Goal: Information Seeking & Learning: Learn about a topic

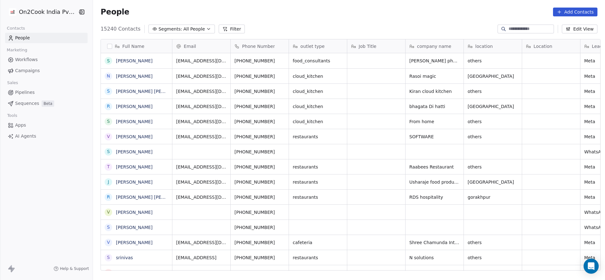
scroll to position [7, 7]
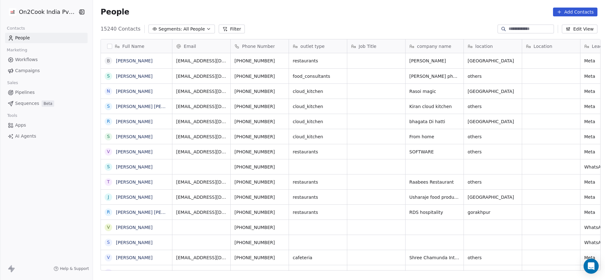
click at [224, 33] on button "Filter" at bounding box center [232, 29] width 26 height 9
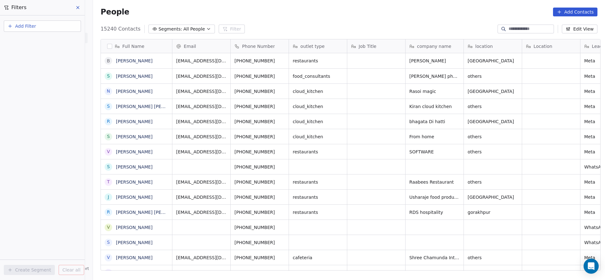
click at [46, 26] on button "Add Filter" at bounding box center [42, 25] width 77 height 11
click at [37, 43] on span "Contact properties" at bounding box center [30, 41] width 41 height 7
type input "***"
click at [51, 66] on div "Assignee" at bounding box center [42, 63] width 64 height 6
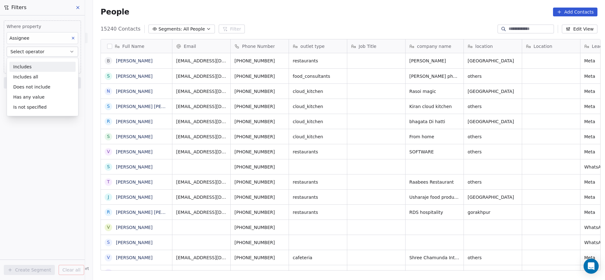
click at [51, 66] on div "Includes" at bounding box center [42, 67] width 66 height 10
click at [51, 66] on body "On2Cook India Pvt. Ltd. Contacts People Marketing Workflows Campaigns Sales Pip…" at bounding box center [302, 140] width 605 height 280
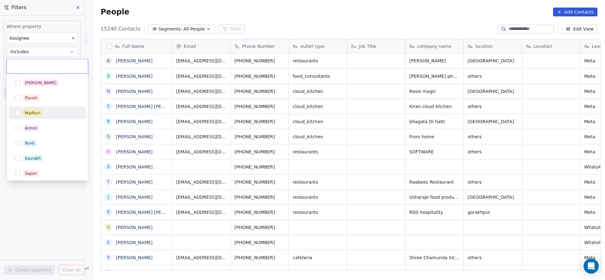
click at [50, 113] on div "Madhuri" at bounding box center [51, 113] width 56 height 7
click at [332, 98] on html "On2Cook India Pvt. Ltd. Contacts People Marketing Workflows Campaigns Sales Pip…" at bounding box center [302, 140] width 605 height 280
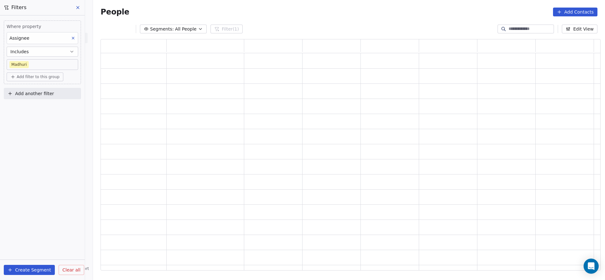
scroll to position [224, 492]
click at [33, 100] on div "Add another filter" at bounding box center [42, 95] width 77 height 14
click at [34, 98] on button "Add another filter" at bounding box center [42, 93] width 77 height 11
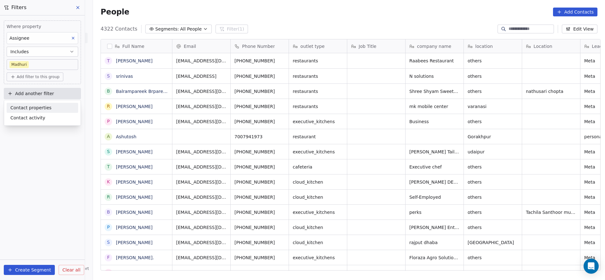
click at [31, 105] on span "Contact properties" at bounding box center [30, 108] width 41 height 7
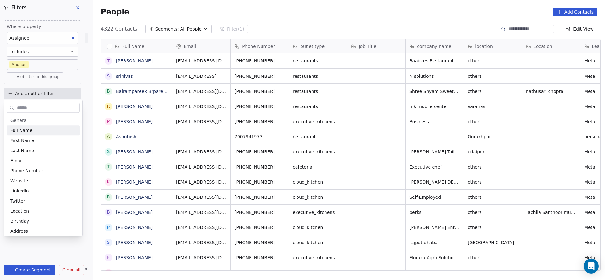
scroll to position [239, 507]
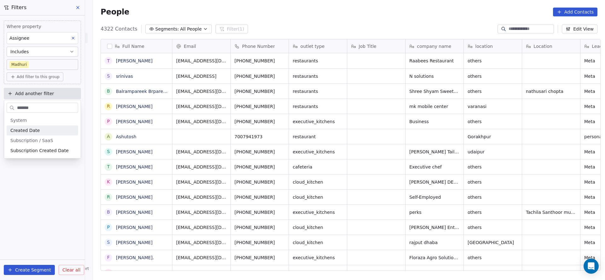
type input "*******"
click at [34, 129] on span "Created Date" at bounding box center [24, 130] width 29 height 6
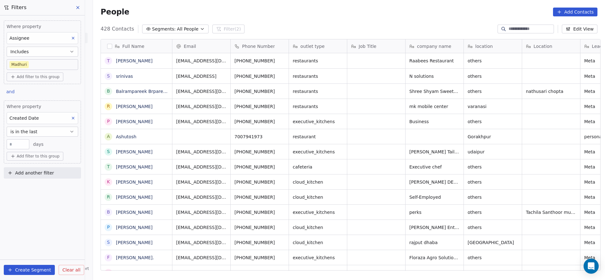
click at [34, 129] on span "is in the last" at bounding box center [23, 132] width 27 height 6
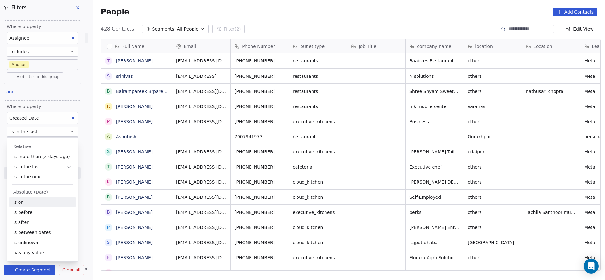
click at [30, 176] on div "is on" at bounding box center [42, 202] width 66 height 10
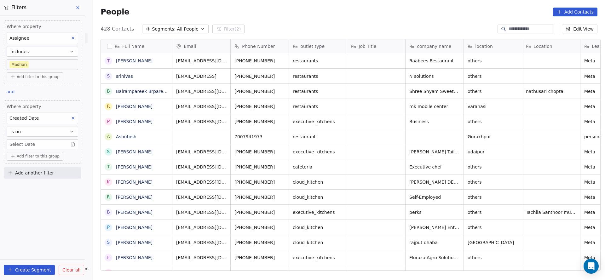
click at [47, 142] on body "On2Cook India Pvt. Ltd. Contacts People Marketing Workflows Campaigns Sales Pip…" at bounding box center [302, 140] width 605 height 280
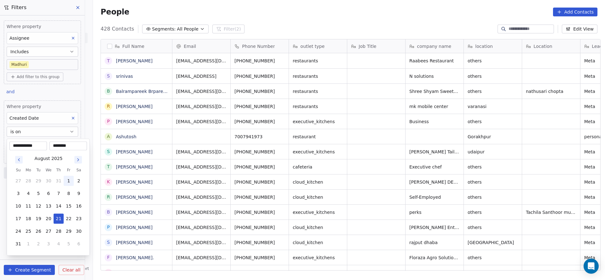
click at [70, 176] on button "1" at bounding box center [69, 181] width 10 height 10
type input "**********"
click at [66, 146] on input "********" at bounding box center [68, 146] width 35 height 6
click at [64, 176] on button "1" at bounding box center [69, 181] width 10 height 10
click at [63, 144] on input "********" at bounding box center [68, 146] width 35 height 6
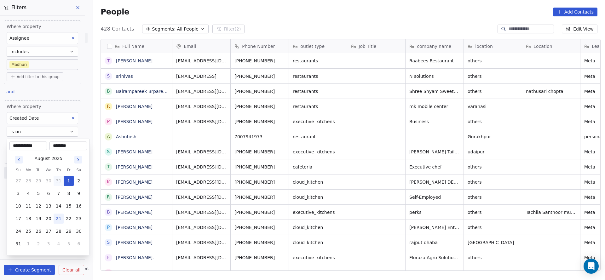
type input "********"
click at [60, 176] on button "31" at bounding box center [59, 181] width 10 height 10
type input "**********"
click at [235, 128] on html "On2Cook India Pvt. Ltd. Contacts People Marketing Workflows Campaigns Sales Pip…" at bounding box center [302, 140] width 605 height 280
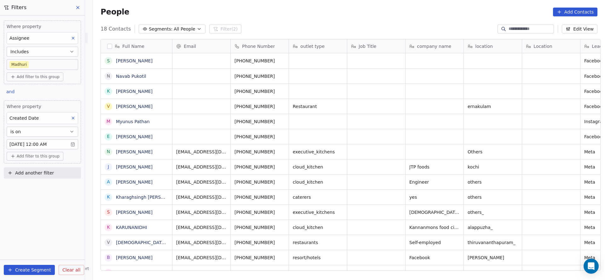
click at [31, 174] on span "Add another filter" at bounding box center [34, 173] width 39 height 7
click at [53, 143] on html "On2Cook India Pvt. Ltd. Contacts People Marketing Workflows Campaigns Sales Pip…" at bounding box center [302, 140] width 605 height 280
click at [60, 133] on button "is on" at bounding box center [43, 132] width 72 height 10
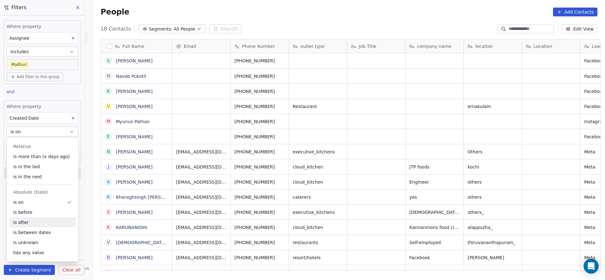
click at [45, 176] on div "is after" at bounding box center [42, 222] width 66 height 10
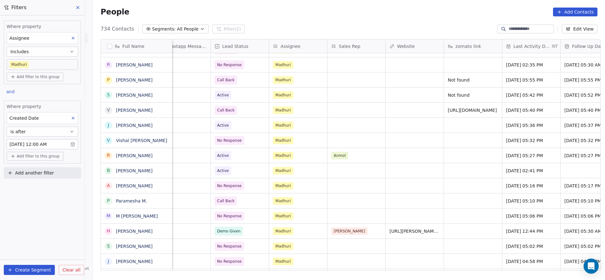
scroll to position [0, 0]
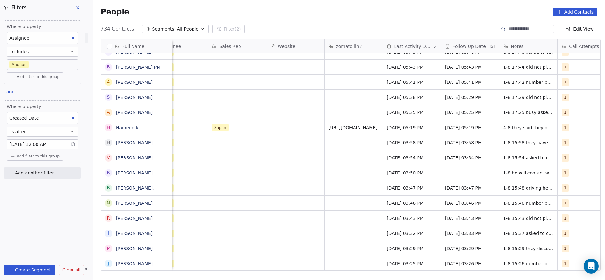
click at [51, 175] on button "Add another filter" at bounding box center [42, 172] width 77 height 11
click at [46, 176] on span "Contact properties" at bounding box center [30, 186] width 41 height 7
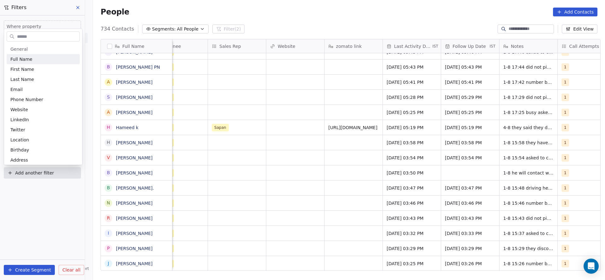
click at [186, 176] on html "On2Cook India Pvt. Ltd. Contacts People Marketing Workflows Campaigns Sales Pip…" at bounding box center [302, 140] width 605 height 280
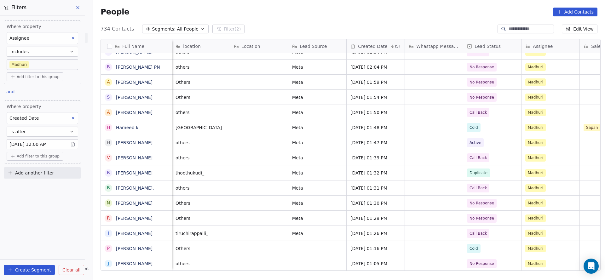
click at [61, 170] on button "Add another filter" at bounding box center [42, 172] width 77 height 11
click at [41, 176] on span "Contact properties" at bounding box center [30, 186] width 41 height 7
type input "****"
click at [44, 176] on div "Lead Source" at bounding box center [42, 219] width 64 height 6
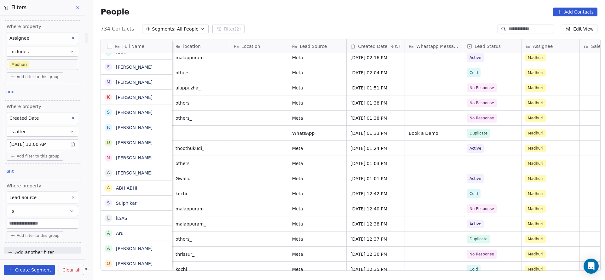
scroll to position [9604, 0]
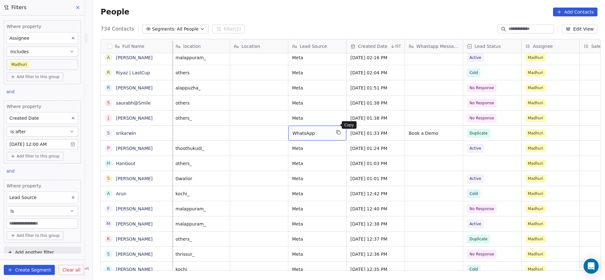
click at [335, 129] on button "grid" at bounding box center [339, 133] width 8 height 8
click at [46, 176] on input at bounding box center [42, 223] width 71 height 9
paste input "********"
type input "********"
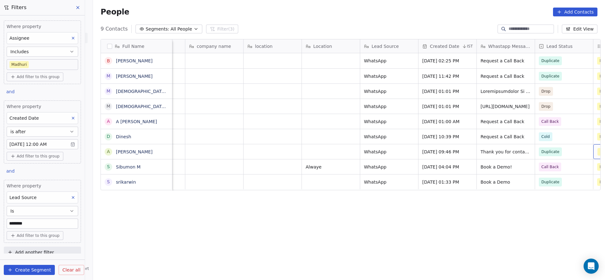
scroll to position [0, 278]
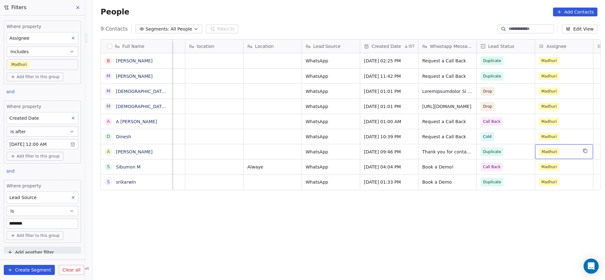
click at [16, 176] on span "Lead Source" at bounding box center [22, 197] width 27 height 5
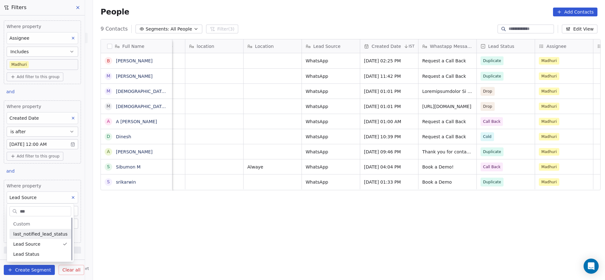
scroll to position [0, 0]
type input "***"
click at [32, 176] on div "Lead Status" at bounding box center [40, 254] width 62 height 10
click at [47, 176] on body "On2Cook India Pvt. Ltd. Contacts People Marketing Workflows Campaigns Sales Pip…" at bounding box center [302, 140] width 605 height 280
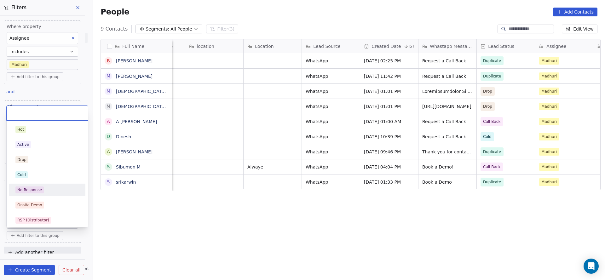
scroll to position [47, 0]
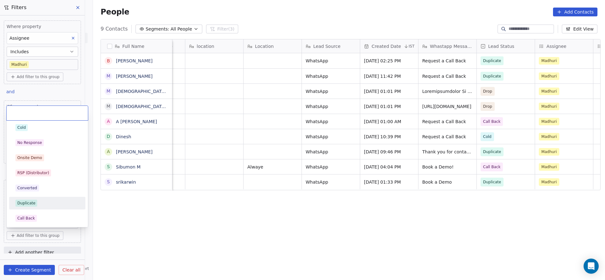
click at [36, 176] on div "Duplicate" at bounding box center [47, 203] width 64 height 7
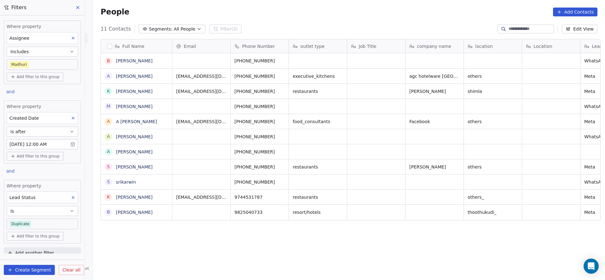
scroll to position [239, 507]
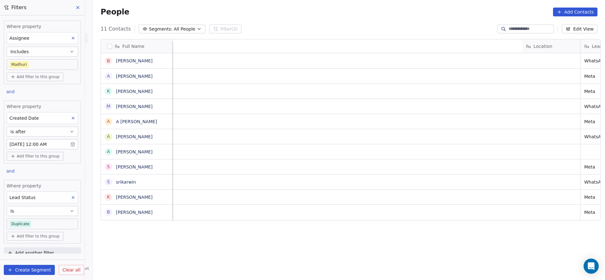
scroll to position [0, 570]
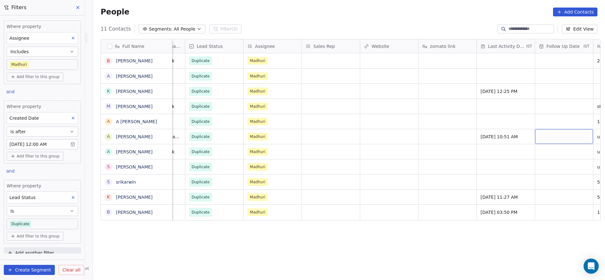
click at [37, 176] on div "Lead Status" at bounding box center [43, 198] width 72 height 12
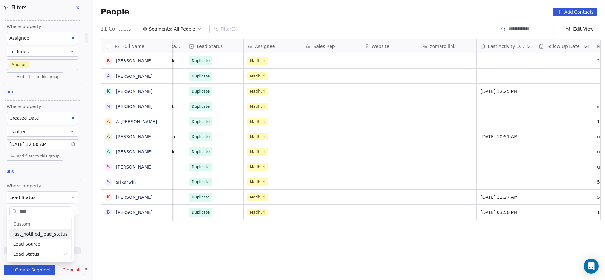
scroll to position [0, 0]
type input "****"
click at [38, 176] on div "last_notified_lead_status" at bounding box center [40, 234] width 62 height 10
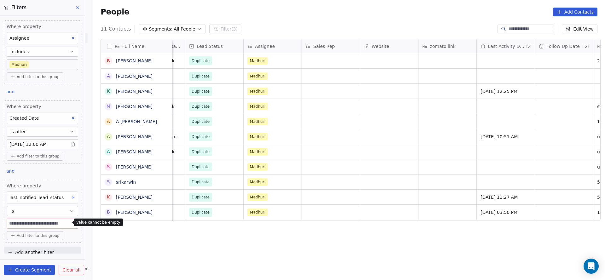
click at [43, 176] on input at bounding box center [42, 223] width 71 height 9
click at [67, 176] on div "last_notified_lead_status" at bounding box center [43, 198] width 72 height 12
type input "***"
click at [27, 176] on span "Lead Source" at bounding box center [26, 244] width 27 height 6
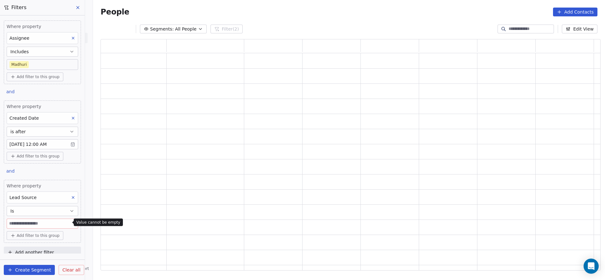
scroll to position [224, 492]
click at [40, 176] on input at bounding box center [42, 223] width 71 height 9
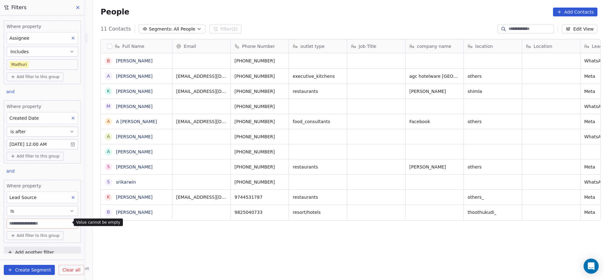
scroll to position [239, 507]
click at [35, 176] on input at bounding box center [42, 223] width 71 height 9
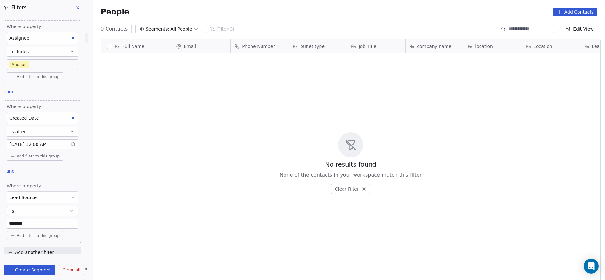
click at [10, 176] on input "********" at bounding box center [42, 223] width 71 height 9
type input "********"
click at [55, 176] on input "********" at bounding box center [42, 223] width 71 height 9
paste input "********"
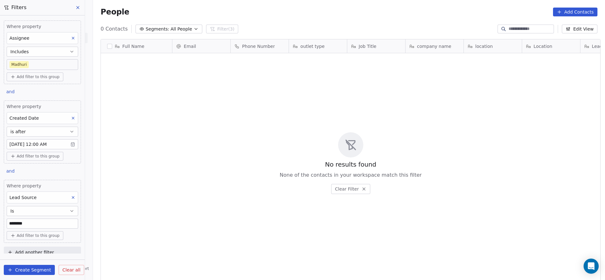
type input "********"
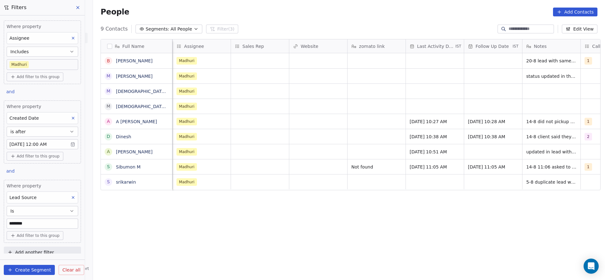
scroll to position [0, 583]
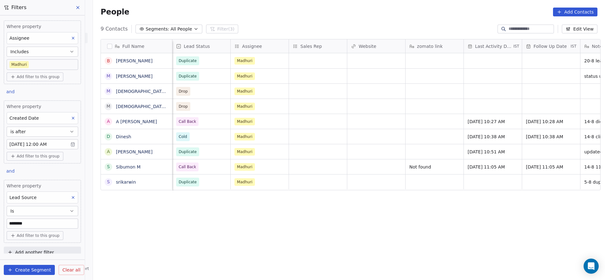
click at [54, 176] on div "Lead Source" at bounding box center [43, 198] width 72 height 12
type input "***"
click at [40, 176] on div "Lead Status" at bounding box center [40, 254] width 54 height 6
click at [41, 176] on div "Where property Lead Status Is Select Lead Status" at bounding box center [43, 206] width 72 height 46
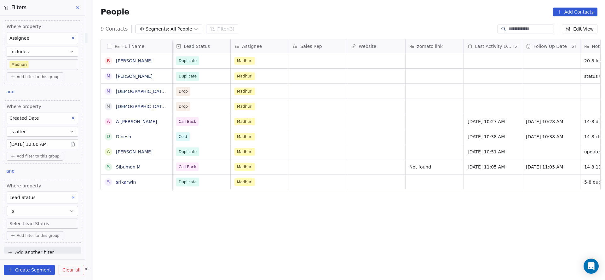
click at [51, 176] on button "Is" at bounding box center [43, 211] width 72 height 10
click at [46, 176] on div "Is not specified" at bounding box center [38, 194] width 59 height 10
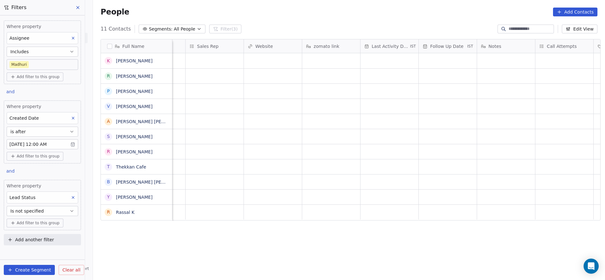
scroll to position [0, 760]
click at [52, 176] on button "Is not specified" at bounding box center [43, 211] width 72 height 10
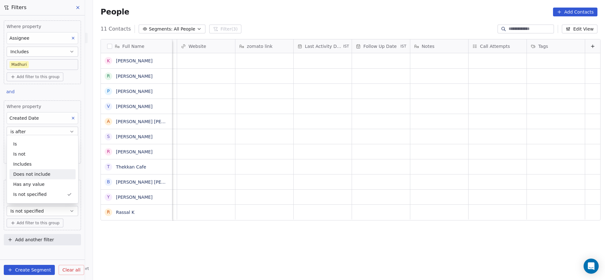
click at [44, 171] on div "Does not include" at bounding box center [42, 174] width 66 height 10
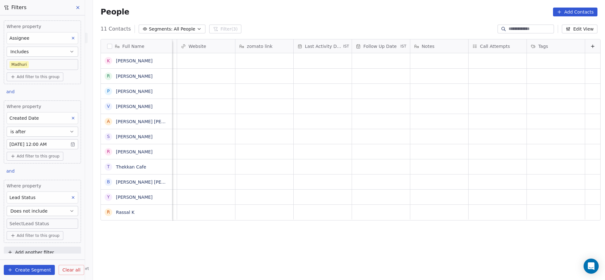
click at [35, 176] on body "On2Cook India Pvt. Ltd. Contacts People Marketing Workflows Campaigns Sales Pip…" at bounding box center [302, 140] width 605 height 280
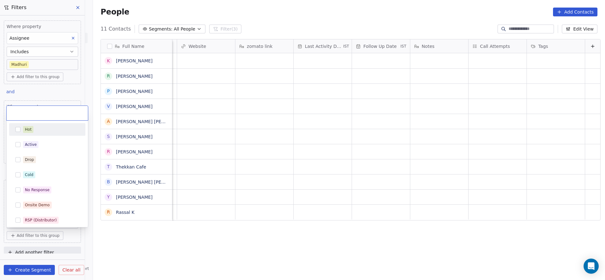
click at [30, 134] on div "Hot" at bounding box center [47, 129] width 71 height 10
click at [26, 139] on div "Active" at bounding box center [47, 144] width 76 height 13
click at [29, 164] on div "Drop" at bounding box center [47, 160] width 71 height 10
click at [32, 171] on span "Cold" at bounding box center [29, 174] width 12 height 7
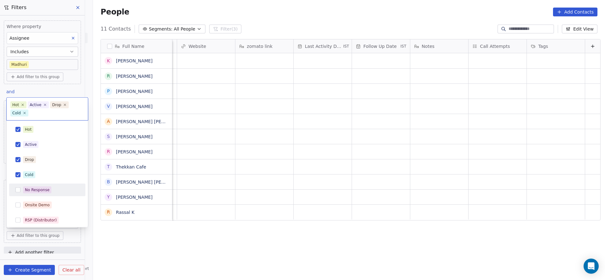
click at [43, 176] on div "No Response" at bounding box center [47, 190] width 76 height 13
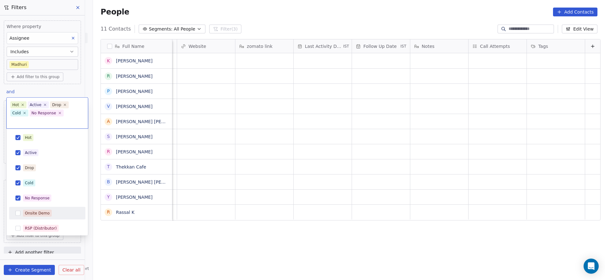
click at [44, 176] on div "Onsite Demo" at bounding box center [37, 213] width 25 height 6
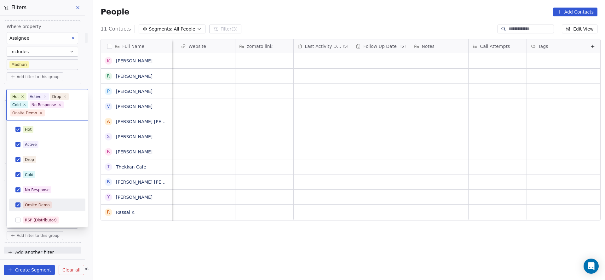
scroll to position [94, 0]
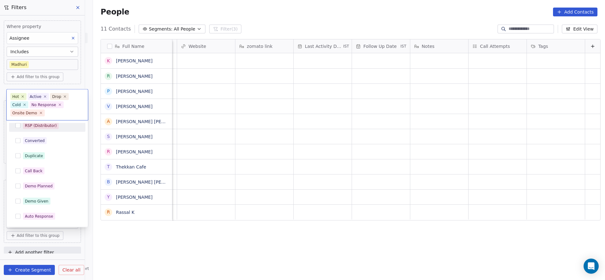
click at [43, 127] on div "RSP (Distributor)" at bounding box center [41, 126] width 32 height 6
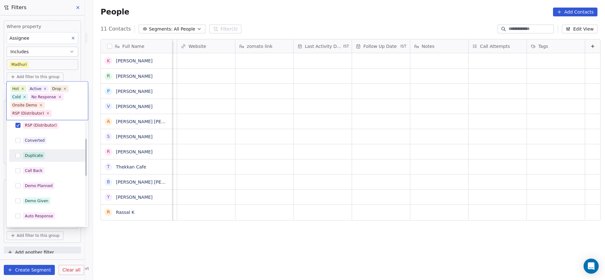
scroll to position [47, 0]
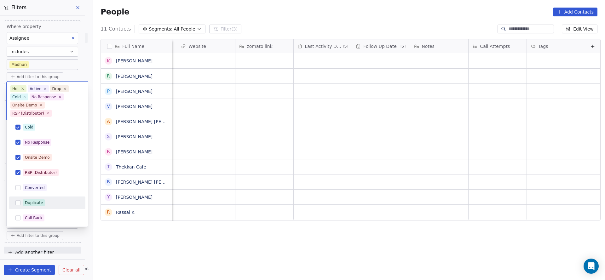
drag, startPoint x: 37, startPoint y: 189, endPoint x: 38, endPoint y: 204, distance: 14.9
click at [38, 176] on div "Hot Active Drop Cold No Response Onsite Demo RSP (Distributor) Converted Duplic…" at bounding box center [47, 218] width 76 height 285
click at [38, 176] on div "Duplicate" at bounding box center [34, 203] width 18 height 6
click at [43, 176] on span "Converted" at bounding box center [35, 187] width 24 height 7
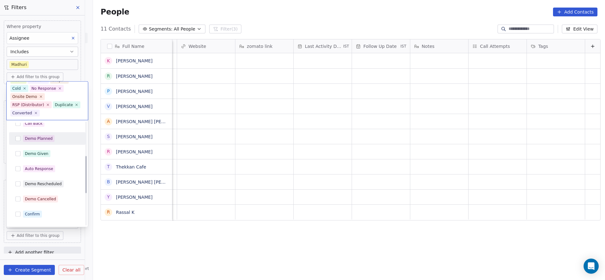
scroll to position [94, 0]
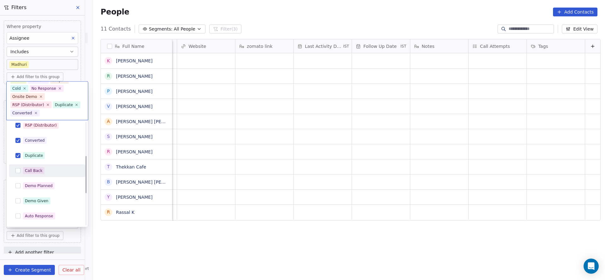
click at [59, 163] on div "Hot Active Drop Cold No Response Onsite Demo RSP (Distributor) Converted Duplic…" at bounding box center [47, 170] width 76 height 285
click at [57, 176] on div "Demo Planned" at bounding box center [51, 185] width 56 height 7
click at [35, 168] on div "Call Back" at bounding box center [34, 171] width 18 height 6
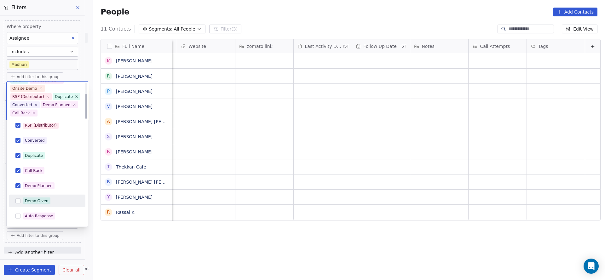
click at [39, 176] on span "Demo Given" at bounding box center [36, 200] width 27 height 7
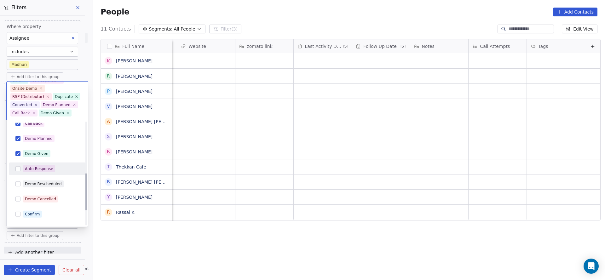
click at [38, 166] on div "Auto Response" at bounding box center [39, 169] width 28 height 6
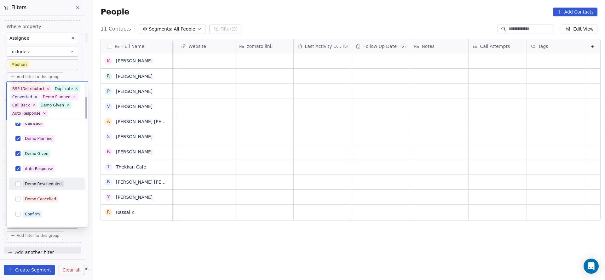
click at [38, 176] on div "Demo Rescheduled" at bounding box center [43, 184] width 37 height 6
click at [36, 176] on div "Demo Cancelled" at bounding box center [47, 199] width 71 height 10
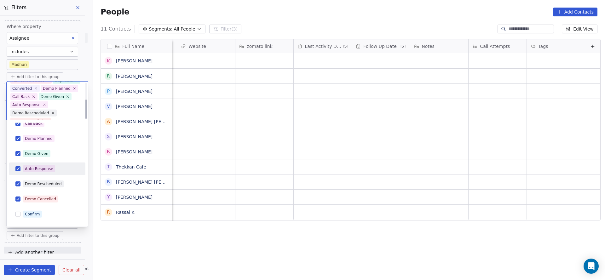
scroll to position [183, 0]
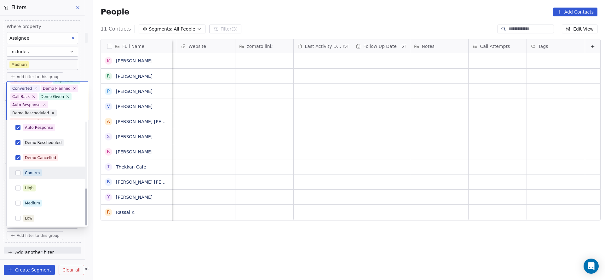
click at [30, 176] on span "Confirm" at bounding box center [32, 172] width 19 height 7
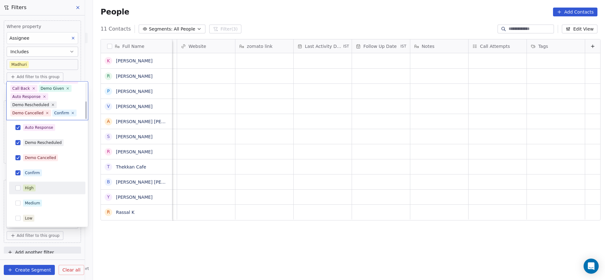
click at [28, 176] on div "High" at bounding box center [47, 188] width 71 height 10
click at [27, 176] on div "Medium" at bounding box center [32, 203] width 15 height 6
click at [23, 176] on span "Low" at bounding box center [28, 218] width 11 height 7
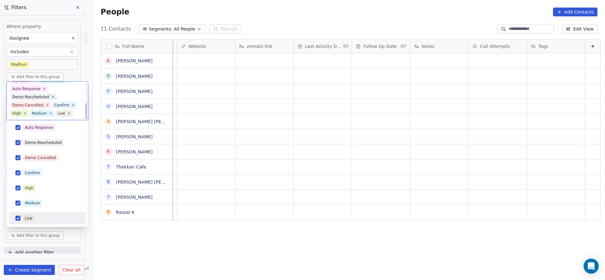
click at [165, 176] on html "On2Cook India Pvt. Ltd. Contacts People Marketing Workflows Campaigns Sales Pip…" at bounding box center [302, 140] width 605 height 280
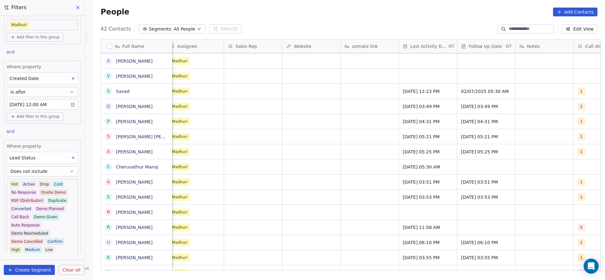
scroll to position [318, 0]
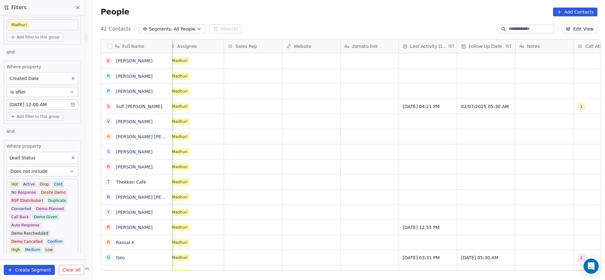
click at [37, 24] on body "On2Cook India Pvt. Ltd. Contacts People Marketing Workflows Campaigns Sales Pip…" at bounding box center [302, 140] width 605 height 280
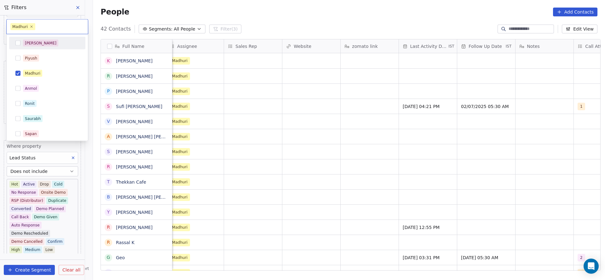
click at [44, 45] on div "[PERSON_NAME]" at bounding box center [51, 43] width 56 height 7
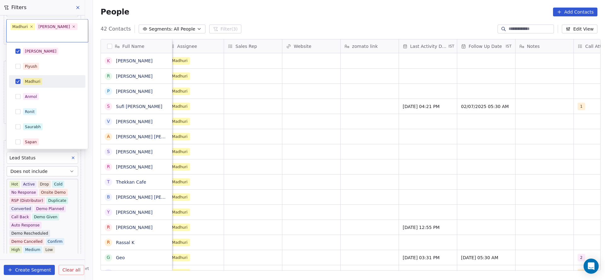
click at [33, 77] on div "Madhuri" at bounding box center [47, 82] width 71 height 10
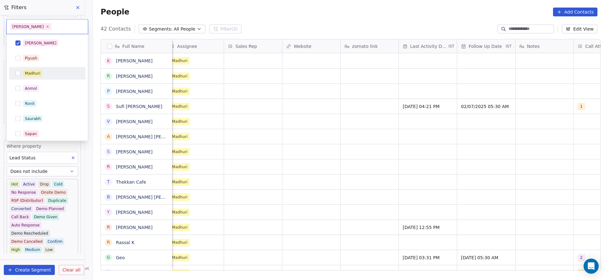
click at [250, 100] on html "On2Cook India Pvt. Ltd. Contacts People Marketing Workflows Campaigns Sales Pip…" at bounding box center [302, 140] width 605 height 280
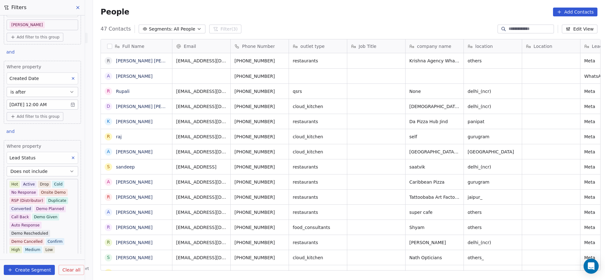
click at [47, 131] on div "Where property Assignee Includes Salim Add filter to this group and Where prope…" at bounding box center [42, 95] width 85 height 238
click at [72, 157] on icon at bounding box center [73, 158] width 2 height 2
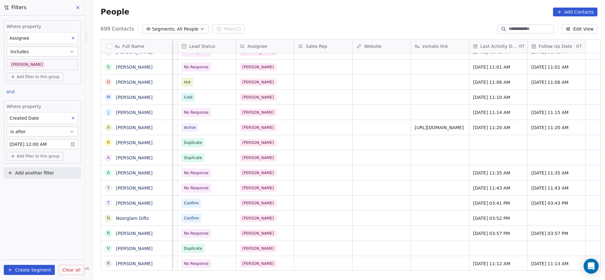
scroll to position [7, 333]
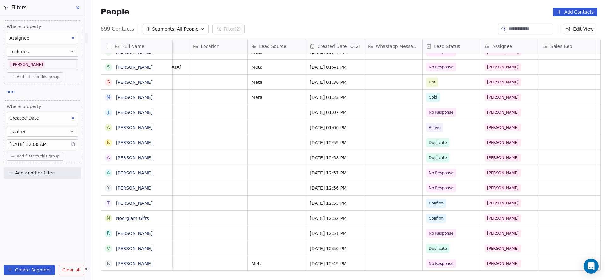
click at [55, 146] on body "On2Cook India Pvt. Ltd. Contacts People Marketing Workflows Campaigns Sales Pip…" at bounding box center [302, 140] width 605 height 280
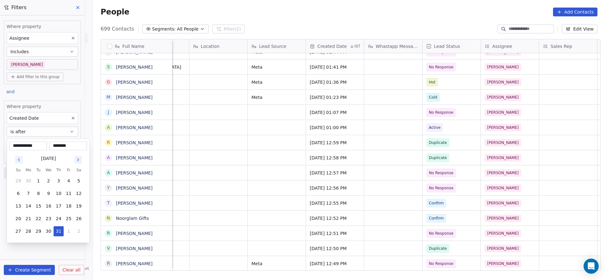
click at [171, 122] on html "On2Cook India Pvt. Ltd. Contacts People Marketing Workflows Campaigns Sales Pip…" at bounding box center [302, 140] width 605 height 280
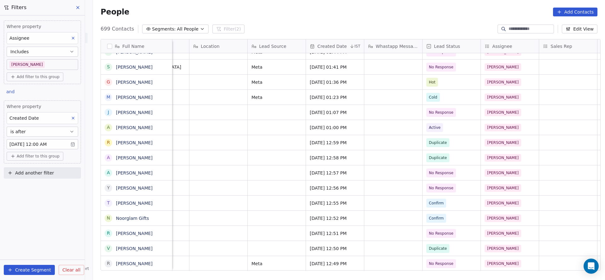
click at [61, 62] on body "On2Cook India Pvt. Ltd. Contacts People Marketing Workflows Campaigns Sales Pip…" at bounding box center [302, 140] width 605 height 280
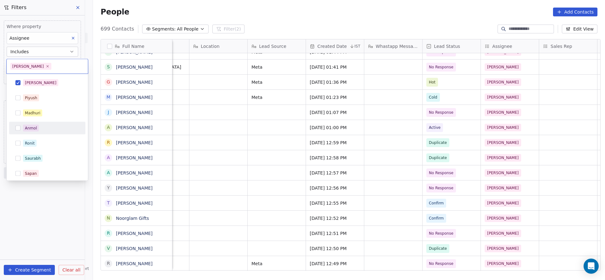
click at [48, 137] on div "Ronit" at bounding box center [47, 143] width 76 height 13
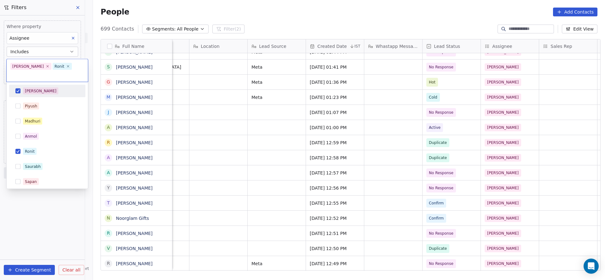
click at [51, 88] on div "[PERSON_NAME]" at bounding box center [51, 91] width 56 height 7
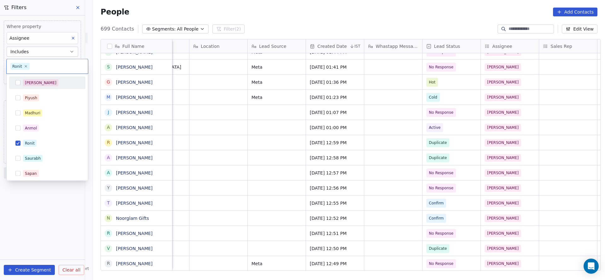
click at [232, 133] on html "On2Cook India Pvt. Ltd. Contacts People Marketing Workflows Campaigns Sales Pip…" at bounding box center [302, 140] width 605 height 280
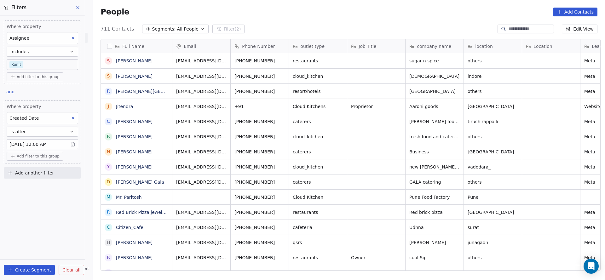
scroll to position [239, 507]
click at [43, 63] on body "On2Cook India Pvt. Ltd. Contacts People Marketing Workflows Campaigns Sales Pip…" at bounding box center [302, 140] width 605 height 280
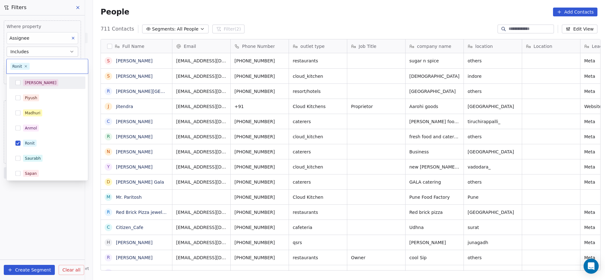
click at [363, 129] on html "On2Cook India Pvt. Ltd. Contacts People Marketing Workflows Campaigns Sales Pip…" at bounding box center [302, 140] width 605 height 280
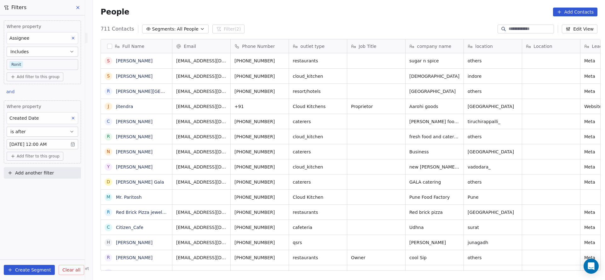
click at [52, 173] on button "Add another filter" at bounding box center [42, 172] width 77 height 11
click at [43, 185] on span "Contact properties" at bounding box center [30, 186] width 41 height 7
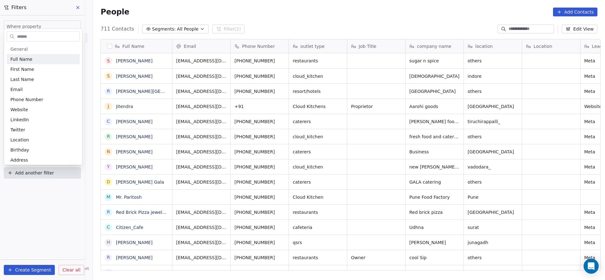
click at [235, 116] on html "On2Cook India Pvt. Ltd. Contacts People Marketing Workflows Campaigns Sales Pip…" at bounding box center [302, 140] width 605 height 280
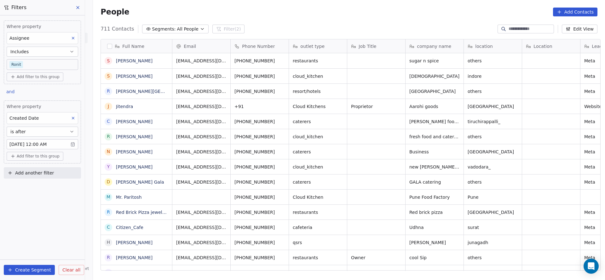
click at [53, 176] on button "Add another filter" at bounding box center [42, 172] width 77 height 11
click at [66, 62] on html "On2Cook India Pvt. Ltd. Contacts People Marketing Workflows Campaigns Sales Pip…" at bounding box center [302, 140] width 605 height 280
click at [66, 62] on body "On2Cook India Pvt. Ltd. Contacts People Marketing Workflows Campaigns Sales Pip…" at bounding box center [302, 140] width 605 height 280
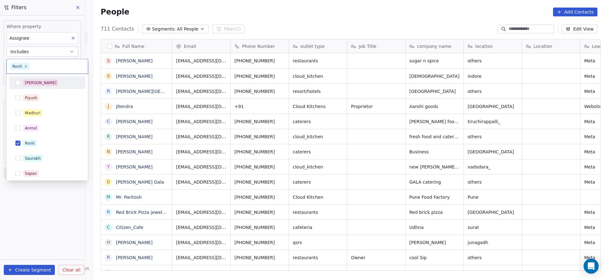
click at [50, 85] on div "[PERSON_NAME]" at bounding box center [51, 82] width 56 height 7
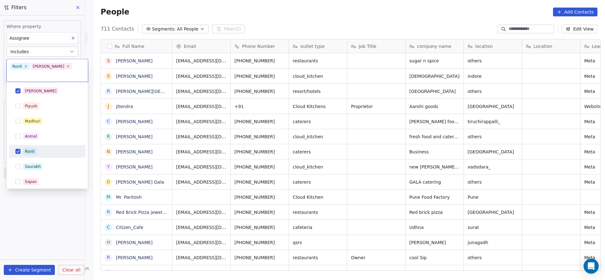
click at [58, 146] on div "Ronit" at bounding box center [47, 151] width 71 height 10
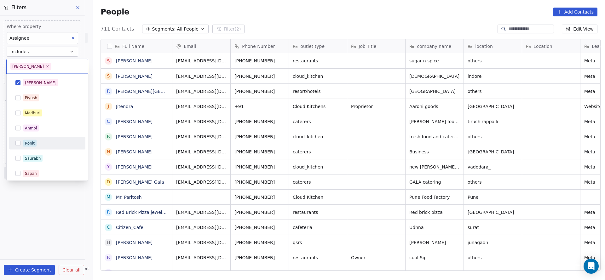
click at [161, 129] on html "On2Cook India Pvt. Ltd. Contacts People Marketing Workflows Campaigns Sales Pip…" at bounding box center [302, 140] width 605 height 280
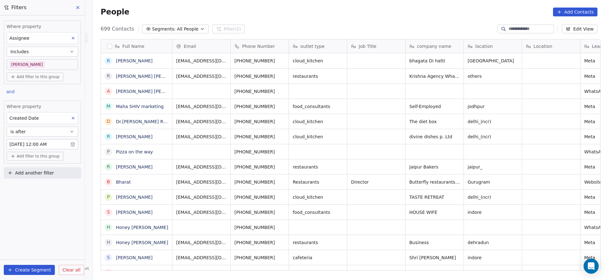
click at [63, 176] on button "Add another filter" at bounding box center [42, 172] width 77 height 11
click at [61, 188] on div "Contact properties" at bounding box center [42, 186] width 64 height 7
type input "***"
click at [54, 232] on div "Lead Status" at bounding box center [42, 229] width 64 height 6
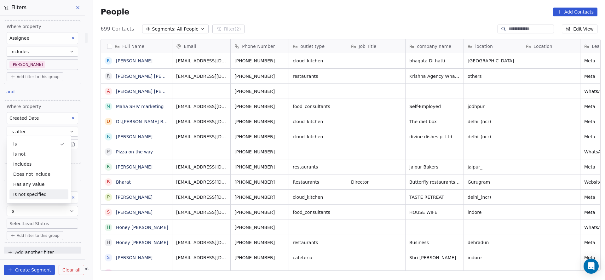
click at [44, 192] on div "Is not specified" at bounding box center [38, 194] width 59 height 10
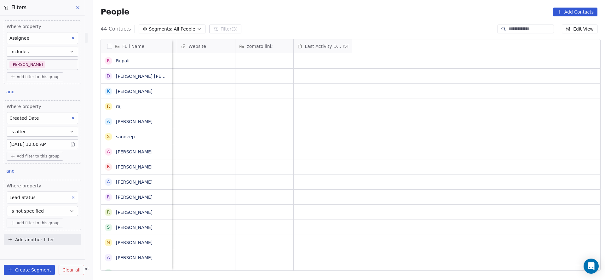
scroll to position [0, 321]
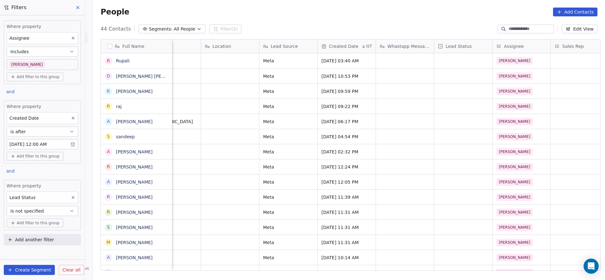
click at [41, 206] on button "Is not specified" at bounding box center [43, 211] width 72 height 10
click at [41, 180] on div "Has any value" at bounding box center [42, 184] width 66 height 10
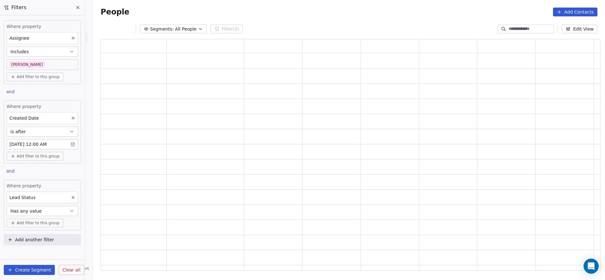
scroll to position [224, 492]
click at [38, 211] on span "Has any value" at bounding box center [25, 211] width 31 height 6
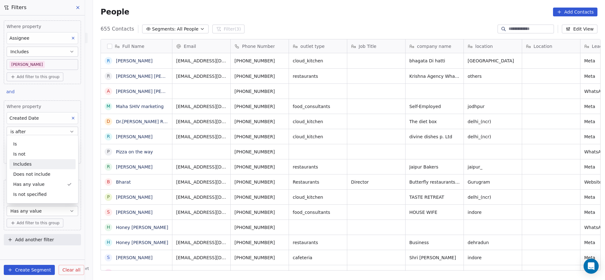
scroll to position [239, 507]
click at [37, 169] on div "Includes" at bounding box center [42, 164] width 66 height 10
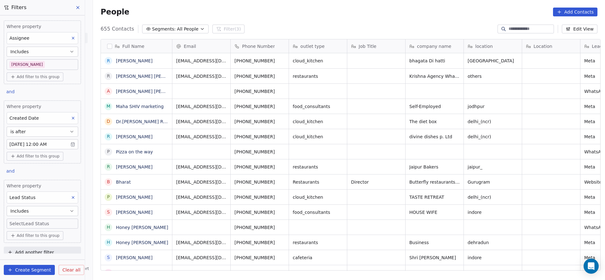
click at [40, 206] on button "Includes" at bounding box center [43, 211] width 72 height 10
click at [33, 170] on div "Does not include" at bounding box center [38, 174] width 59 height 10
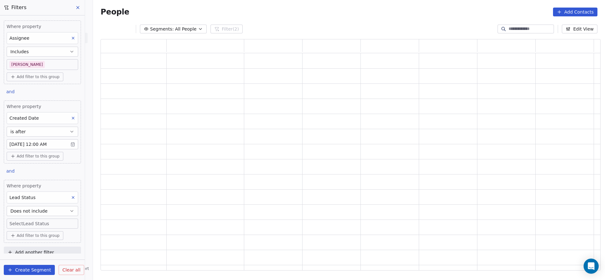
scroll to position [224, 492]
click at [37, 220] on body "On2Cook India Pvt. Ltd. Contacts People Marketing Workflows Campaigns Sales Pip…" at bounding box center [302, 140] width 605 height 280
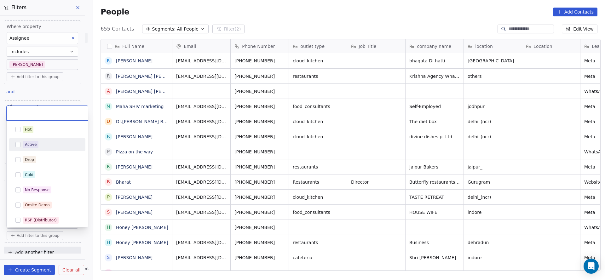
scroll to position [239, 507]
click at [37, 130] on div "Hot" at bounding box center [51, 129] width 56 height 7
click at [40, 143] on div "Active" at bounding box center [51, 144] width 56 height 7
click at [44, 158] on div "Drop" at bounding box center [51, 159] width 56 height 7
click at [44, 169] on div "Cold" at bounding box center [47, 175] width 76 height 13
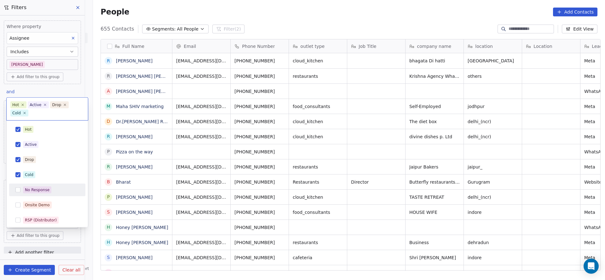
click at [46, 185] on div "No Response" at bounding box center [47, 190] width 71 height 10
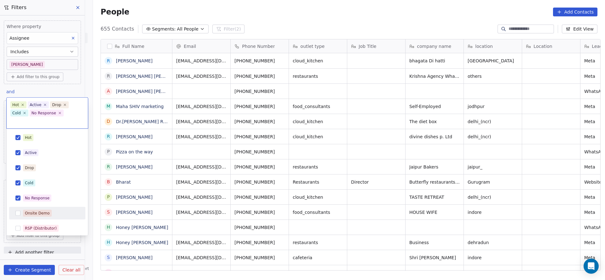
click at [45, 210] on div "Onsite Demo" at bounding box center [37, 213] width 25 height 6
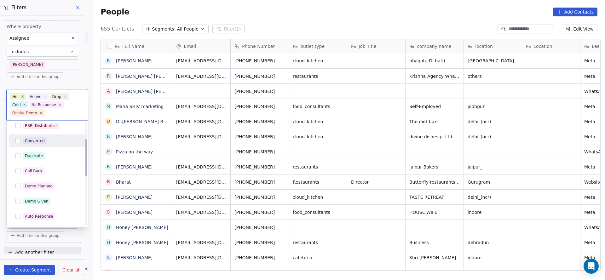
scroll to position [47, 0]
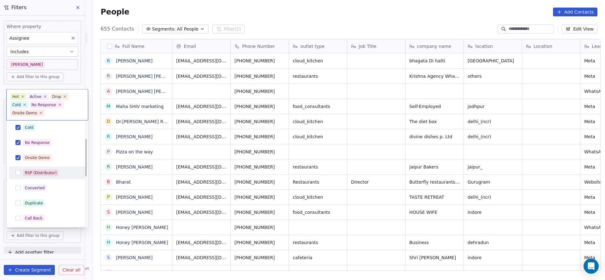
click at [51, 168] on div "RSP (Distributor)" at bounding box center [47, 173] width 71 height 10
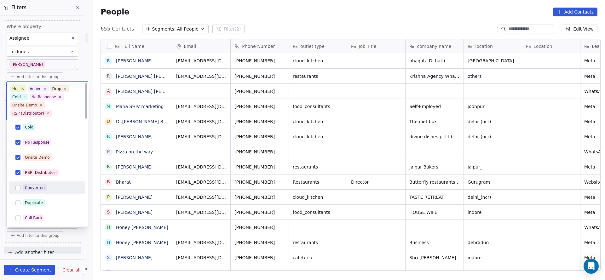
click at [43, 185] on div "Converted" at bounding box center [35, 188] width 20 height 6
click at [41, 201] on div "Duplicate" at bounding box center [34, 203] width 18 height 6
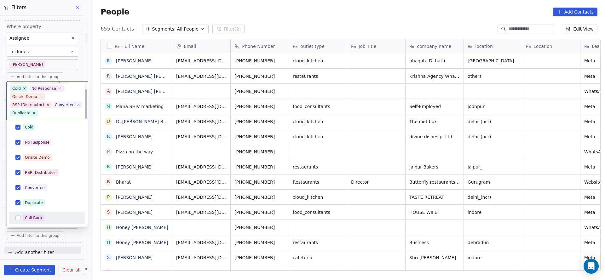
click at [40, 213] on div "Call Back" at bounding box center [47, 218] width 71 height 10
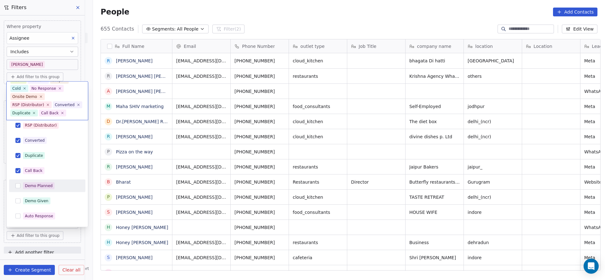
click at [47, 185] on div "Demo Planned" at bounding box center [39, 186] width 28 height 6
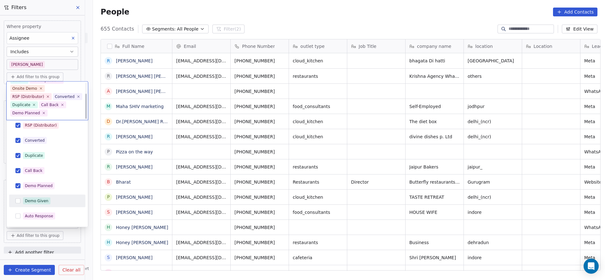
click at [40, 198] on div "Demo Given" at bounding box center [37, 201] width 24 height 6
click at [39, 216] on div "Auto Response" at bounding box center [39, 216] width 28 height 6
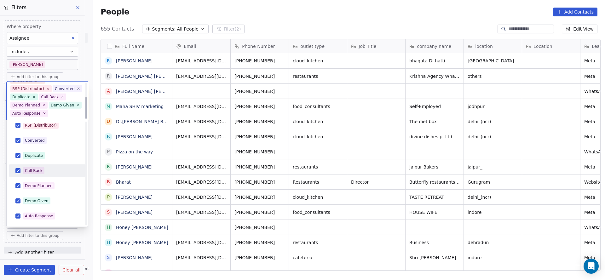
scroll to position [183, 0]
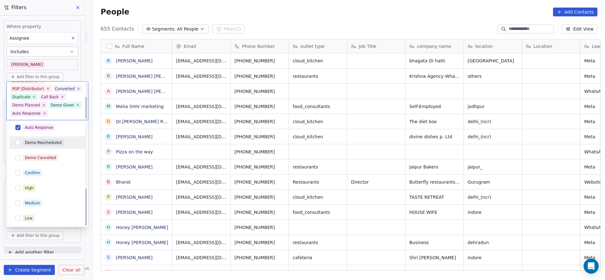
click at [56, 138] on div "Demo Rescheduled" at bounding box center [47, 143] width 71 height 10
click at [59, 154] on div "Demo Cancelled" at bounding box center [51, 157] width 56 height 7
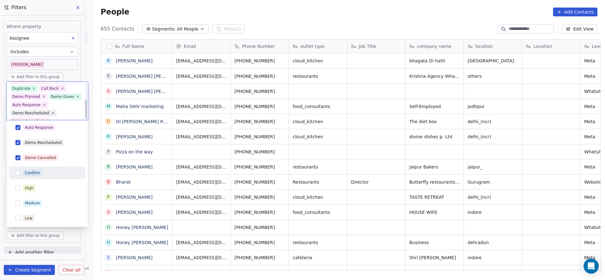
click at [43, 173] on div "Confirm" at bounding box center [51, 172] width 56 height 7
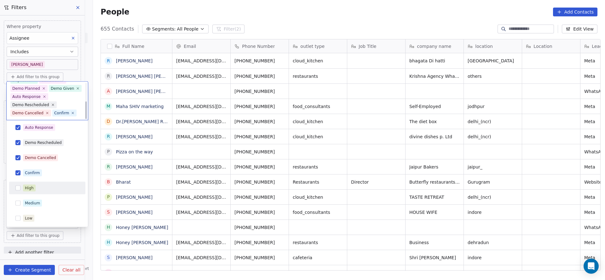
click at [36, 187] on div "High" at bounding box center [51, 188] width 56 height 7
click at [35, 202] on div "Medium" at bounding box center [32, 203] width 15 height 6
click at [37, 211] on div "Hot Active Drop Cold No Response Onsite Demo RSP (Distributor) Converted Duplic…" at bounding box center [47, 82] width 76 height 285
click at [192, 198] on html "On2Cook India Pvt. Ltd. Contacts People Marketing Workflows Campaigns Sales Pip…" at bounding box center [302, 140] width 605 height 280
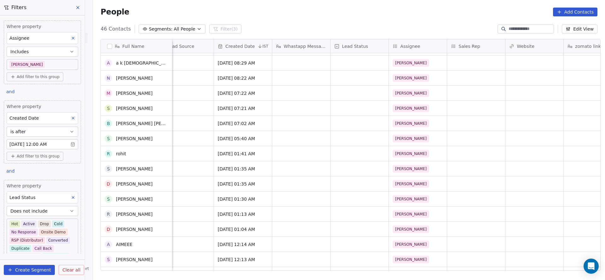
scroll to position [0, 0]
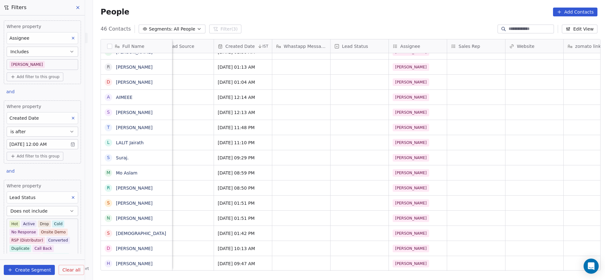
click at [34, 209] on span "Does not include" at bounding box center [28, 211] width 37 height 6
click at [53, 192] on div "Is not specified" at bounding box center [38, 194] width 59 height 10
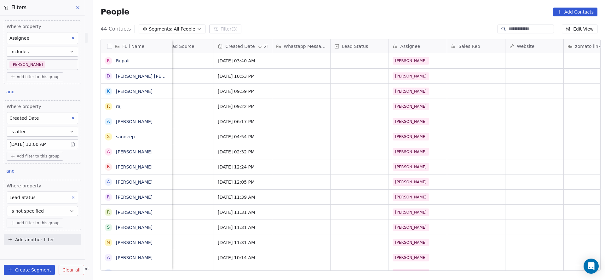
click at [45, 58] on div "Where property Assignee Includes Salim" at bounding box center [43, 46] width 72 height 47
click at [49, 63] on body "On2Cook India Pvt. Ltd. Contacts People Marketing Workflows Campaigns Sales Pip…" at bounding box center [302, 140] width 605 height 280
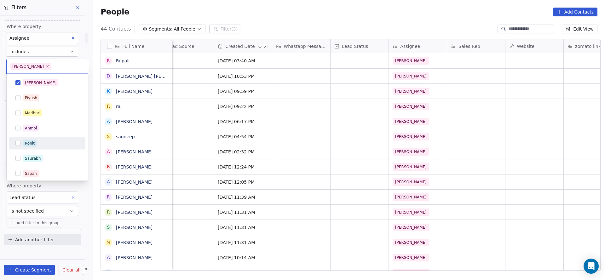
click at [35, 140] on span "Ronit" at bounding box center [30, 143] width 14 height 7
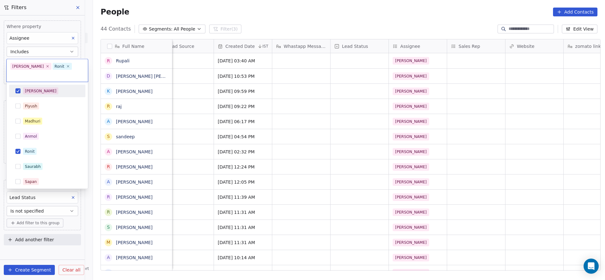
click at [57, 88] on div "[PERSON_NAME]" at bounding box center [51, 91] width 56 height 7
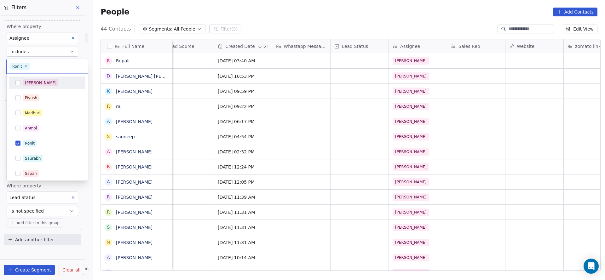
click at [254, 111] on html "On2Cook India Pvt. Ltd. Contacts People Marketing Workflows Campaigns Sales Pip…" at bounding box center [302, 140] width 605 height 280
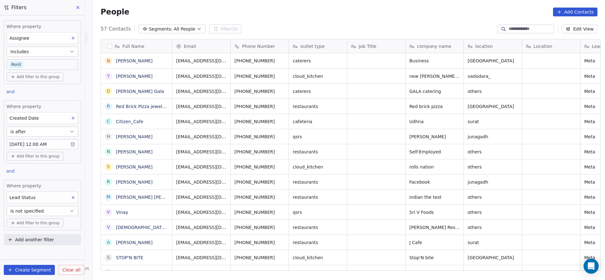
scroll to position [239, 507]
click at [33, 63] on body "On2Cook India Pvt. Ltd. Contacts People Marketing Workflows Campaigns Sales Pip…" at bounding box center [302, 140] width 605 height 280
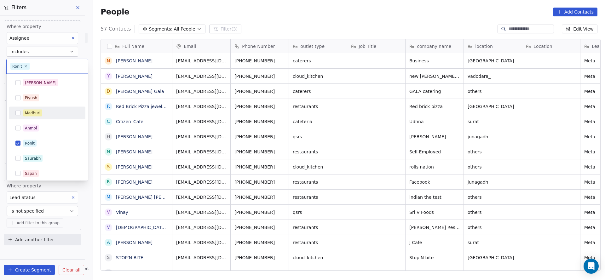
click at [61, 112] on div "Madhuri" at bounding box center [51, 113] width 56 height 7
click at [43, 145] on div "Ronit" at bounding box center [51, 143] width 56 height 7
click at [244, 161] on html "On2Cook India Pvt. Ltd. Contacts People Marketing Workflows Campaigns Sales Pip…" at bounding box center [302, 140] width 605 height 280
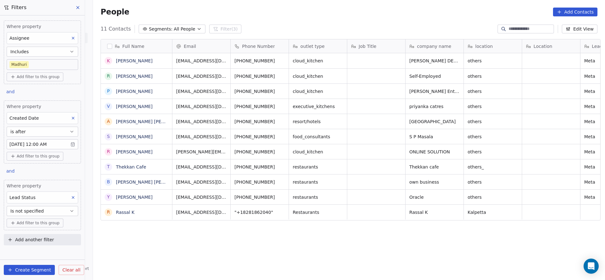
click at [49, 208] on button "Is not specified" at bounding box center [43, 211] width 72 height 10
click at [50, 175] on div "Does not include" at bounding box center [42, 174] width 66 height 10
click at [27, 228] on div "Where property Lead Status Does not include Select Lead Status Add filter to th…" at bounding box center [42, 211] width 77 height 63
click at [29, 224] on body "On2Cook India Pvt. Ltd. Contacts People Marketing Workflows Campaigns Sales Pip…" at bounding box center [302, 140] width 605 height 280
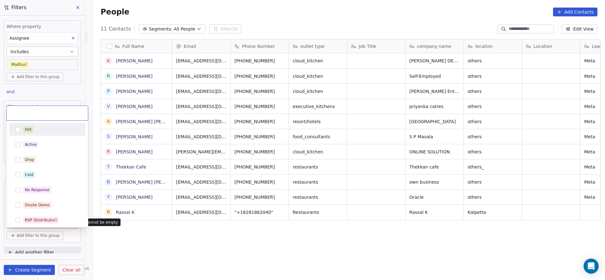
click at [44, 130] on div "Hot" at bounding box center [51, 129] width 56 height 7
click at [42, 142] on div "Active" at bounding box center [51, 144] width 56 height 7
click at [36, 168] on div "Hot Active Drop Cold No Response Onsite Demo RSP (Distributor) Converted Duplic…" at bounding box center [47, 265] width 76 height 285
click at [34, 173] on span "Cold" at bounding box center [29, 174] width 12 height 7
click at [37, 159] on div "Drop" at bounding box center [51, 159] width 56 height 7
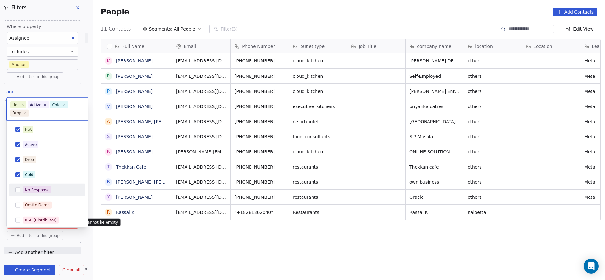
click at [41, 193] on span "No Response" at bounding box center [37, 189] width 28 height 7
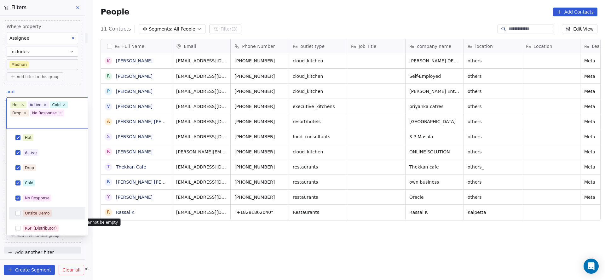
click at [40, 210] on div "Onsite Demo" at bounding box center [37, 213] width 25 height 6
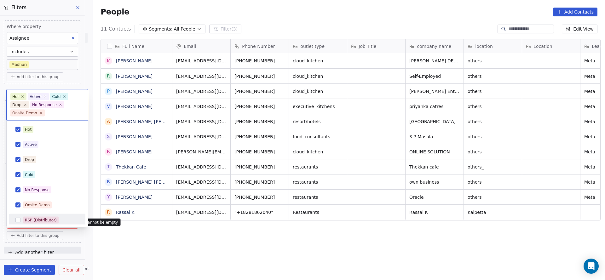
click at [40, 215] on div "RSP (Distributor)" at bounding box center [47, 220] width 71 height 10
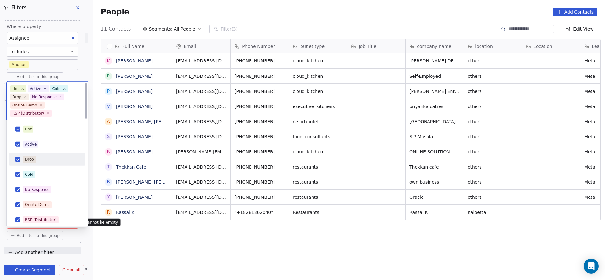
scroll to position [47, 0]
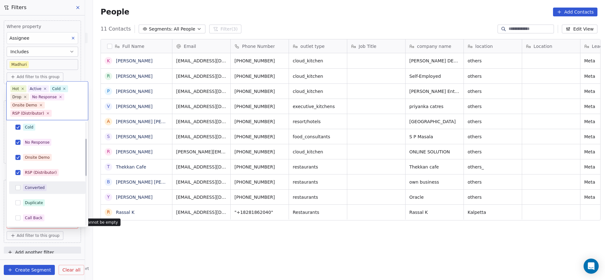
click at [33, 188] on div "Converted" at bounding box center [35, 188] width 20 height 6
click at [26, 203] on div "Duplicate" at bounding box center [34, 203] width 18 height 6
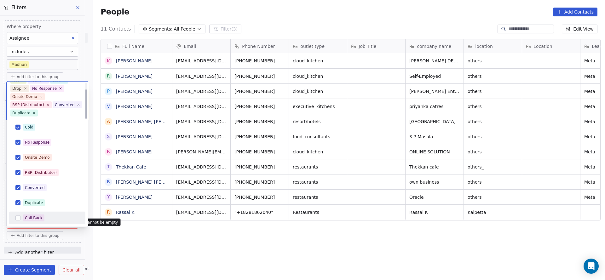
click at [28, 217] on div "Call Back" at bounding box center [34, 218] width 18 height 6
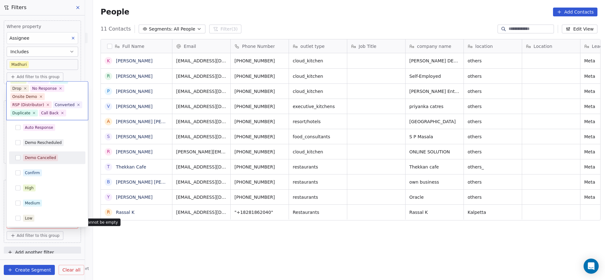
scroll to position [89, 0]
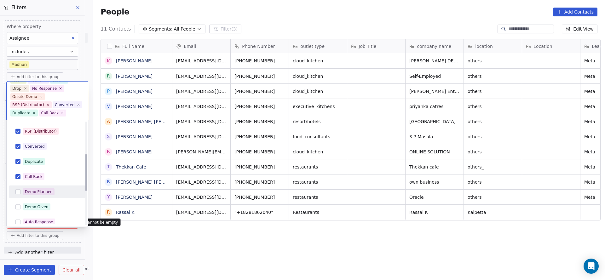
click at [37, 191] on div "Demo Planned" at bounding box center [39, 192] width 28 height 6
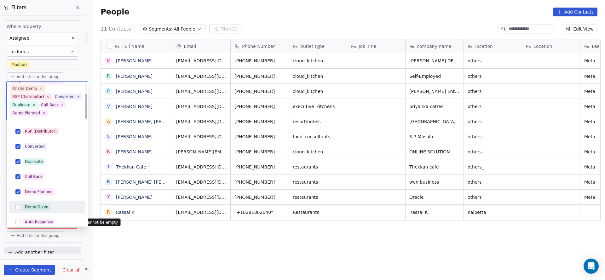
click at [35, 202] on div "Demo Given" at bounding box center [47, 207] width 71 height 10
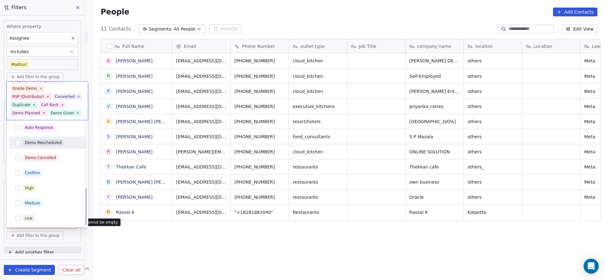
scroll to position [136, 0]
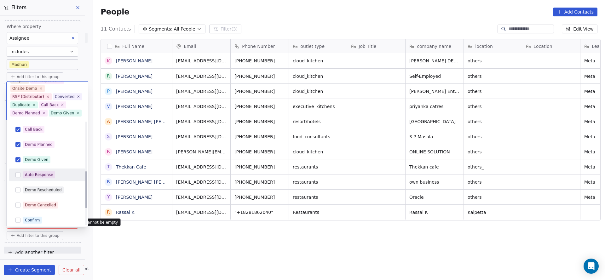
click at [37, 177] on div "Auto Response" at bounding box center [39, 175] width 28 height 6
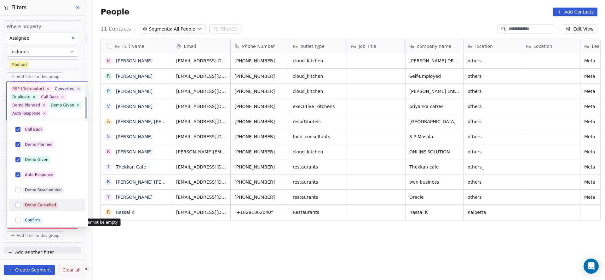
click at [40, 199] on div "Demo Cancelled" at bounding box center [47, 205] width 76 height 13
click at [42, 189] on div "Demo Rescheduled" at bounding box center [43, 190] width 37 height 6
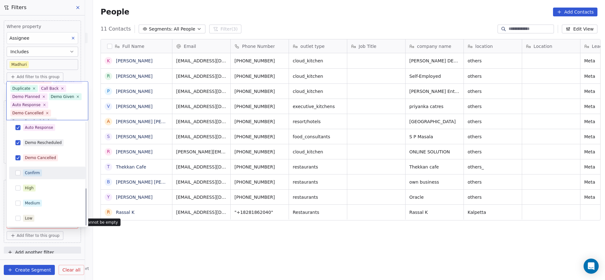
click at [38, 170] on div "Confirm" at bounding box center [32, 173] width 15 height 6
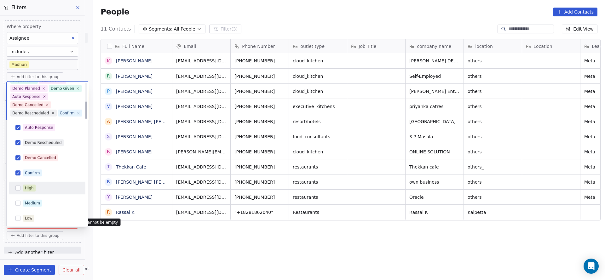
click at [26, 189] on div "High" at bounding box center [29, 188] width 9 height 6
click at [42, 207] on div "Medium" at bounding box center [47, 203] width 71 height 10
click at [38, 212] on div "Low" at bounding box center [47, 218] width 76 height 13
click at [245, 247] on html "On2Cook India Pvt. Ltd. Contacts People Marketing Workflows Campaigns Sales Pip…" at bounding box center [302, 140] width 605 height 280
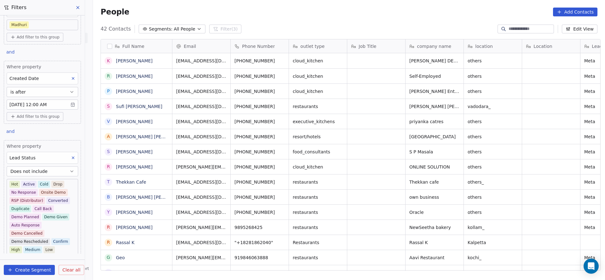
scroll to position [239, 507]
drag, startPoint x: 215, startPoint y: 244, endPoint x: 294, endPoint y: 273, distance: 83.9
click at [293, 274] on div "Full Name K Krishna Chaitanya R Rajneesh Berry P Pinak Mehta S Sufi Junedshah D…" at bounding box center [349, 157] width 512 height 246
drag, startPoint x: 228, startPoint y: 263, endPoint x: 281, endPoint y: 273, distance: 53.8
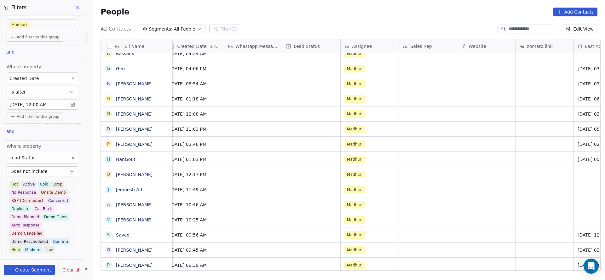
scroll to position [0, 760]
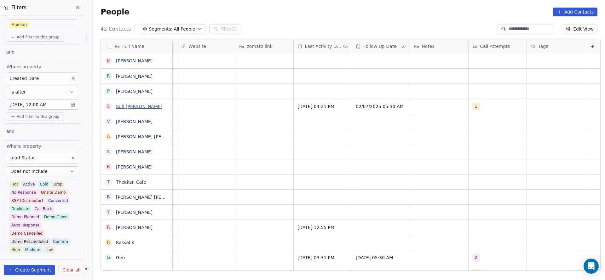
click at [147, 107] on link "Sufi Junedshah Diwangaan Madari" at bounding box center [139, 106] width 46 height 5
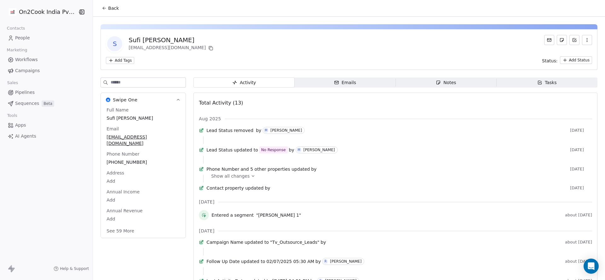
click at [238, 179] on span "Show all changes" at bounding box center [230, 176] width 38 height 6
click at [108, 6] on span "Back" at bounding box center [113, 8] width 11 height 6
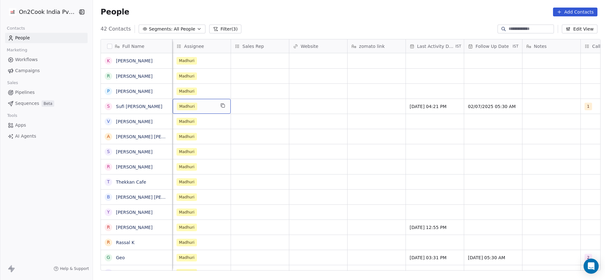
scroll to position [0, 583]
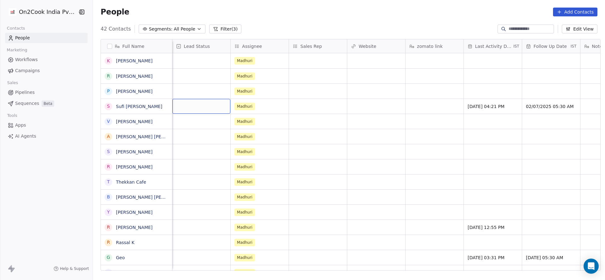
click at [199, 108] on div "grid" at bounding box center [201, 106] width 58 height 15
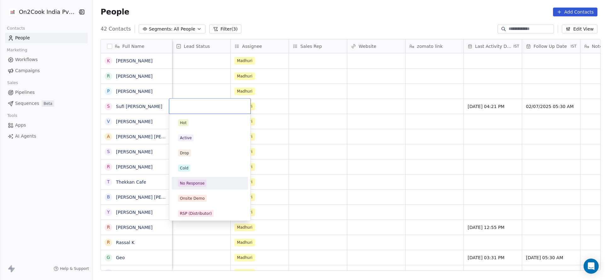
drag, startPoint x: 197, startPoint y: 180, endPoint x: 279, endPoint y: 87, distance: 124.3
click at [197, 180] on div "No Response" at bounding box center [192, 183] width 25 height 6
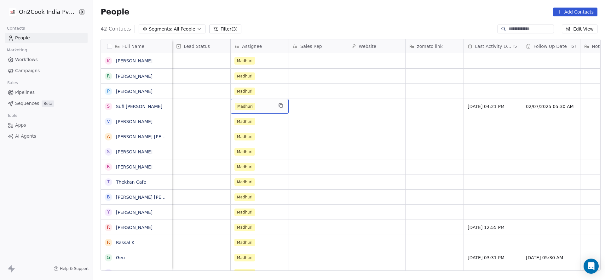
click at [257, 105] on div "Madhuri" at bounding box center [254, 107] width 38 height 8
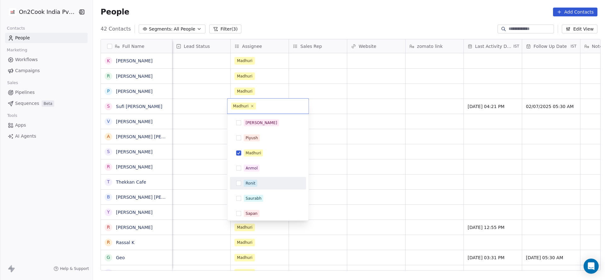
drag, startPoint x: 250, startPoint y: 179, endPoint x: 250, endPoint y: 149, distance: 29.9
click at [250, 180] on div "Ronit" at bounding box center [267, 183] width 71 height 10
click at [250, 154] on div "Madhuri" at bounding box center [253, 153] width 15 height 6
click at [344, 145] on html "On2Cook India Pvt. Ltd. Contacts People Marketing Workflows Campaigns Sales Pip…" at bounding box center [302, 140] width 605 height 280
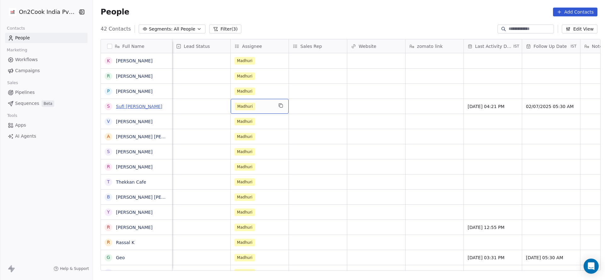
click at [128, 108] on link "Sufi Junedshah Diwangaan Madari" at bounding box center [139, 106] width 46 height 5
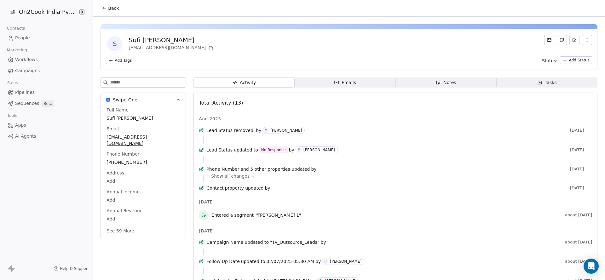
click at [125, 38] on div "S Sufi Junedshah Diwangaan Madari junedshahdiwan@gmail.com" at bounding box center [160, 44] width 109 height 18
drag, startPoint x: 128, startPoint y: 40, endPoint x: 254, endPoint y: 42, distance: 126.0
click at [254, 42] on div "S Sufi Junedshah Diwangaan Madari junedshahdiwan@gmail.com" at bounding box center [349, 44] width 486 height 18
drag, startPoint x: 125, startPoint y: 39, endPoint x: 249, endPoint y: 44, distance: 123.3
click at [249, 44] on div "S Sufi Junedshah Diwangaan Madari junedshahdiwan@gmail.com" at bounding box center [349, 44] width 486 height 18
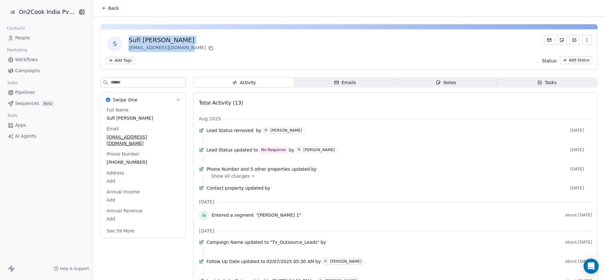
click at [129, 38] on div "Sufi Junedshah Diwangaan Madari" at bounding box center [172, 40] width 86 height 9
drag, startPoint x: 125, startPoint y: 38, endPoint x: 226, endPoint y: 42, distance: 100.5
click at [226, 42] on div "S Sufi Junedshah Diwangaan Madari junedshahdiwan@gmail.com" at bounding box center [349, 44] width 486 height 18
copy div "Sufi Junedshah Diwangaan Madari"
click at [106, 4] on button "Back" at bounding box center [110, 8] width 25 height 11
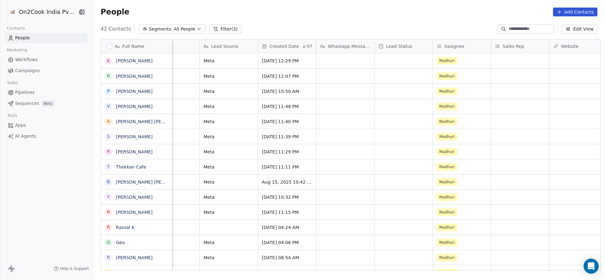
scroll to position [0, 564]
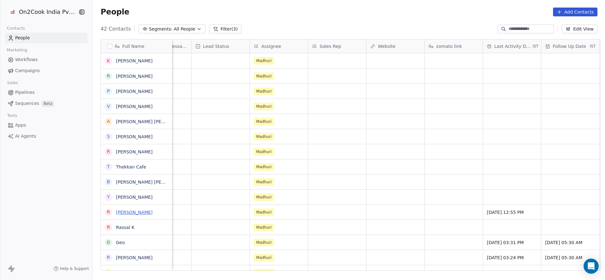
click at [140, 213] on link "Rajeev Bhaskaran" at bounding box center [134, 212] width 37 height 5
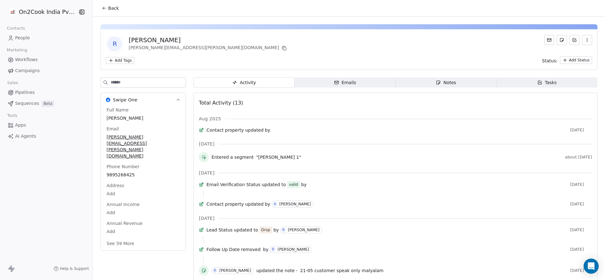
click at [111, 12] on button "Back" at bounding box center [110, 8] width 25 height 11
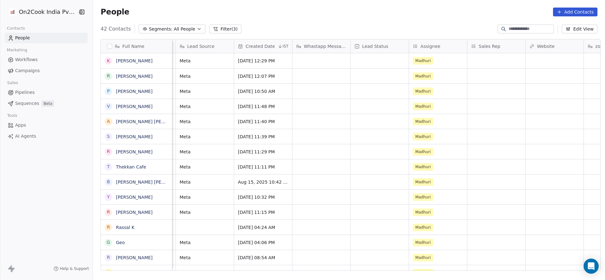
scroll to position [0, 545]
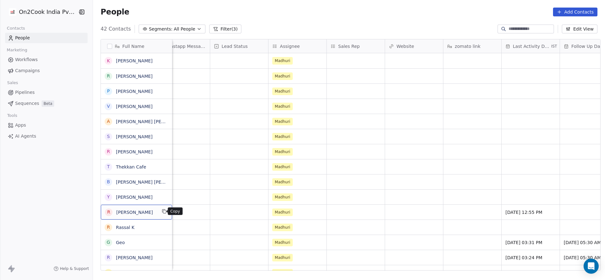
click at [162, 213] on icon "grid" at bounding box center [164, 211] width 5 height 5
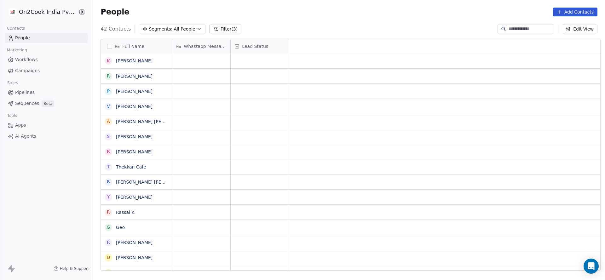
scroll to position [0, 0]
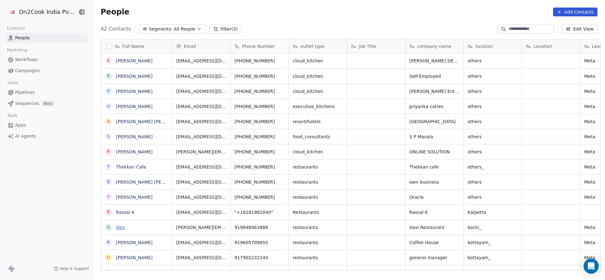
click at [116, 226] on link "Geo" at bounding box center [120, 227] width 9 height 5
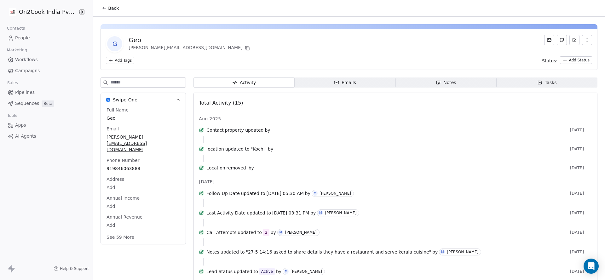
click at [132, 36] on div "Geo" at bounding box center [190, 40] width 123 height 9
copy div "Geo"
click at [228, 152] on span "updated to" at bounding box center [237, 149] width 24 height 6
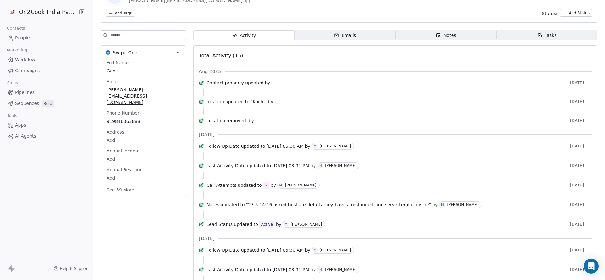
scroll to position [94, 0]
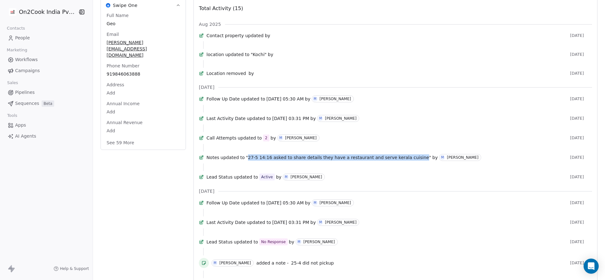
drag, startPoint x: 247, startPoint y: 179, endPoint x: 406, endPoint y: 181, distance: 158.4
click at [406, 161] on span ""27-5 14:16 asked to share details they have a restaurant and serve kerala cuis…" at bounding box center [338, 157] width 185 height 6
copy span "27-5 14:16 asked to share details they have a restaurant and serve kerala cuisi…"
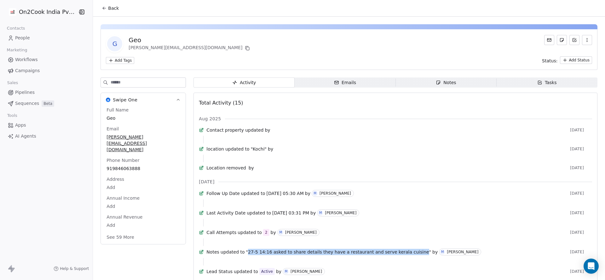
click at [110, 6] on span "Back" at bounding box center [113, 8] width 11 height 6
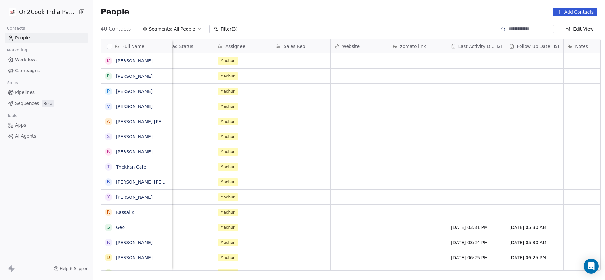
scroll to position [0, 760]
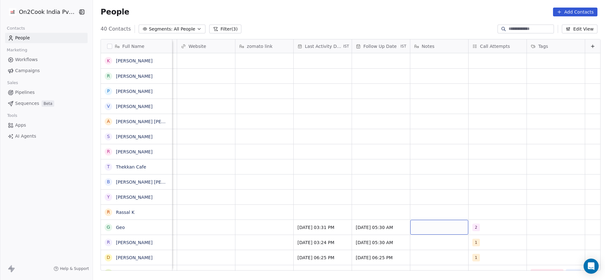
click at [420, 227] on div "grid" at bounding box center [439, 227] width 58 height 15
type textarea "**********"
click at [283, 217] on html "On2Cook India Pvt. Ltd. Contacts People Marketing Workflows Campaigns Sales Pip…" at bounding box center [302, 140] width 605 height 280
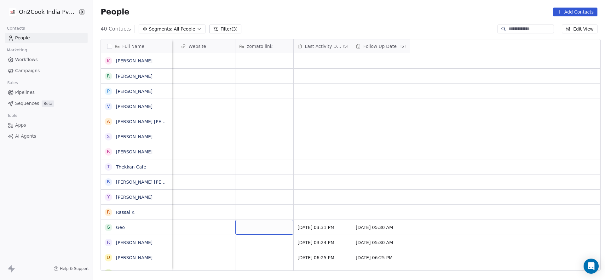
scroll to position [0, 360]
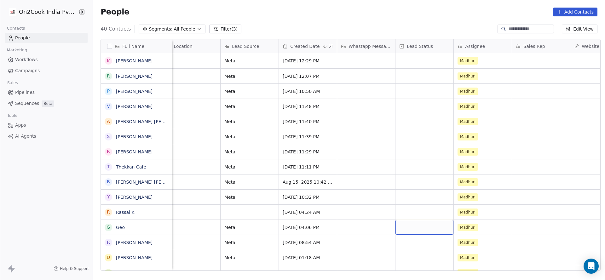
click at [410, 226] on div "grid" at bounding box center [424, 227] width 58 height 15
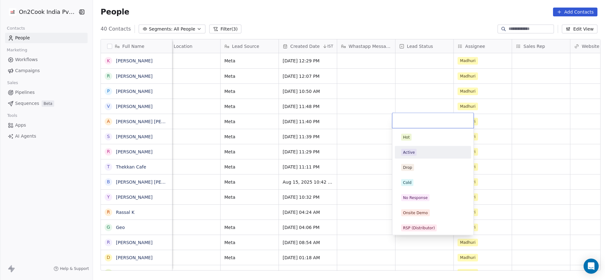
click at [416, 154] on div "Active" at bounding box center [433, 152] width 64 height 7
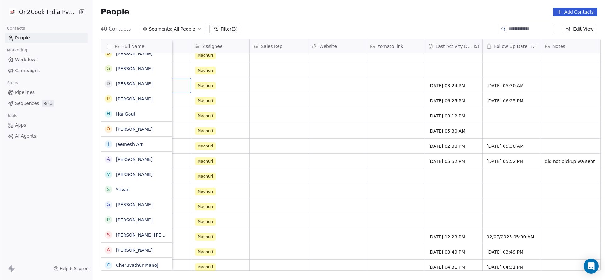
scroll to position [142, 0]
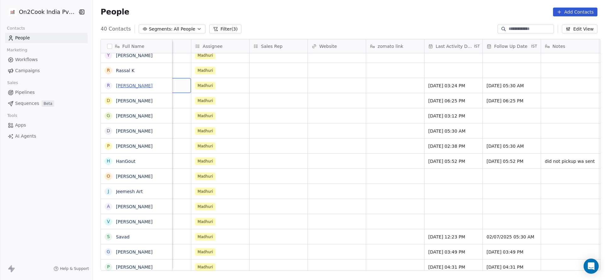
click at [128, 86] on link "Roy Jose" at bounding box center [134, 85] width 37 height 5
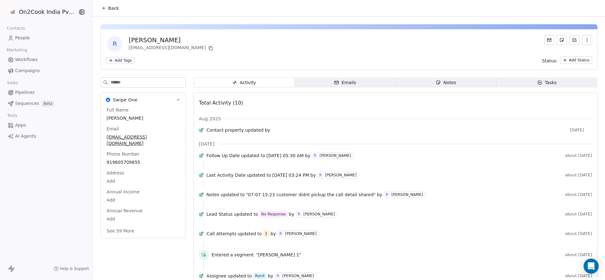
click at [112, 11] on span "Back" at bounding box center [113, 8] width 11 height 6
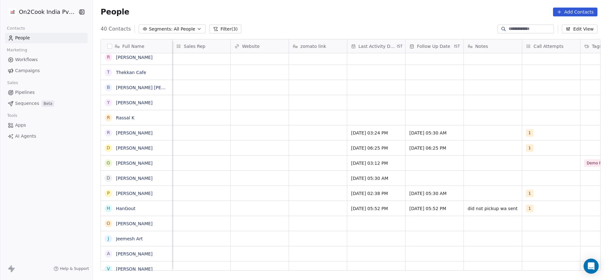
scroll to position [0, 583]
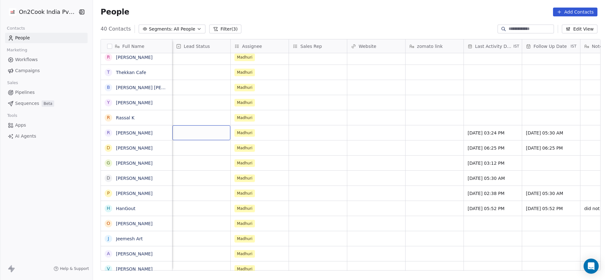
click at [197, 130] on div "grid" at bounding box center [201, 132] width 58 height 15
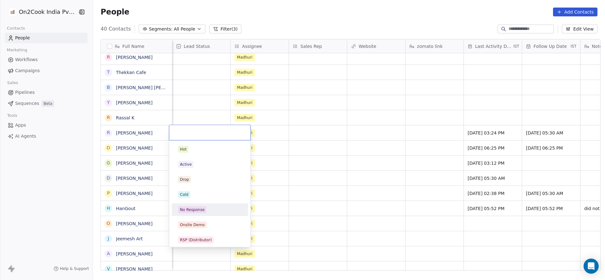
click at [189, 205] on div "No Response" at bounding box center [209, 210] width 71 height 10
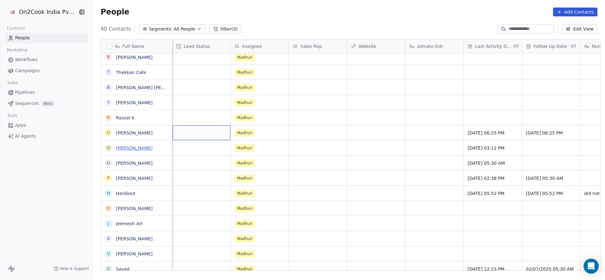
click at [119, 146] on link "Gaurav Ashok Dhivare" at bounding box center [134, 148] width 37 height 5
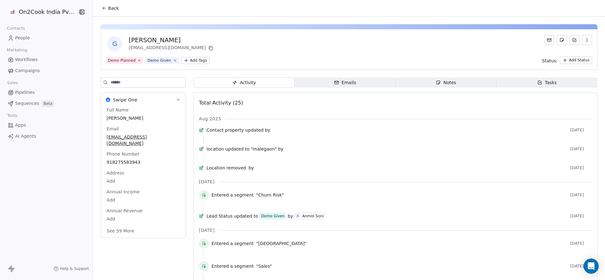
click at [102, 9] on icon at bounding box center [104, 8] width 5 height 5
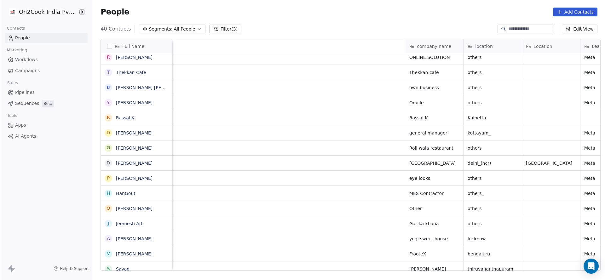
scroll to position [0, 417]
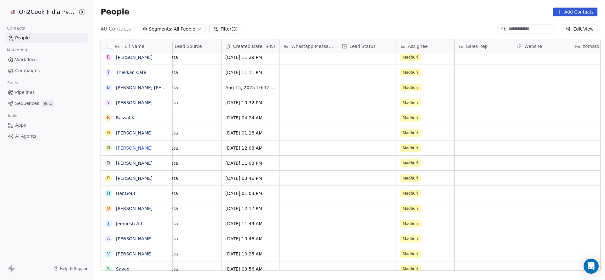
click at [134, 146] on link "Gaurav Ashok Dhivare" at bounding box center [134, 148] width 37 height 5
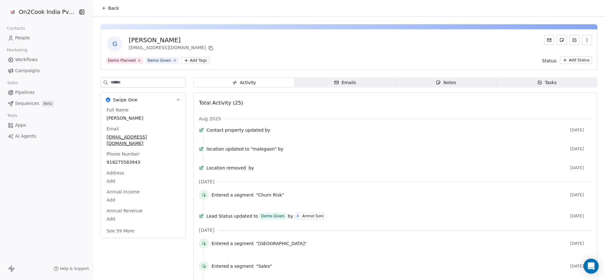
click at [109, 6] on span "Back" at bounding box center [113, 8] width 11 height 6
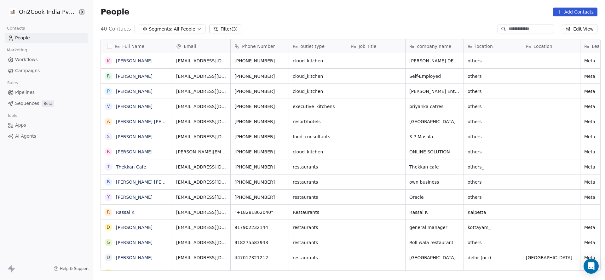
scroll to position [7, 7]
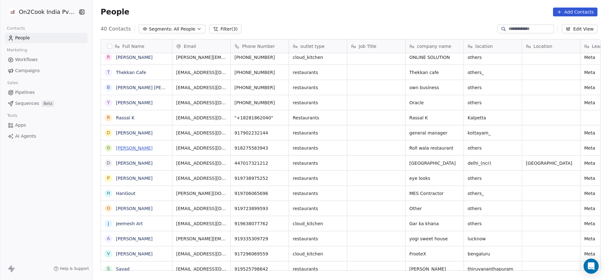
click at [131, 149] on link "Gaurav Ashok Dhivare" at bounding box center [134, 148] width 37 height 5
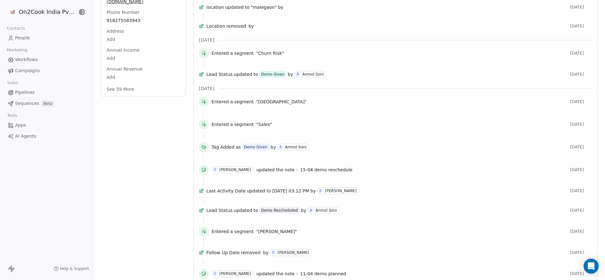
click at [300, 172] on span "15-04 demo reschedule" at bounding box center [326, 169] width 52 height 5
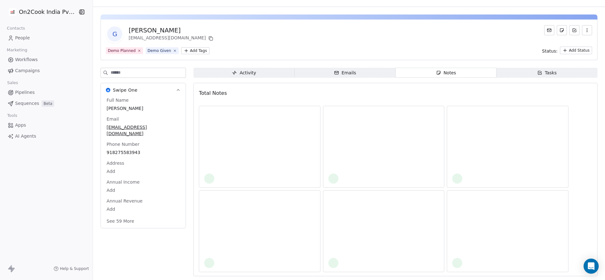
click at [289, 184] on div at bounding box center [260, 147] width 122 height 82
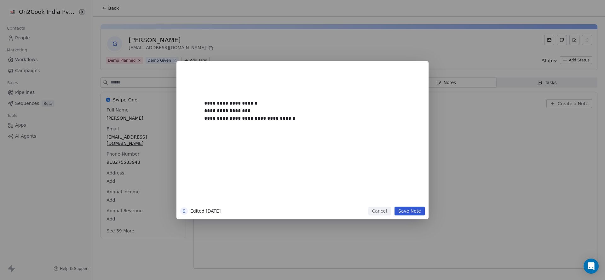
scroll to position [0, 0]
click at [204, 102] on div at bounding box center [196, 97] width 17 height 11
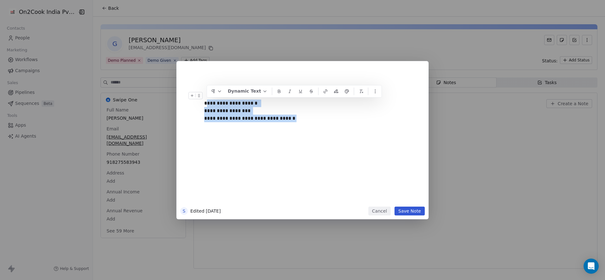
drag, startPoint x: 206, startPoint y: 103, endPoint x: 292, endPoint y: 127, distance: 89.1
click at [292, 127] on div "**********" at bounding box center [311, 137] width 215 height 134
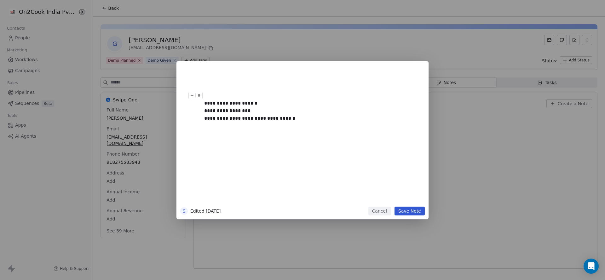
click at [205, 100] on div "**********" at bounding box center [308, 107] width 209 height 30
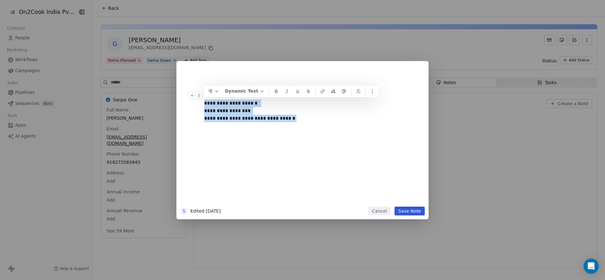
drag, startPoint x: 205, startPoint y: 100, endPoint x: 291, endPoint y: 129, distance: 91.0
click at [291, 129] on div "**********" at bounding box center [311, 137] width 215 height 134
copy div "**********"
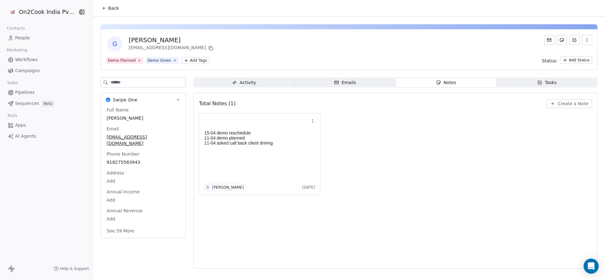
click at [112, 4] on button "Back" at bounding box center [110, 8] width 25 height 11
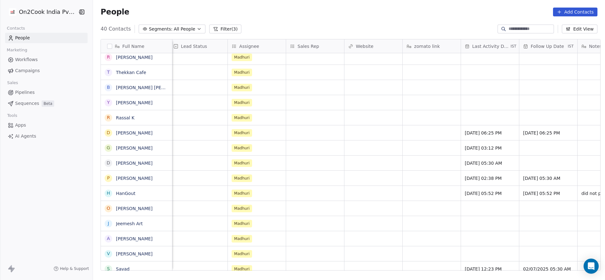
scroll to position [0, 733]
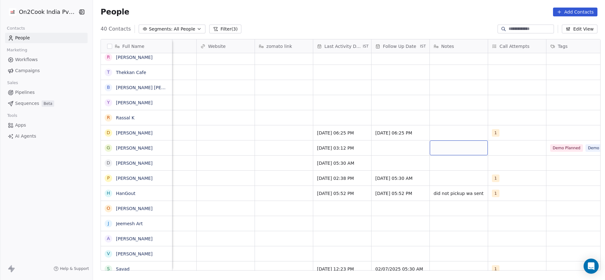
click at [443, 150] on div "grid" at bounding box center [459, 147] width 58 height 15
type textarea "**********"
click at [342, 151] on html "On2Cook India Pvt. Ltd. Contacts People Marketing Workflows Campaigns Sales Pip…" at bounding box center [302, 140] width 605 height 280
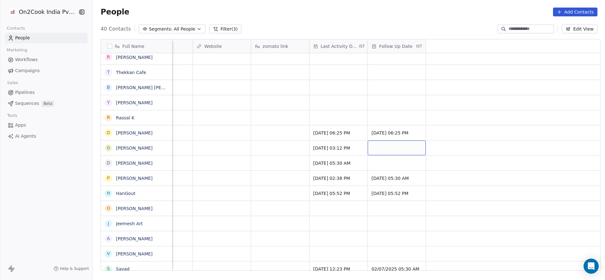
scroll to position [0, 376]
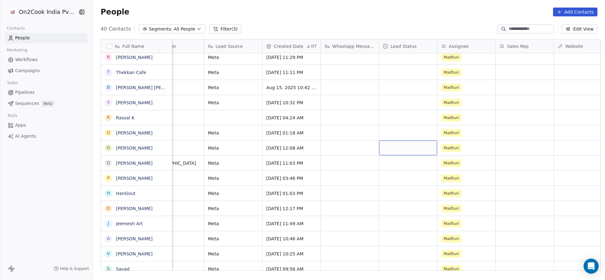
click at [398, 145] on div "grid" at bounding box center [408, 147] width 58 height 15
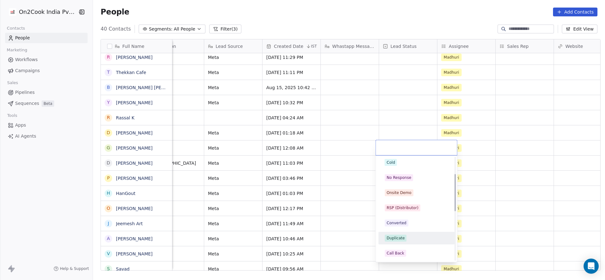
scroll to position [94, 0]
drag, startPoint x: 406, startPoint y: 236, endPoint x: 292, endPoint y: 205, distance: 118.7
click at [407, 236] on div "Demo Given" at bounding box center [398, 236] width 24 height 6
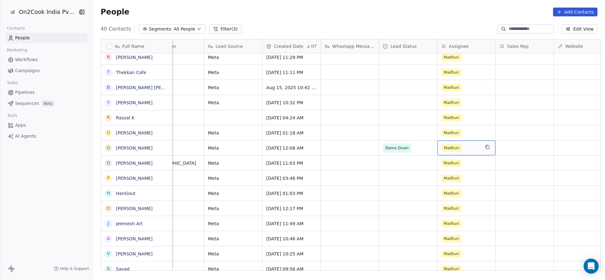
click at [464, 146] on div "Madhuri" at bounding box center [460, 148] width 38 height 8
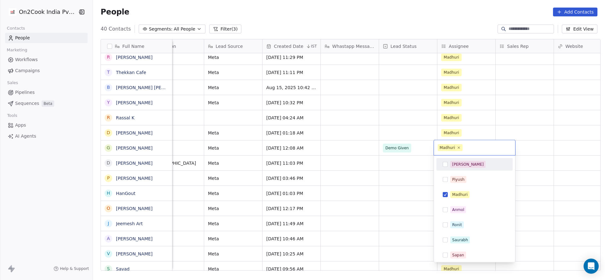
click at [466, 166] on div "[PERSON_NAME]" at bounding box center [478, 164] width 56 height 7
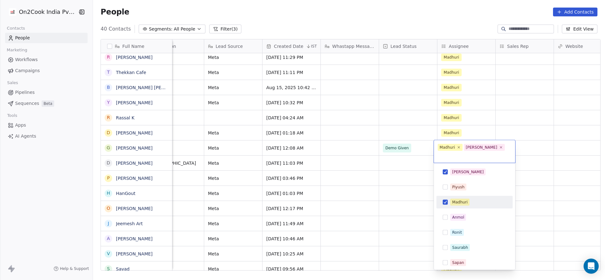
click at [463, 199] on div "Madhuri" at bounding box center [459, 202] width 15 height 6
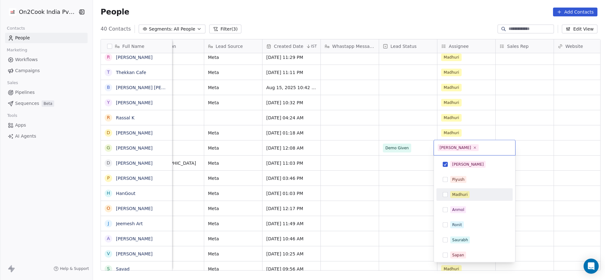
click at [354, 189] on html "On2Cook India Pvt. Ltd. Contacts People Marketing Workflows Campaigns Sales Pip…" at bounding box center [302, 140] width 605 height 280
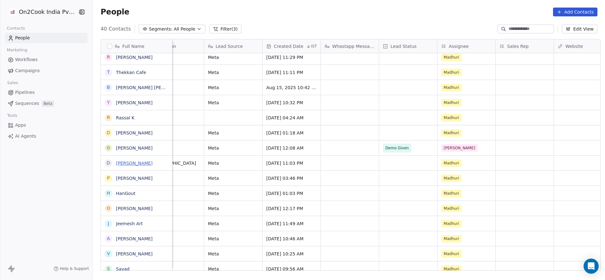
click at [124, 163] on link "Dinesh Garg" at bounding box center [134, 163] width 37 height 5
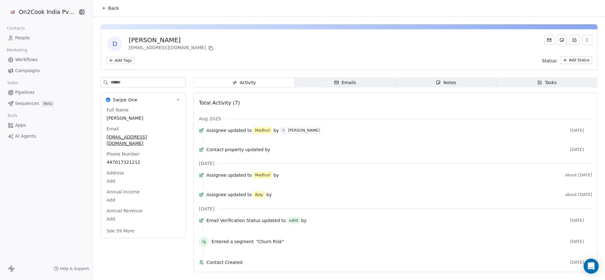
click at [110, 13] on button "Back" at bounding box center [110, 8] width 25 height 11
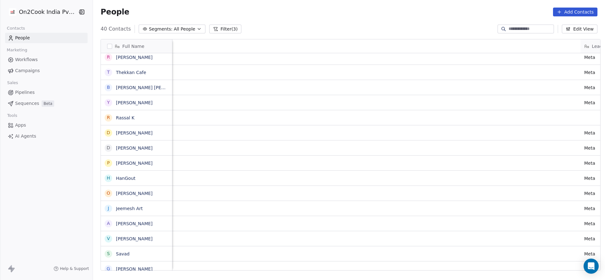
scroll to position [0, 617]
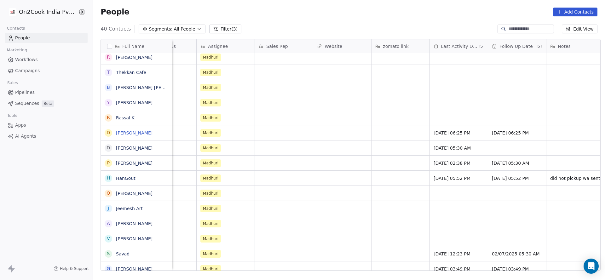
click at [118, 135] on link "David" at bounding box center [134, 132] width 37 height 5
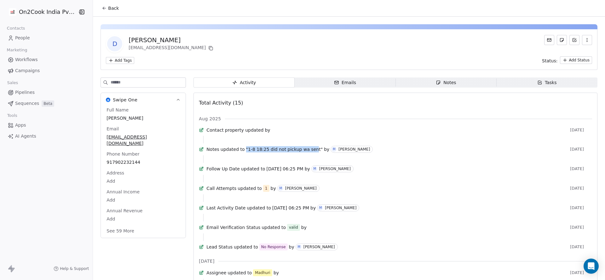
drag, startPoint x: 246, startPoint y: 155, endPoint x: 310, endPoint y: 157, distance: 64.6
click at [310, 152] on span ""1-8 18:25 did not pickup wa sent"" at bounding box center [284, 149] width 77 height 6
copy span ""1-8 18:25 did not pickup wa sen"
click at [111, 8] on span "Back" at bounding box center [113, 8] width 11 height 6
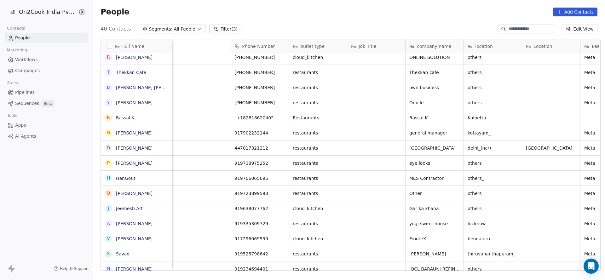
scroll to position [0, 396]
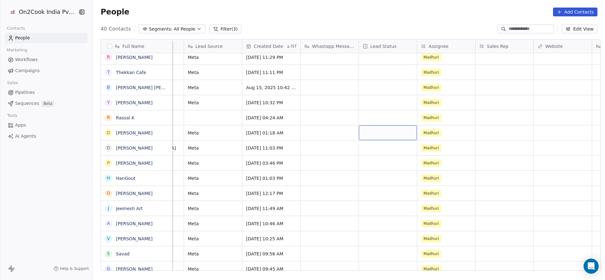
click at [376, 137] on div "grid" at bounding box center [388, 132] width 58 height 15
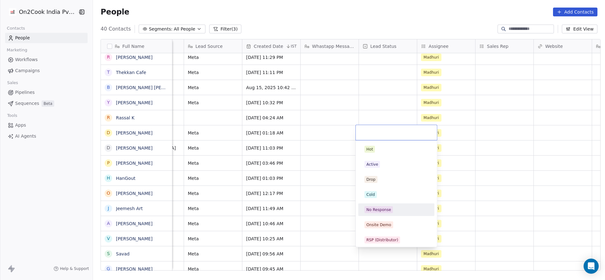
drag, startPoint x: 384, startPoint y: 211, endPoint x: 336, endPoint y: 205, distance: 48.0
click at [384, 211] on div "No Response" at bounding box center [378, 210] width 25 height 6
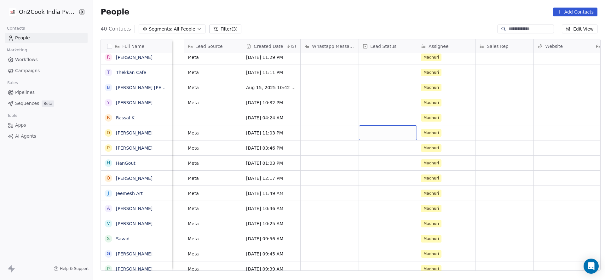
scroll to position [0, 608]
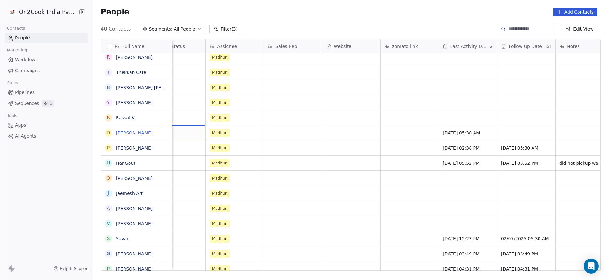
click at [119, 135] on link "Dinesh Garg" at bounding box center [134, 132] width 37 height 5
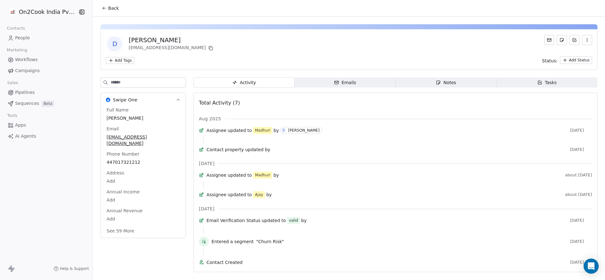
click at [107, 12] on button "Back" at bounding box center [110, 8] width 25 height 11
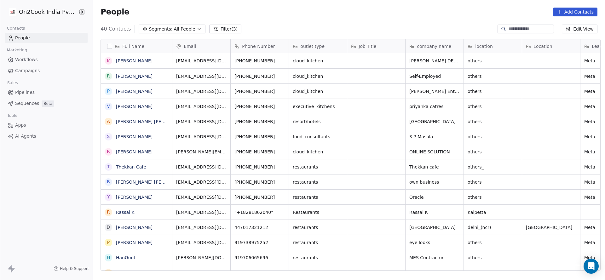
scroll to position [239, 507]
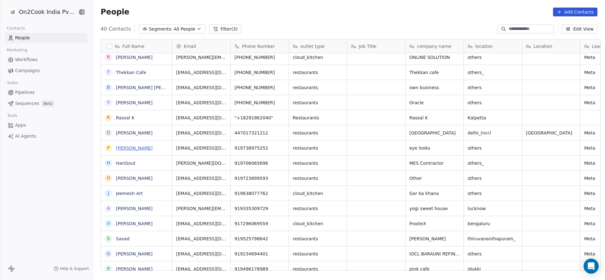
click at [123, 150] on link "Punith" at bounding box center [134, 148] width 37 height 5
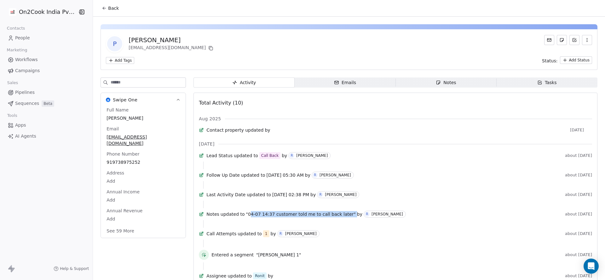
drag, startPoint x: 249, startPoint y: 226, endPoint x: 344, endPoint y: 232, distance: 95.0
click at [344, 218] on div "Notes updated to "04-07 14:37 customer told me to call back later" by R Ronit S…" at bounding box center [384, 214] width 356 height 7
copy span "4-07 14:37 customer told me to call back later""
click at [108, 8] on span "Back" at bounding box center [113, 8] width 11 height 6
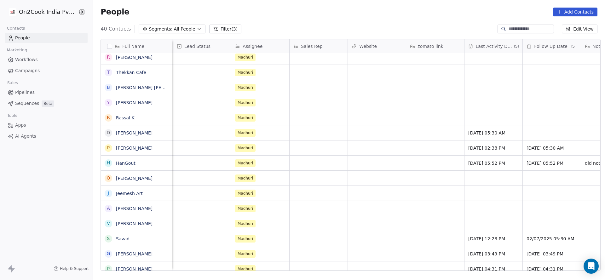
scroll to position [0, 669]
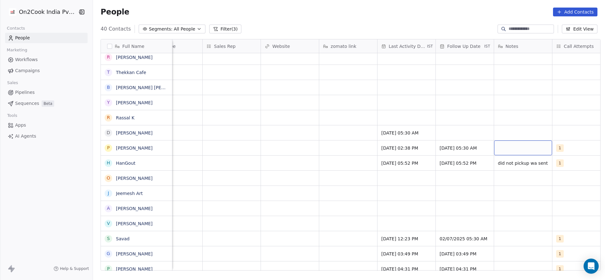
click at [499, 147] on div "grid" at bounding box center [523, 147] width 58 height 15
type textarea "**********"
click at [341, 152] on html "On2Cook India Pvt. Ltd. Contacts People Marketing Workflows Campaigns Sales Pip…" at bounding box center [302, 140] width 605 height 280
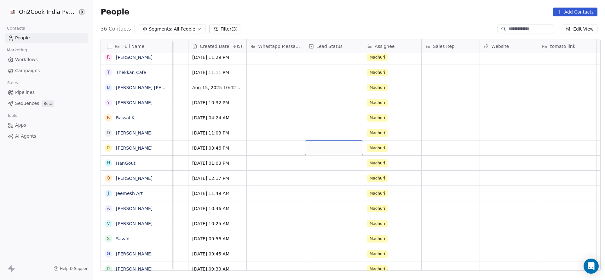
click at [338, 146] on div "grid" at bounding box center [334, 147] width 58 height 15
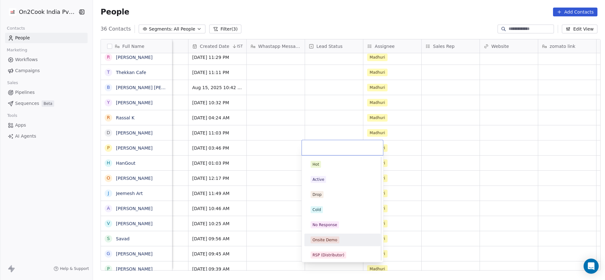
scroll to position [47, 0]
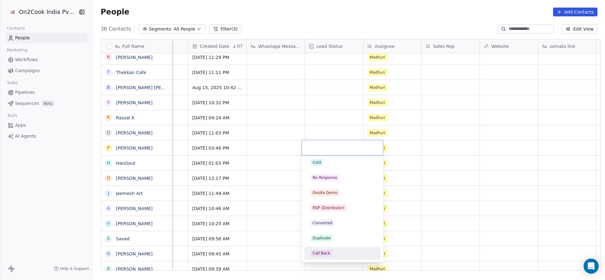
click at [322, 251] on div "Call Back" at bounding box center [321, 253] width 18 height 6
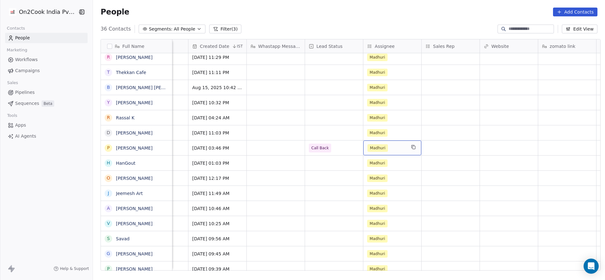
click at [375, 146] on span "Madhuri" at bounding box center [377, 148] width 20 height 8
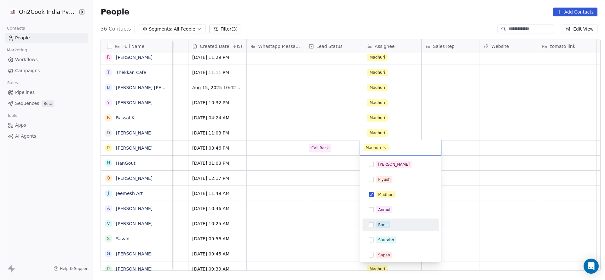
click at [385, 223] on div "Ronit" at bounding box center [383, 225] width 10 height 6
click at [392, 194] on div "Madhuri" at bounding box center [385, 195] width 15 height 6
click at [336, 183] on html "On2Cook India Pvt. Ltd. Contacts People Marketing Workflows Campaigns Sales Pip…" at bounding box center [302, 140] width 605 height 280
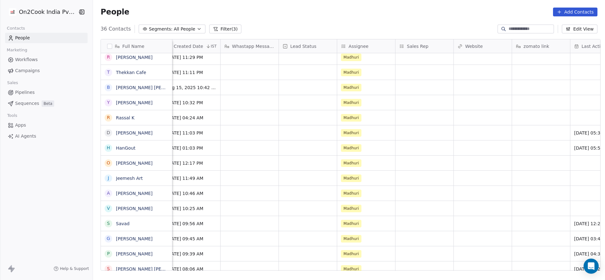
scroll to position [0, 419]
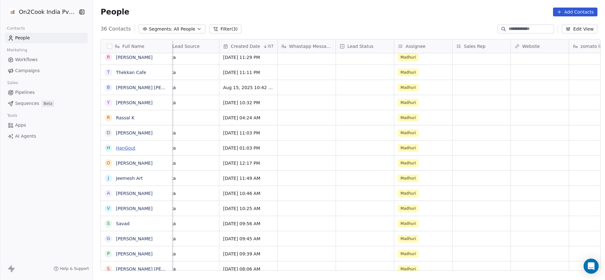
click at [125, 150] on link "HanGout" at bounding box center [126, 148] width 20 height 5
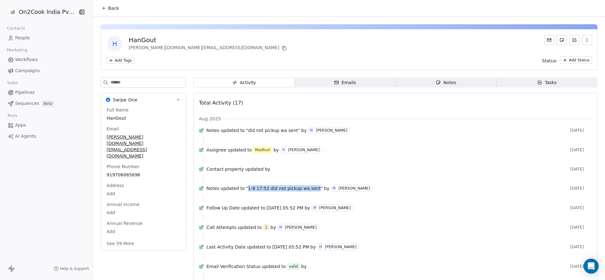
drag, startPoint x: 247, startPoint y: 199, endPoint x: 313, endPoint y: 201, distance: 65.9
click at [313, 192] on span ""1-8 17:52 did not pickup wa sent"" at bounding box center [284, 188] width 77 height 6
copy span "1-8 17:52 did not pickup wa sent"
click at [108, 10] on span "Back" at bounding box center [113, 8] width 11 height 6
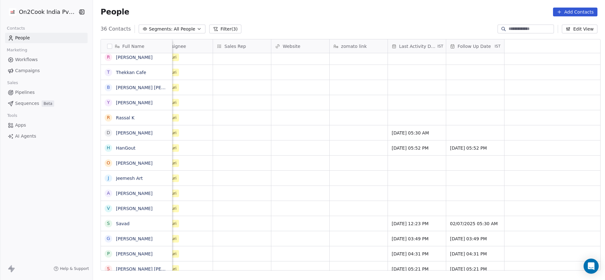
scroll to position [0, 361]
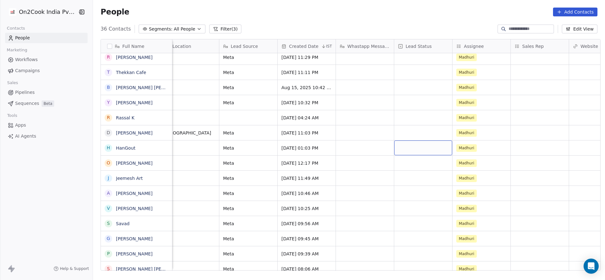
click at [394, 149] on div "grid" at bounding box center [423, 147] width 58 height 15
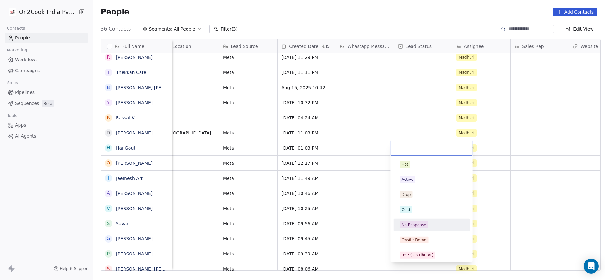
click at [417, 225] on div "No Response" at bounding box center [414, 225] width 25 height 6
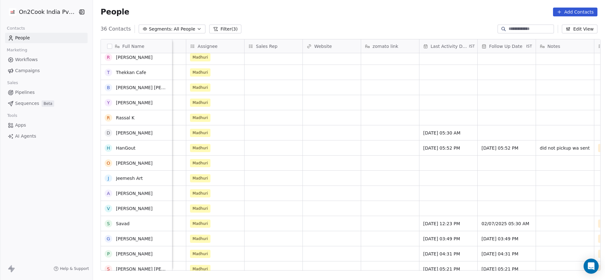
scroll to position [236, 0]
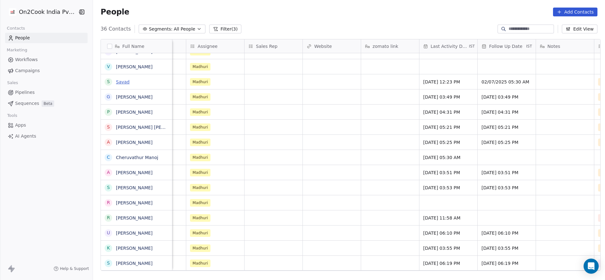
click at [122, 79] on link "Savad" at bounding box center [123, 81] width 14 height 5
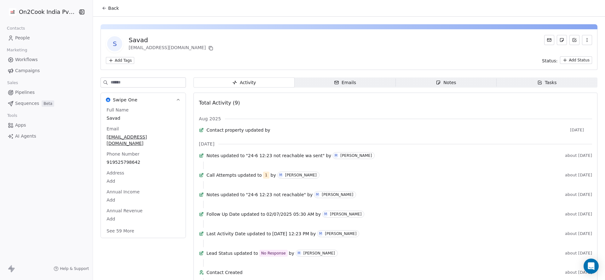
scroll to position [47, 0]
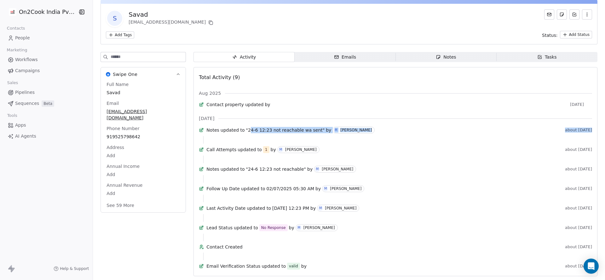
drag, startPoint x: 249, startPoint y: 115, endPoint x: 301, endPoint y: 121, distance: 52.6
click at [301, 127] on div "Notes updated to "24-6 12:23 not reachable wa sent" by M Madhuri Makhija about …" at bounding box center [395, 135] width 393 height 17
drag, startPoint x: 246, startPoint y: 111, endPoint x: 249, endPoint y: 112, distance: 3.3
click at [249, 127] on span ""24-6 12:23 not reachable wa sent"" at bounding box center [285, 130] width 79 height 6
click at [248, 127] on span ""24-6 12:23 not reachable wa sent"" at bounding box center [285, 130] width 79 height 6
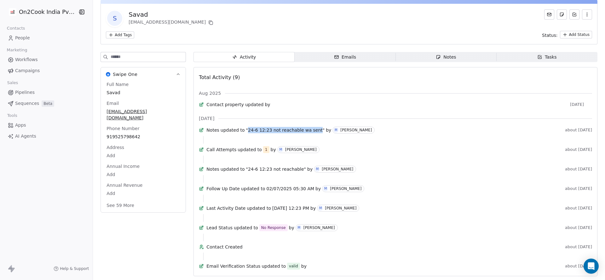
drag, startPoint x: 247, startPoint y: 112, endPoint x: 313, endPoint y: 113, distance: 66.1
click at [313, 127] on span ""24-6 12:23 not reachable wa sent"" at bounding box center [285, 130] width 79 height 6
copy span "24-6 12:23 not reachable wa sent"
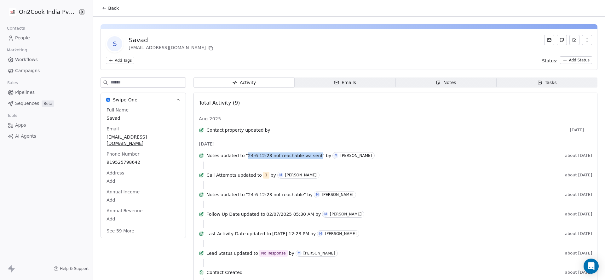
click at [116, 7] on button "Back" at bounding box center [110, 8] width 25 height 11
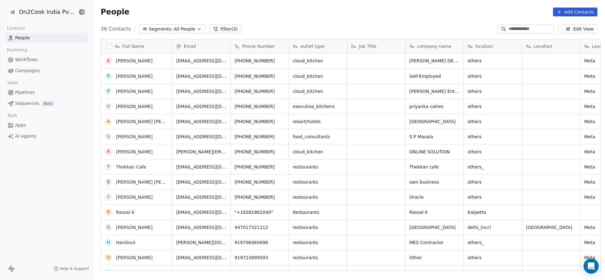
scroll to position [239, 507]
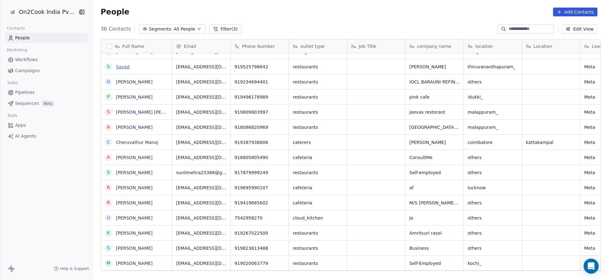
click at [119, 65] on link "Savad" at bounding box center [123, 66] width 14 height 5
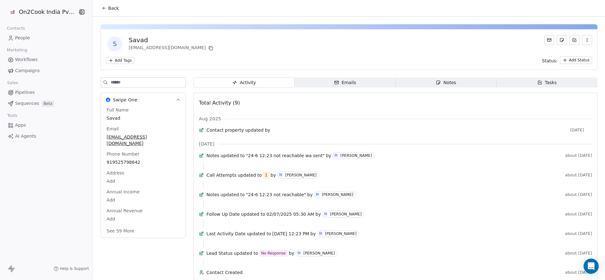
click at [114, 13] on button "Back" at bounding box center [110, 8] width 25 height 11
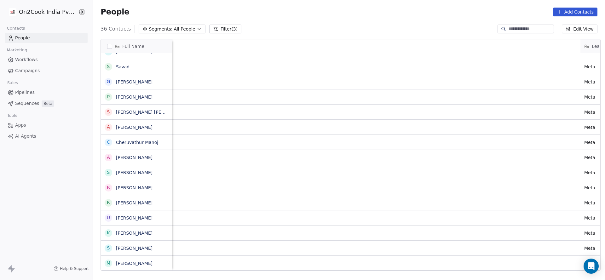
scroll to position [0, 760]
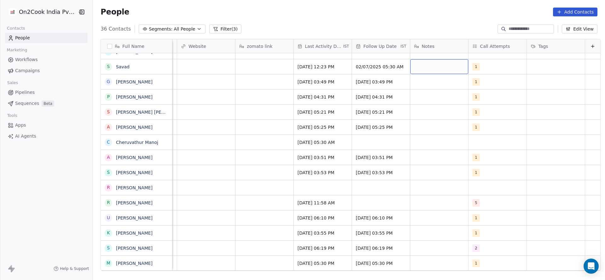
click at [428, 68] on div "grid" at bounding box center [439, 66] width 58 height 15
type textarea "**********"
click at [250, 69] on html "On2Cook India Pvt. Ltd. Contacts People Marketing Workflows Campaigns Sales Pip…" at bounding box center [302, 140] width 605 height 280
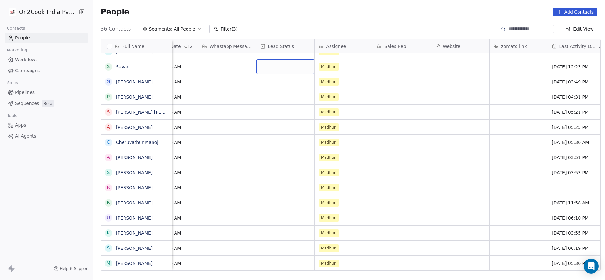
click at [280, 64] on div "grid" at bounding box center [285, 66] width 58 height 15
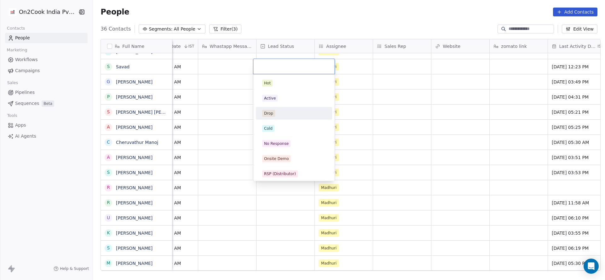
click at [543, 161] on html "On2Cook India Pvt. Ltd. Contacts People Marketing Workflows Campaigns Sales Pip…" at bounding box center [302, 140] width 605 height 280
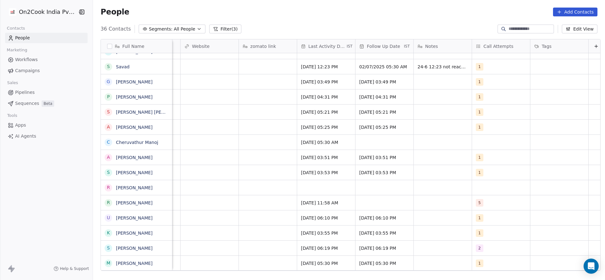
scroll to position [0, 568]
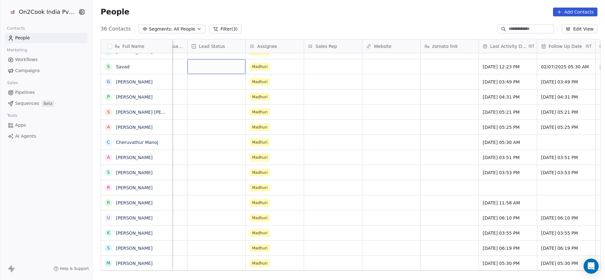
click at [210, 71] on div "grid" at bounding box center [216, 66] width 58 height 15
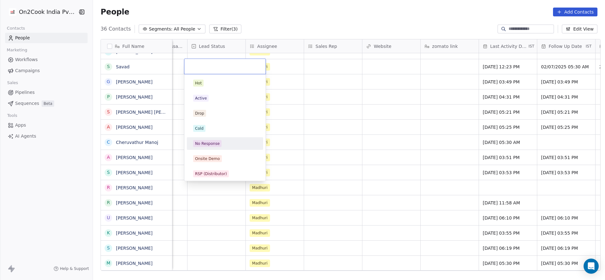
click at [210, 144] on div "No Response" at bounding box center [207, 144] width 25 height 6
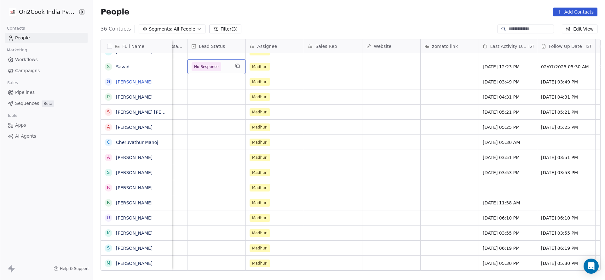
click at [132, 82] on link "Gautam Kumar" at bounding box center [134, 81] width 37 height 5
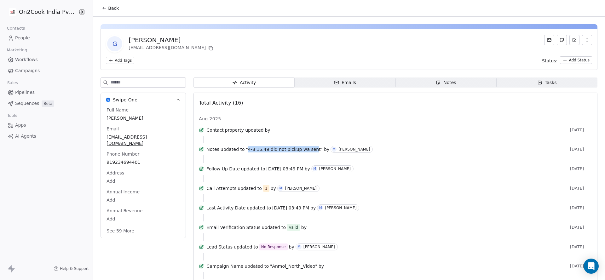
drag, startPoint x: 247, startPoint y: 153, endPoint x: 311, endPoint y: 149, distance: 63.4
click at [311, 149] on div "Notes updated to "4-8 15:49 did not pickup wa sent" by M Madhuri Makhija 17 day…" at bounding box center [395, 150] width 393 height 9
copy span "4-8 15:49 did not pickup wa sen"
click at [108, 8] on span "Back" at bounding box center [113, 8] width 11 height 6
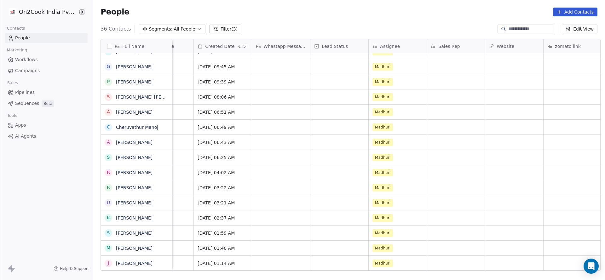
scroll to position [0, 448]
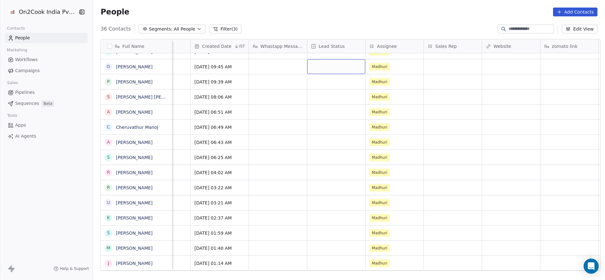
click at [331, 66] on div "grid" at bounding box center [336, 66] width 58 height 15
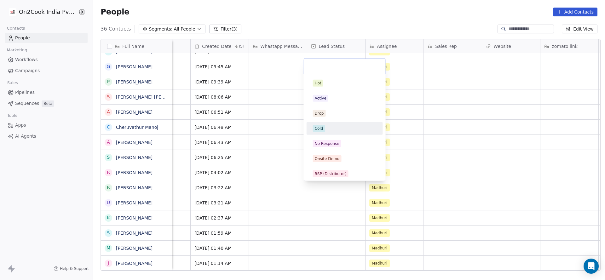
click at [461, 105] on html "On2Cook India Pvt. Ltd. Contacts People Marketing Workflows Campaigns Sales Pip…" at bounding box center [302, 140] width 605 height 280
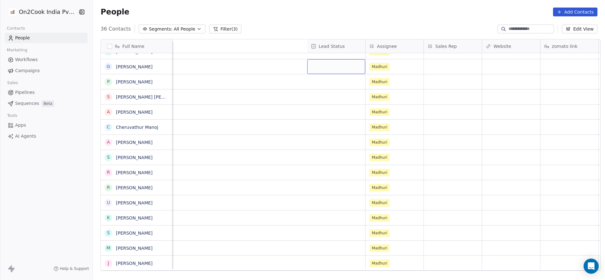
scroll to position [0, 760]
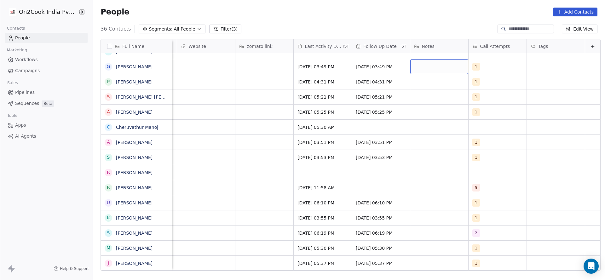
click at [429, 66] on div "grid" at bounding box center [439, 66] width 58 height 15
type textarea "**********"
click at [283, 114] on html "On2Cook India Pvt. Ltd. Contacts People Marketing Workflows Campaigns Sales Pip…" at bounding box center [302, 140] width 605 height 280
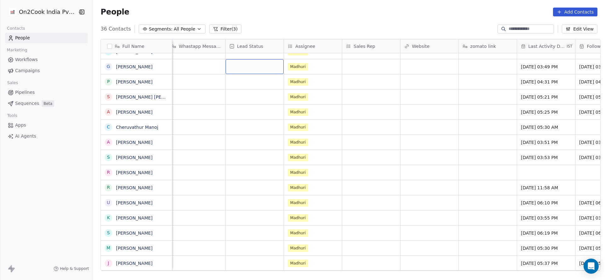
click at [236, 68] on div "grid" at bounding box center [255, 66] width 58 height 15
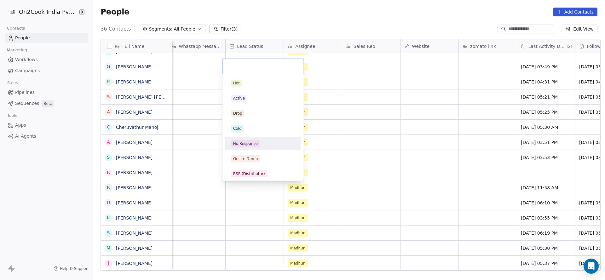
click at [256, 148] on div "No Response" at bounding box center [263, 143] width 76 height 13
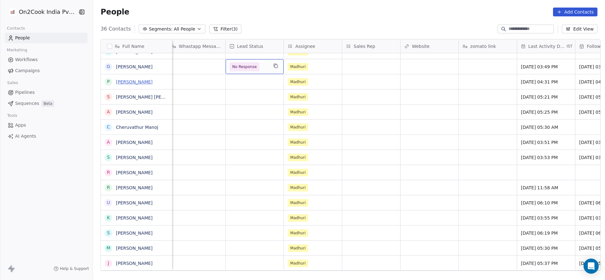
click at [146, 82] on link "Pradeep M Sundareshan" at bounding box center [134, 81] width 37 height 5
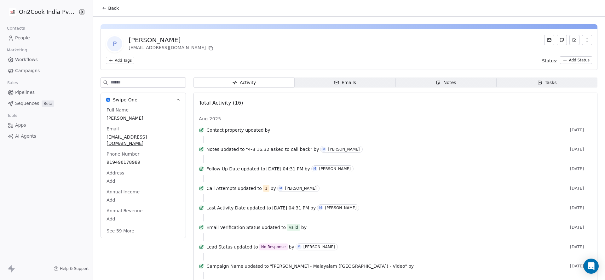
click at [101, 11] on button "Back" at bounding box center [110, 8] width 25 height 11
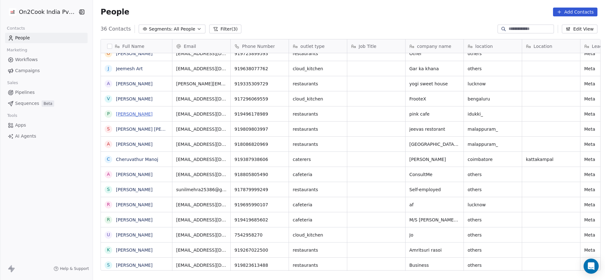
click at [142, 116] on link "Pradeep M Sundareshan" at bounding box center [134, 114] width 37 height 5
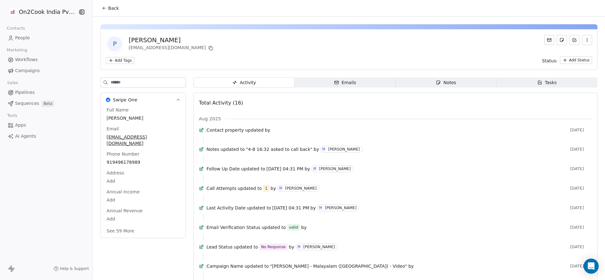
click at [103, 7] on icon at bounding box center [104, 8] width 5 height 5
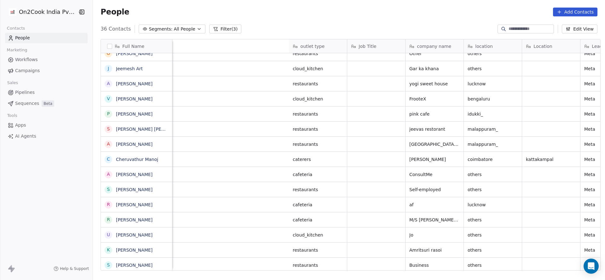
scroll to position [0, 316]
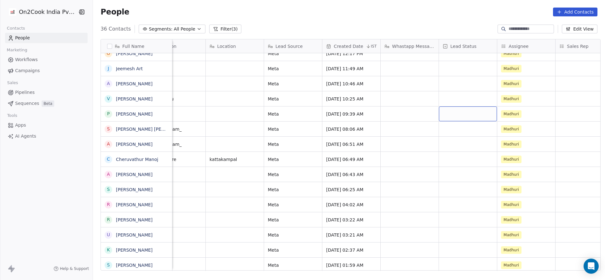
click at [467, 114] on div "grid" at bounding box center [468, 113] width 58 height 15
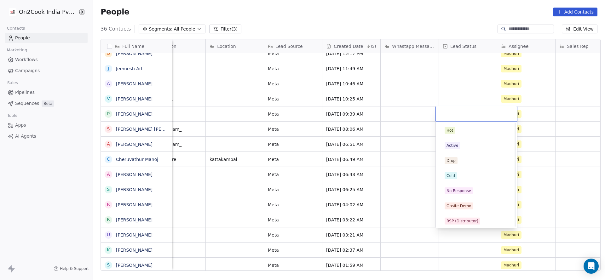
scroll to position [47, 0]
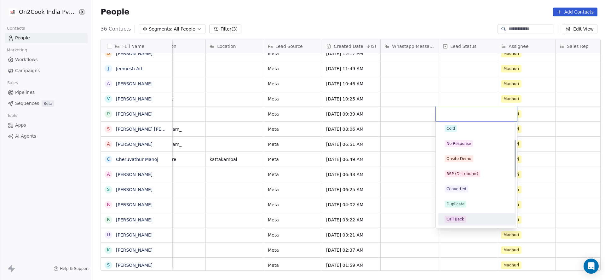
click at [458, 217] on div "Call Back" at bounding box center [455, 219] width 18 height 6
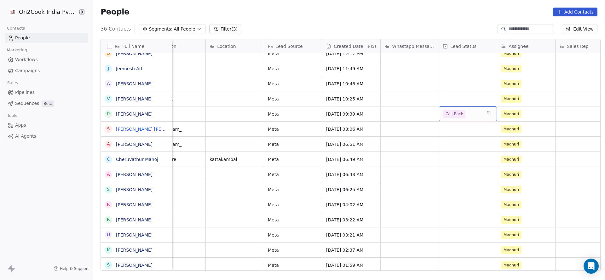
click at [134, 128] on link "Sakariya Cv Sakariya" at bounding box center [153, 129] width 75 height 5
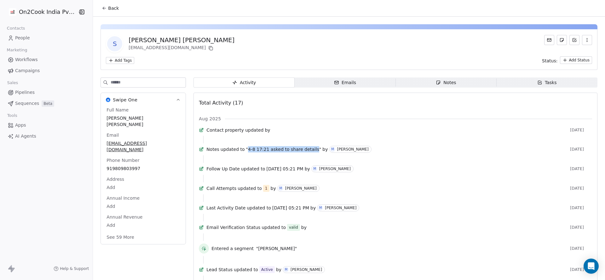
drag, startPoint x: 247, startPoint y: 152, endPoint x: 310, endPoint y: 152, distance: 62.7
click at [310, 152] on span ""4-8 17:21 asked to share details"" at bounding box center [283, 149] width 75 height 6
copy span "4-8 17:21 asked to share details"
click at [102, 6] on icon at bounding box center [104, 8] width 5 height 5
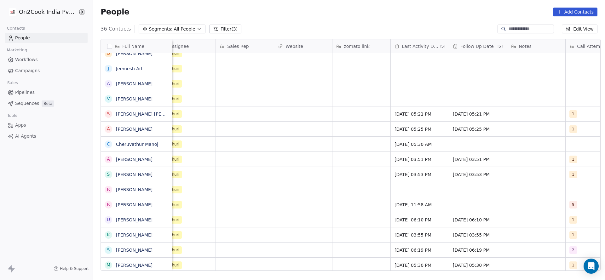
scroll to position [0, 659]
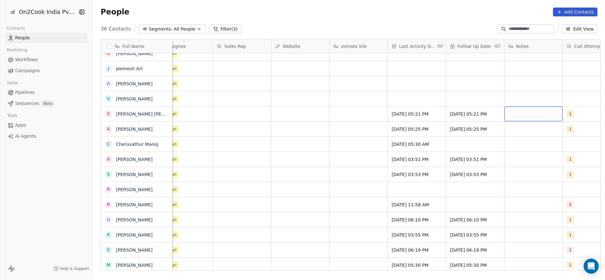
click at [515, 114] on div "grid" at bounding box center [533, 113] width 58 height 15
type textarea "**********"
click at [377, 127] on html "On2Cook India Pvt. Ltd. Contacts People Marketing Workflows Campaigns Sales Pip…" at bounding box center [302, 140] width 605 height 280
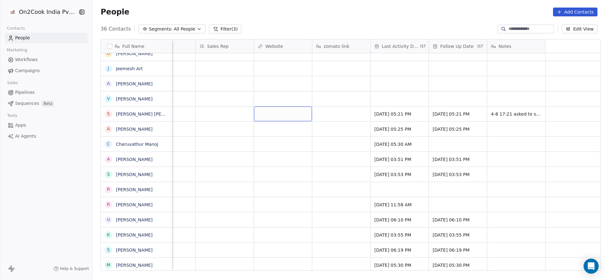
scroll to position [0, 421]
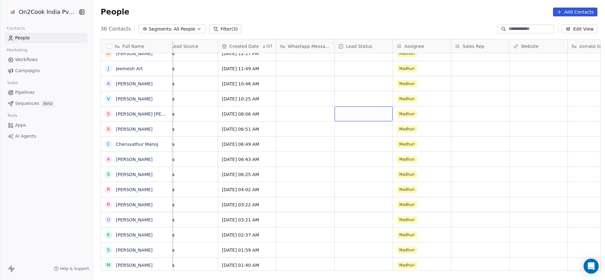
click at [349, 110] on div "grid" at bounding box center [364, 113] width 58 height 15
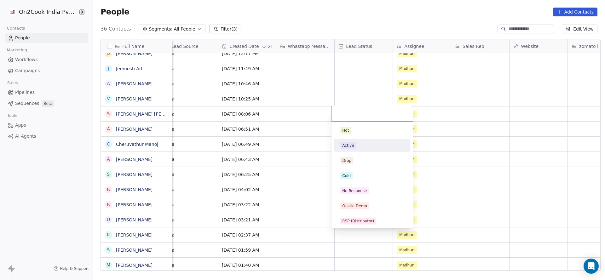
click at [352, 145] on div "Active" at bounding box center [348, 146] width 12 height 6
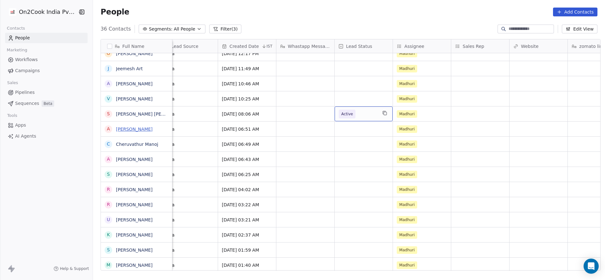
click at [125, 129] on link "Abu Bakkar" at bounding box center [134, 129] width 37 height 5
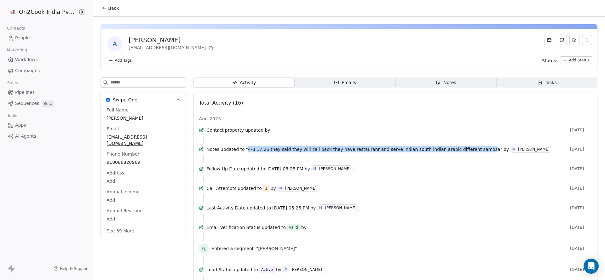
drag, startPoint x: 247, startPoint y: 154, endPoint x: 469, endPoint y: 151, distance: 222.1
click at [469, 151] on div "Notes updated to "4-8 17:25 they said they will call back they have restauranr …" at bounding box center [395, 150] width 393 height 9
click at [112, 11] on span "Back" at bounding box center [113, 8] width 11 height 6
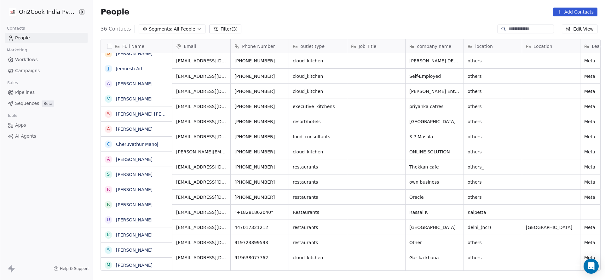
scroll to position [239, 507]
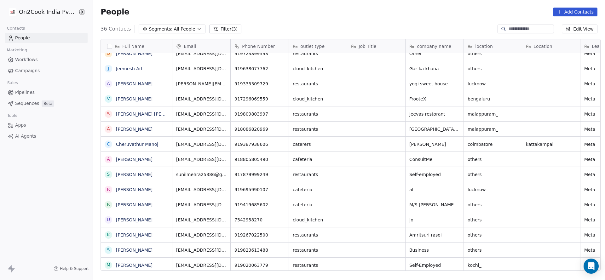
drag, startPoint x: 232, startPoint y: 271, endPoint x: 285, endPoint y: 265, distance: 53.9
click at [285, 265] on div "Full Name K Krishna Chaitanya R Rajneesh Berry P Pinak Mehta V Varsha Shidhapur…" at bounding box center [349, 157] width 512 height 246
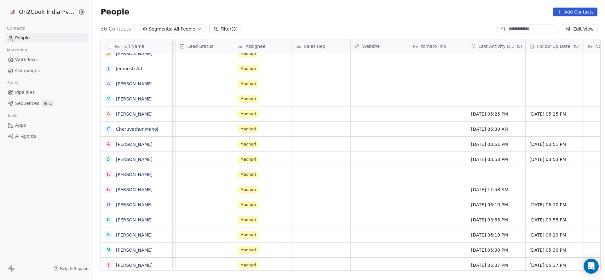
scroll to position [0, 641]
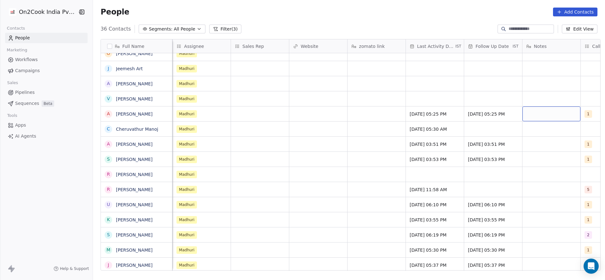
click at [535, 111] on div "grid" at bounding box center [551, 113] width 58 height 15
type textarea "**********"
click at [373, 112] on html "On2Cook India Pvt. Ltd. Contacts People Marketing Workflows Campaigns Sales Pip…" at bounding box center [302, 140] width 605 height 280
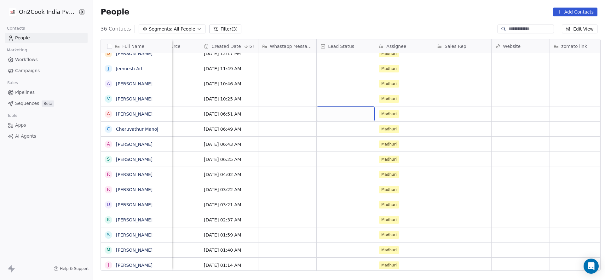
click at [335, 111] on div "grid" at bounding box center [346, 113] width 58 height 15
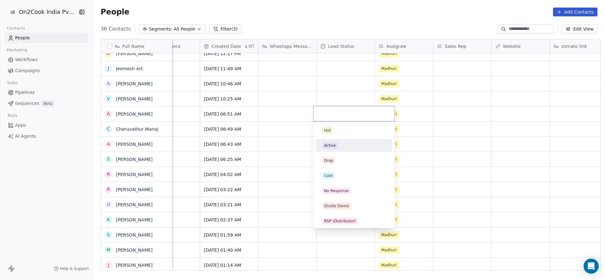
click at [337, 150] on div "Active" at bounding box center [353, 145] width 71 height 10
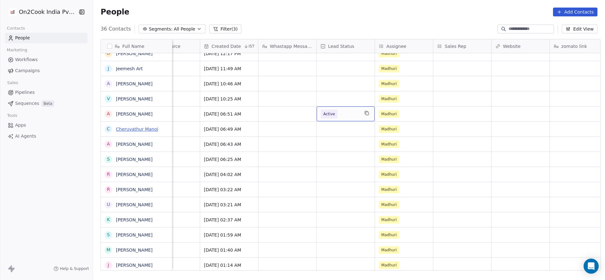
click at [134, 131] on link "Cheruvathur Manoj" at bounding box center [137, 129] width 42 height 5
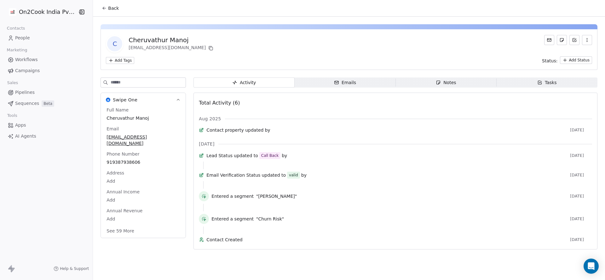
click at [111, 9] on span "Back" at bounding box center [113, 8] width 11 height 6
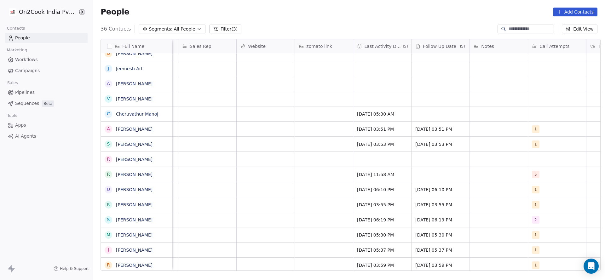
scroll to position [0, 521]
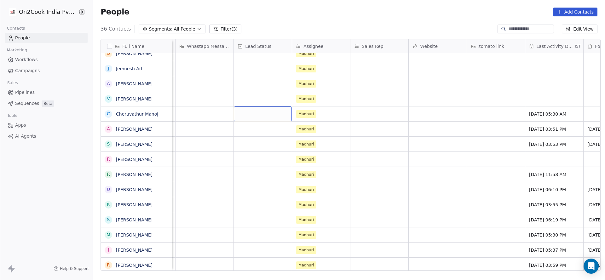
click at [257, 112] on div "grid" at bounding box center [263, 113] width 58 height 15
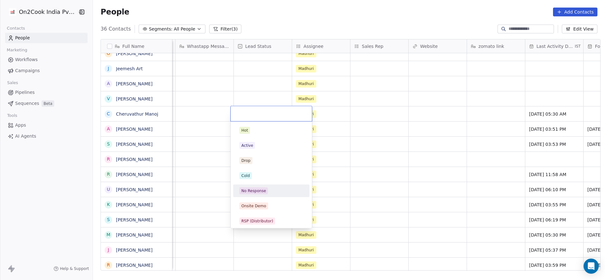
click at [263, 189] on div "No Response" at bounding box center [253, 191] width 25 height 6
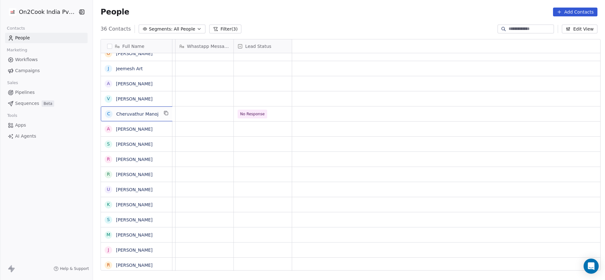
scroll to position [0, 0]
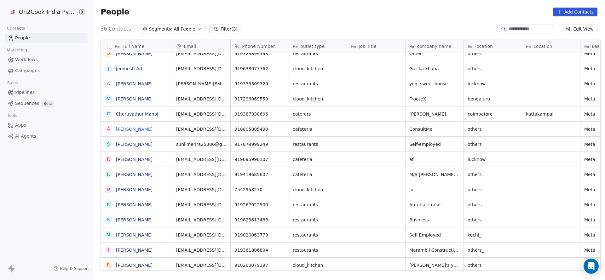
click at [136, 130] on link "Awadhut shinde" at bounding box center [134, 129] width 37 height 5
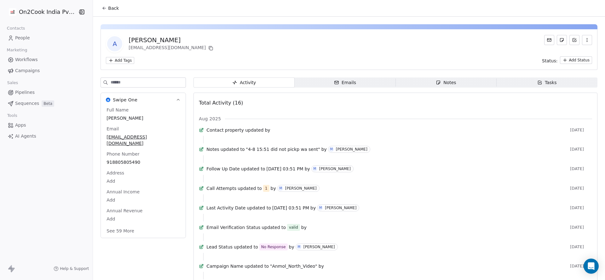
click at [111, 9] on span "Back" at bounding box center [113, 8] width 11 height 6
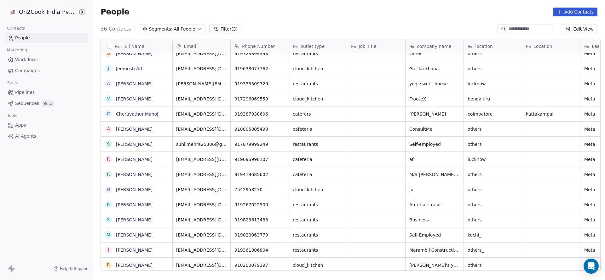
scroll to position [0, 273]
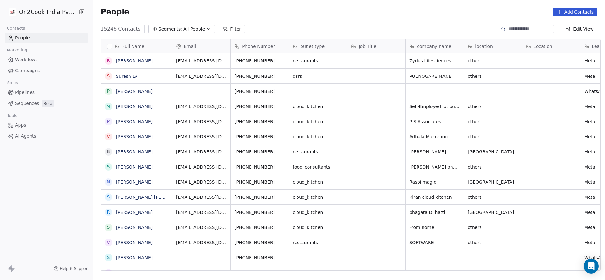
scroll to position [7, 7]
click at [515, 24] on div "People Add Contacts" at bounding box center [349, 12] width 512 height 24
click at [512, 26] on div at bounding box center [525, 29] width 56 height 9
paste input "**********"
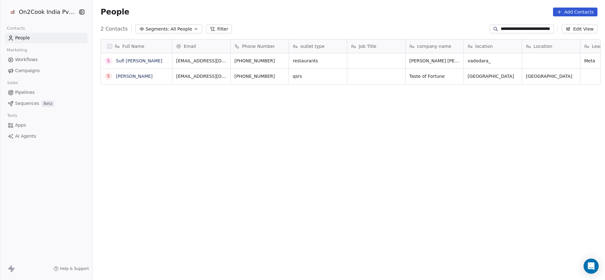
scroll to position [239, 507]
type input "**********"
click at [377, 87] on div "Full Name S Sufi Junedshah Diwangaan Madari S Sufi Hasan Email Phone Number out…" at bounding box center [349, 157] width 512 height 246
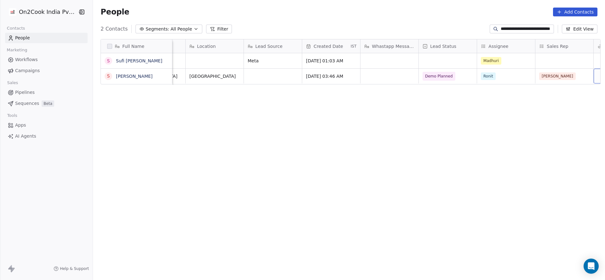
scroll to position [0, 395]
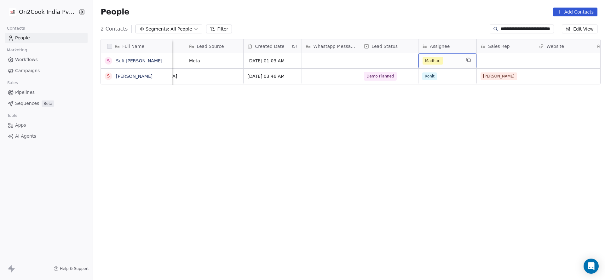
click at [445, 60] on div "Madhuri" at bounding box center [441, 61] width 38 height 8
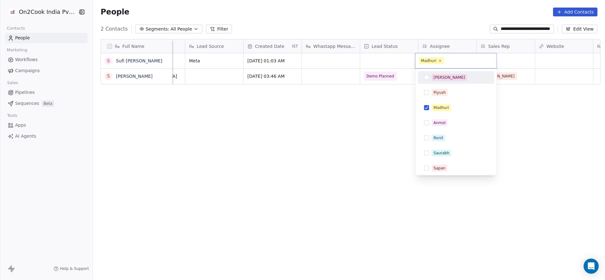
click at [351, 64] on html "**********" at bounding box center [302, 140] width 605 height 280
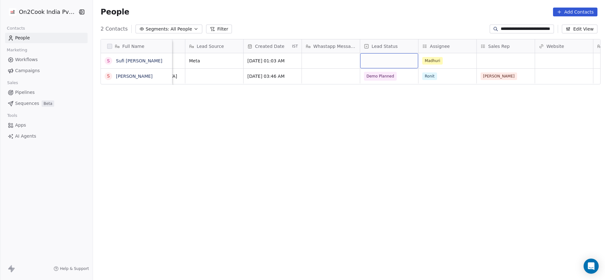
click at [363, 62] on div "grid" at bounding box center [389, 60] width 58 height 15
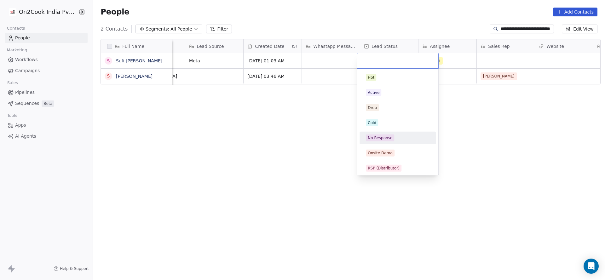
click at [375, 133] on div "No Response" at bounding box center [397, 138] width 71 height 10
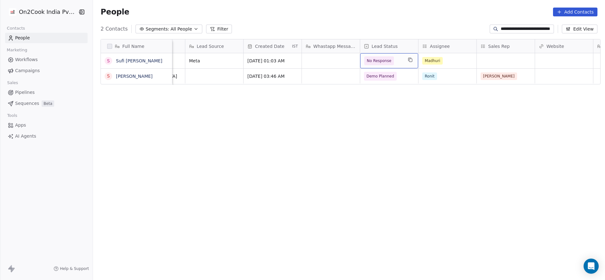
click at [323, 137] on div "Full Name S Sufi Junedshah Diwangaan Madari S Sufi Hasan Job Title company name…" at bounding box center [349, 157] width 512 height 246
click at [442, 59] on div "Madhuri" at bounding box center [441, 61] width 38 height 8
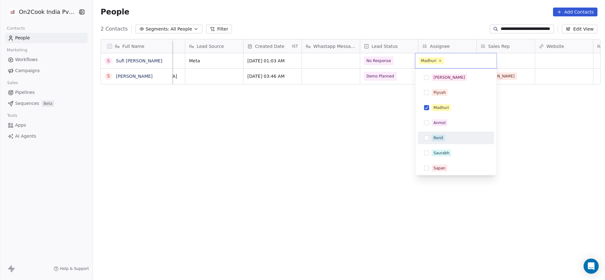
click at [440, 137] on div "Ronit" at bounding box center [438, 138] width 10 height 6
click at [447, 105] on div "Madhuri" at bounding box center [440, 108] width 15 height 6
click at [331, 127] on html "**********" at bounding box center [302, 140] width 605 height 280
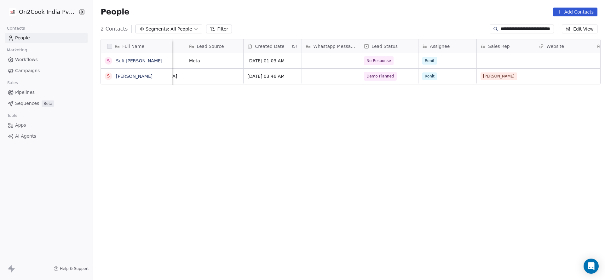
click at [537, 27] on input "**********" at bounding box center [527, 29] width 52 height 6
paste input "**********"
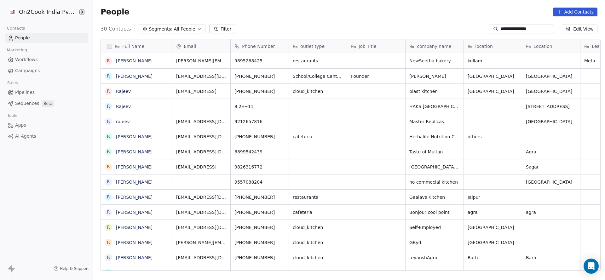
scroll to position [239, 507]
type input "**********"
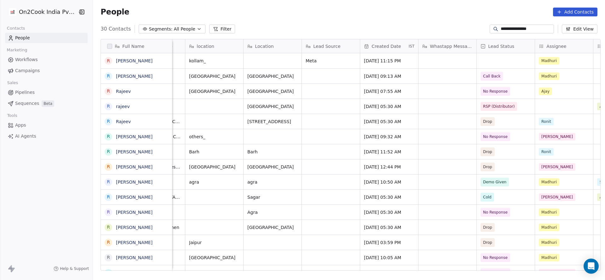
scroll to position [0, 395]
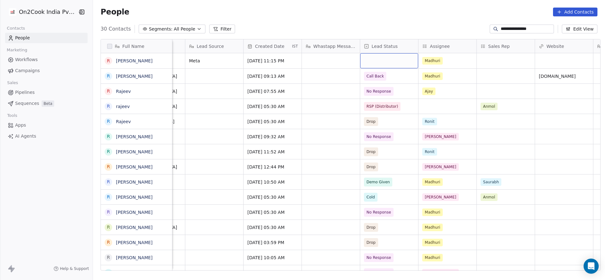
click at [391, 63] on div "grid" at bounding box center [389, 60] width 58 height 15
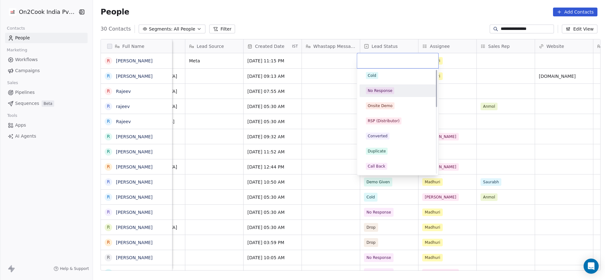
scroll to position [0, 0]
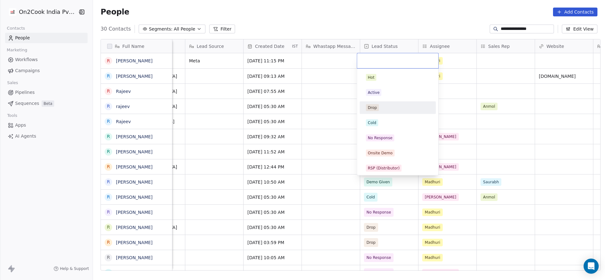
click at [386, 107] on div "Drop" at bounding box center [398, 107] width 64 height 7
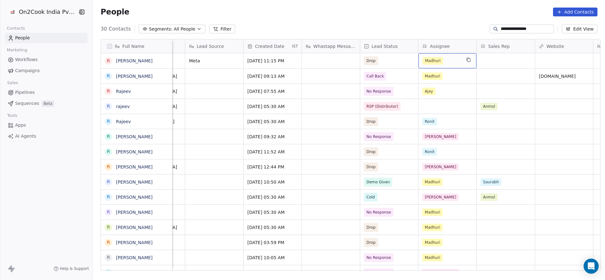
click at [439, 59] on div "Madhuri" at bounding box center [441, 61] width 38 height 8
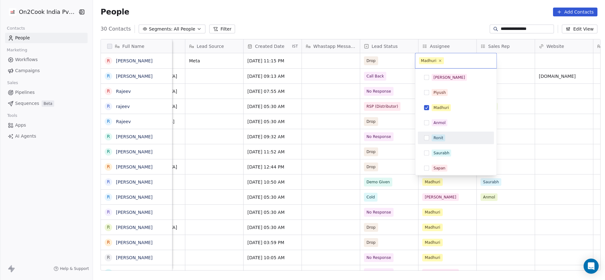
click at [445, 139] on div "Ronit" at bounding box center [460, 137] width 56 height 7
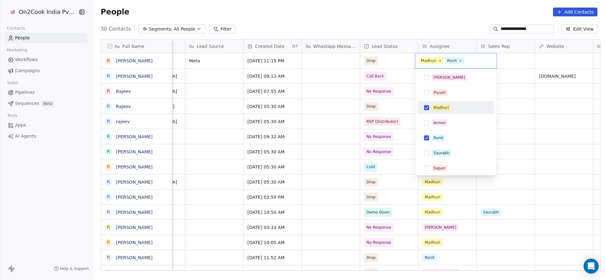
click at [447, 111] on span "Madhuri" at bounding box center [441, 107] width 19 height 7
click at [275, 122] on html "**********" at bounding box center [302, 140] width 605 height 280
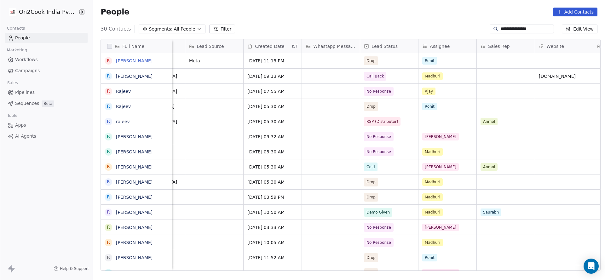
click at [144, 63] on link "[PERSON_NAME]" at bounding box center [134, 60] width 37 height 5
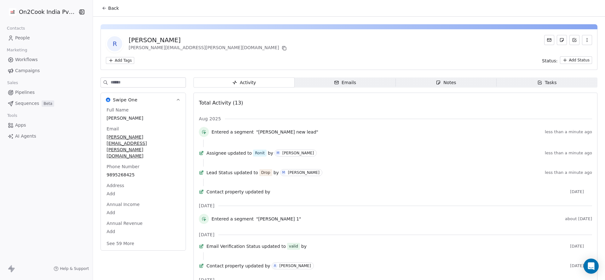
click at [108, 9] on span "Back" at bounding box center [113, 8] width 11 height 6
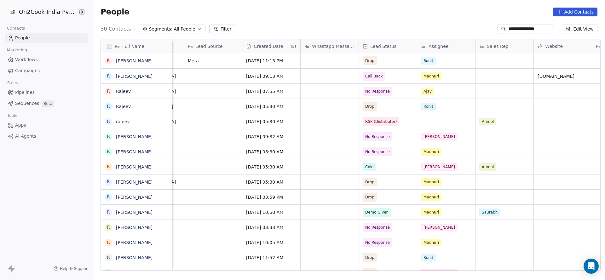
scroll to position [0, 390]
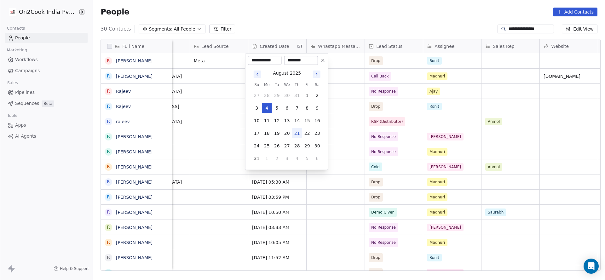
click at [215, 102] on html "**********" at bounding box center [302, 140] width 605 height 280
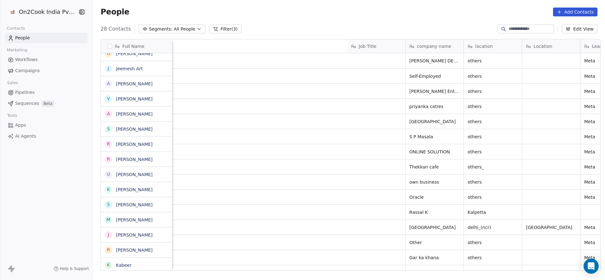
scroll to position [239, 507]
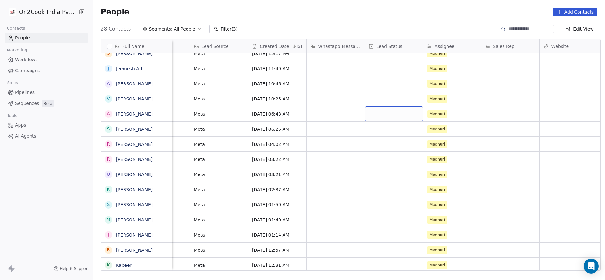
click at [377, 114] on div "grid" at bounding box center [394, 113] width 58 height 15
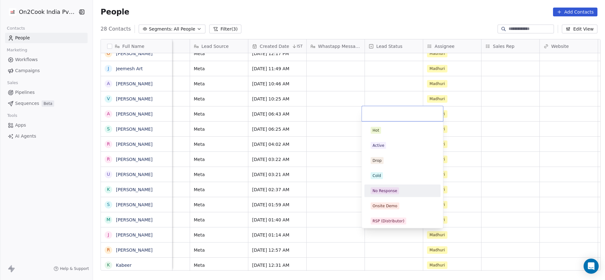
click at [389, 193] on div "No Response" at bounding box center [384, 191] width 25 height 6
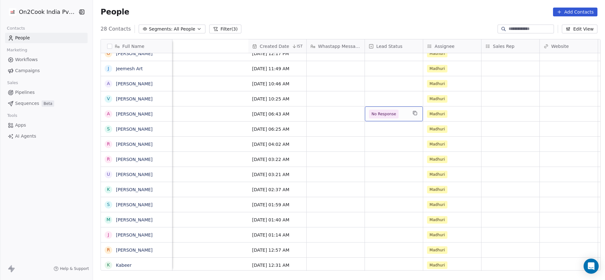
scroll to position [0, 657]
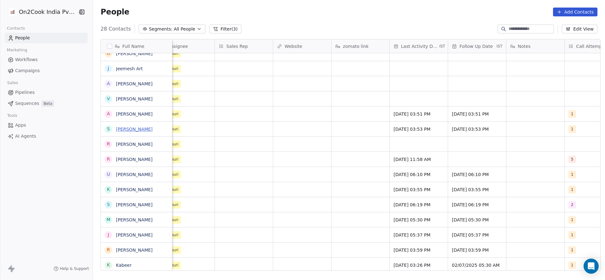
click at [120, 129] on link "[PERSON_NAME]" at bounding box center [134, 129] width 37 height 5
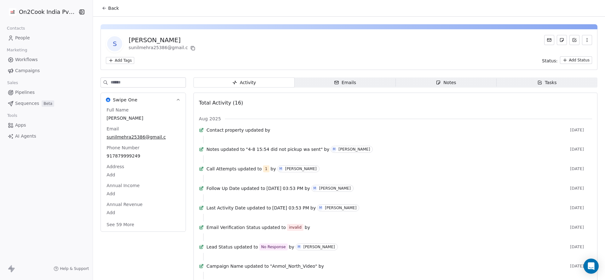
click at [108, 8] on span "Back" at bounding box center [113, 8] width 11 height 6
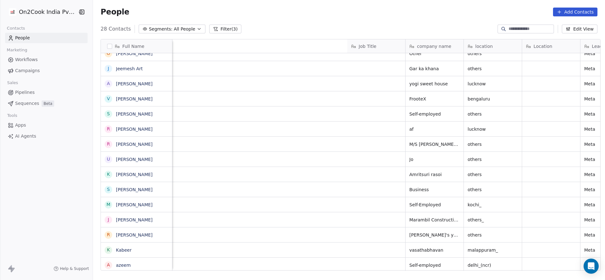
scroll to position [0, 361]
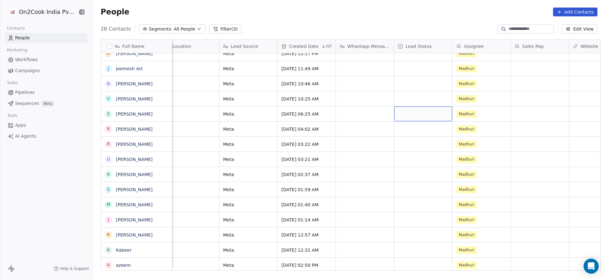
click at [403, 115] on div "grid" at bounding box center [423, 113] width 58 height 15
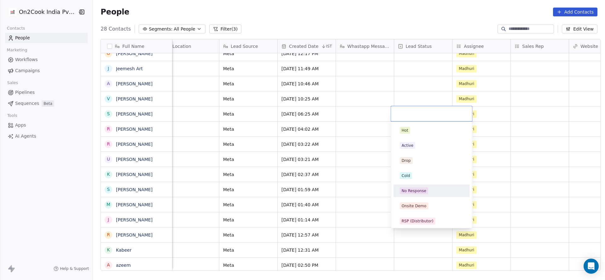
click at [421, 192] on div "No Response" at bounding box center [414, 191] width 25 height 6
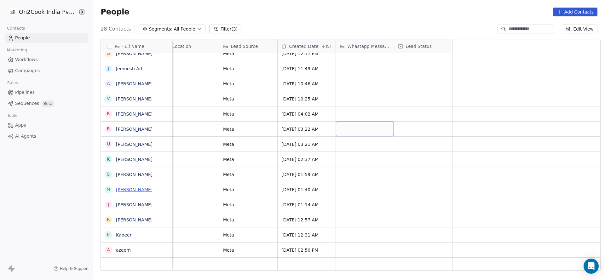
scroll to position [0, 0]
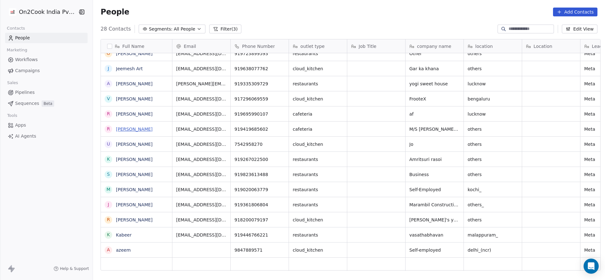
click at [133, 131] on link "[PERSON_NAME]" at bounding box center [134, 129] width 37 height 5
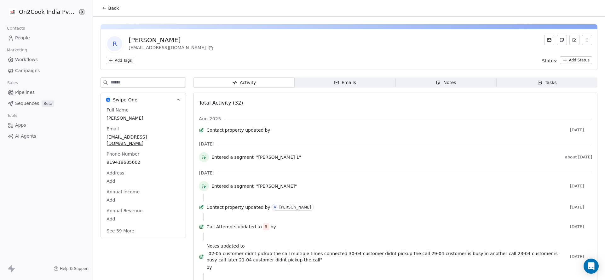
click at [103, 10] on icon at bounding box center [104, 8] width 5 height 5
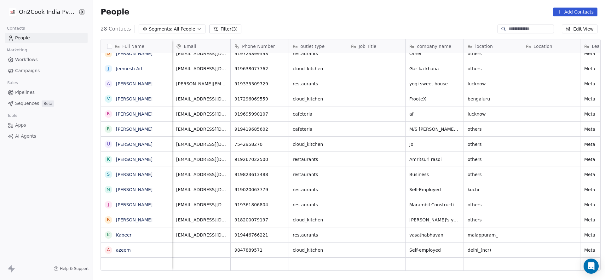
scroll to position [0, 379]
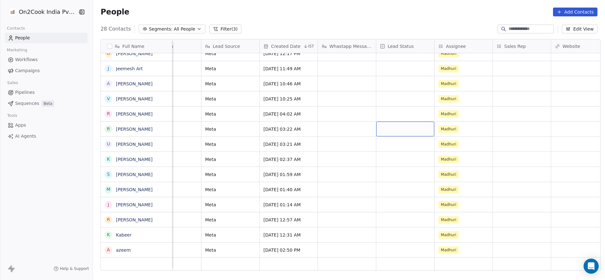
click at [386, 132] on div "grid" at bounding box center [405, 129] width 58 height 15
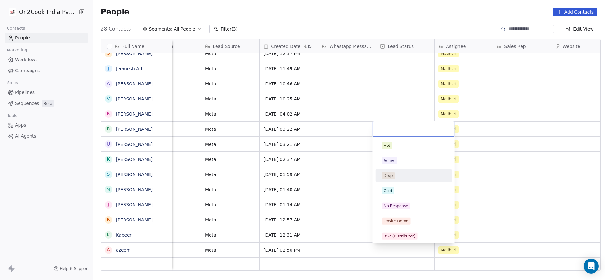
click at [397, 174] on div "Drop" at bounding box center [414, 175] width 64 height 7
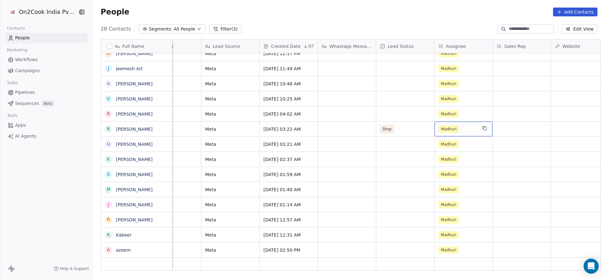
click at [461, 125] on div "Madhuri" at bounding box center [457, 129] width 38 height 8
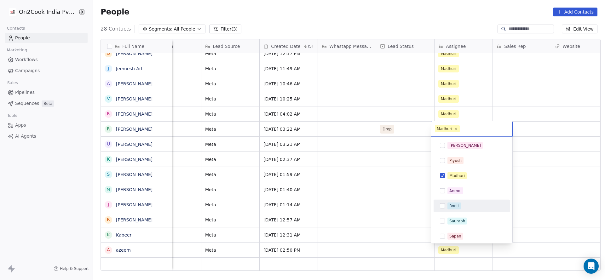
click at [455, 204] on div "Ronit" at bounding box center [454, 206] width 10 height 6
click at [453, 175] on div "Madhuri" at bounding box center [456, 176] width 15 height 6
click at [363, 183] on html "On2Cook India Pvt. Ltd. Contacts People Marketing Workflows Campaigns Sales Pip…" at bounding box center [302, 140] width 605 height 280
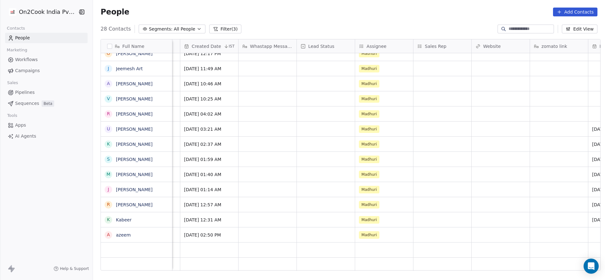
scroll to position [0, 659]
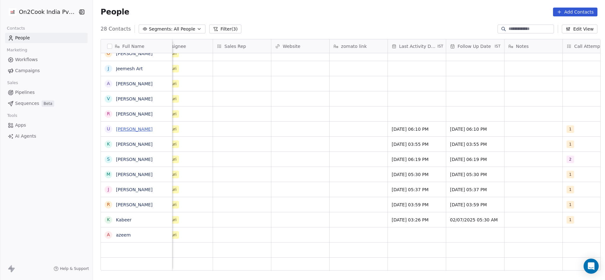
click at [140, 131] on link "[PERSON_NAME]" at bounding box center [134, 129] width 37 height 5
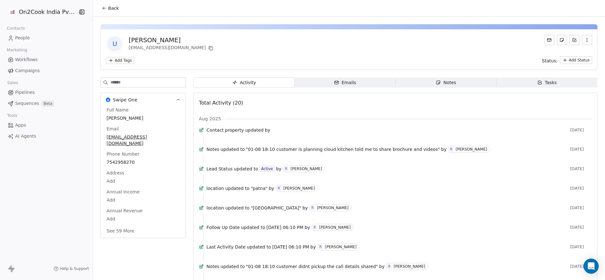
click at [102, 6] on icon at bounding box center [104, 8] width 5 height 5
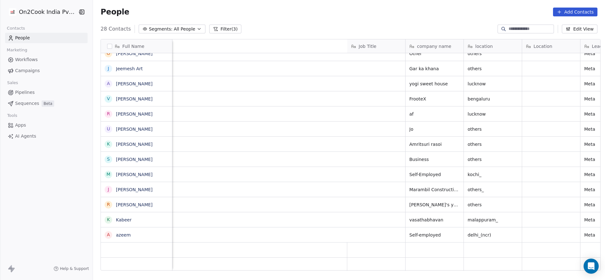
scroll to position [0, 388]
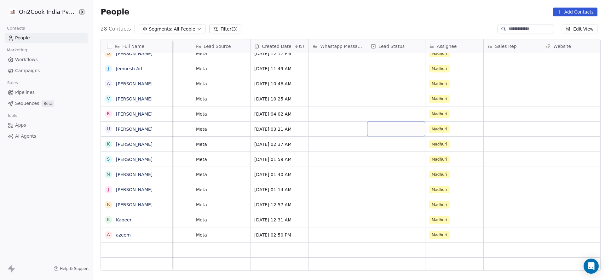
click at [388, 126] on div "grid" at bounding box center [396, 129] width 58 height 15
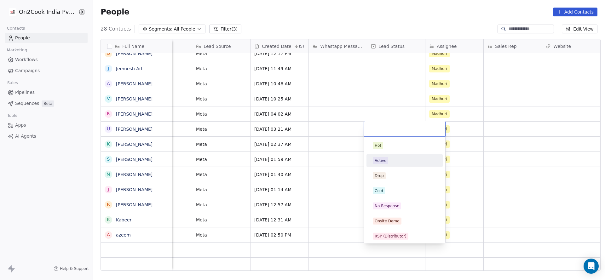
click at [387, 157] on div "Active" at bounding box center [405, 160] width 64 height 7
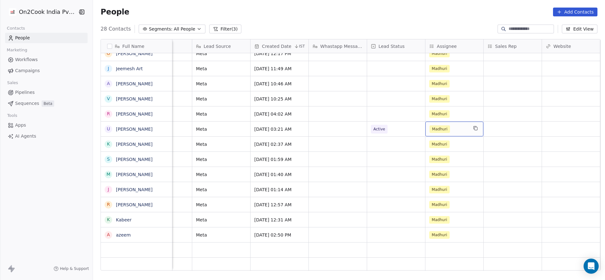
click at [439, 127] on span "Madhuri" at bounding box center [439, 129] width 20 height 8
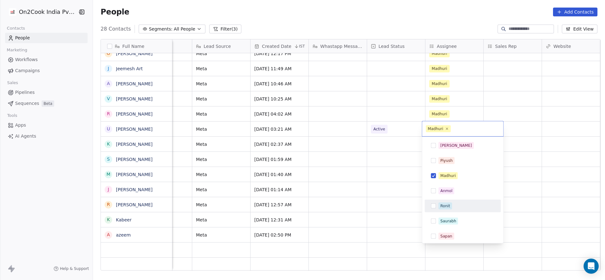
click at [441, 208] on div "Ronit" at bounding box center [445, 206] width 10 height 6
click at [452, 176] on div "Madhuri" at bounding box center [447, 176] width 15 height 6
click at [344, 172] on html "On2Cook India Pvt. Ltd. Contacts People Marketing Workflows Campaigns Sales Pip…" at bounding box center [302, 140] width 605 height 280
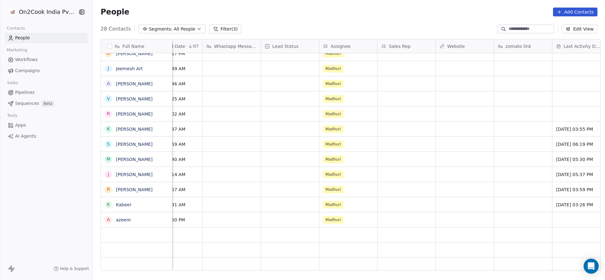
scroll to position [0, 650]
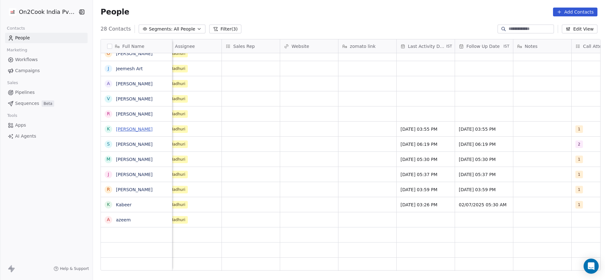
click at [137, 129] on link "[PERSON_NAME]" at bounding box center [134, 129] width 37 height 5
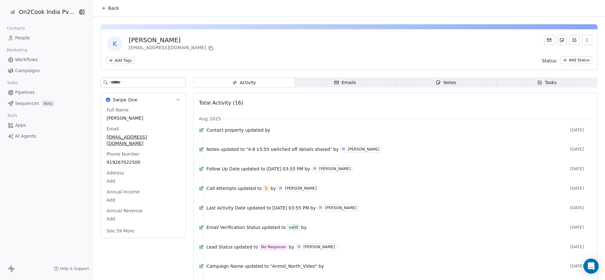
click at [108, 10] on span "Back" at bounding box center [113, 8] width 11 height 6
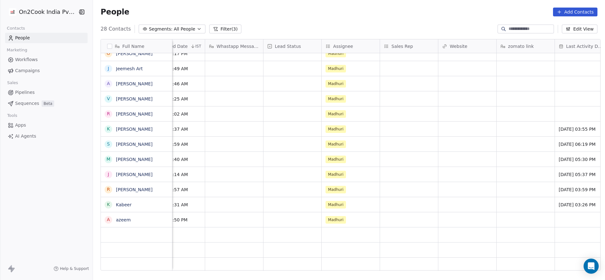
scroll to position [0, 496]
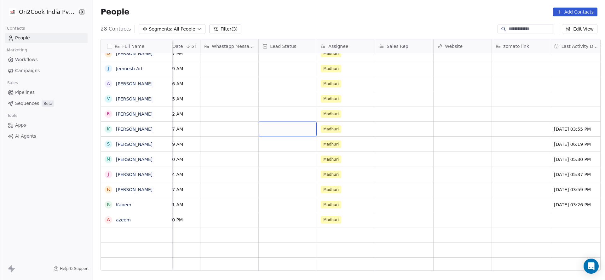
click at [274, 130] on div "grid" at bounding box center [288, 129] width 58 height 15
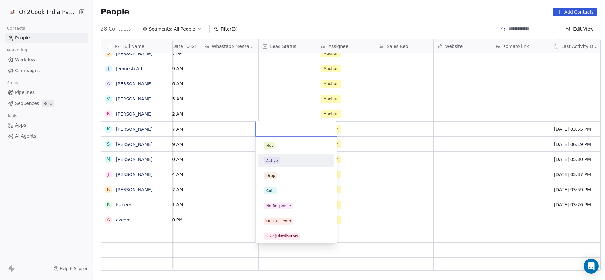
click at [275, 154] on div "Active" at bounding box center [296, 160] width 76 height 13
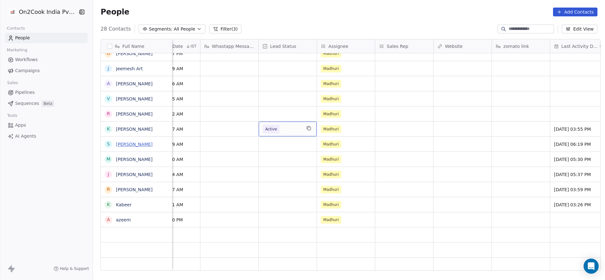
click at [123, 146] on link "[PERSON_NAME]" at bounding box center [134, 144] width 37 height 5
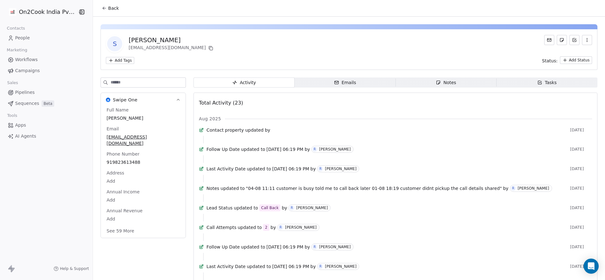
click at [114, 7] on span "Back" at bounding box center [113, 8] width 11 height 6
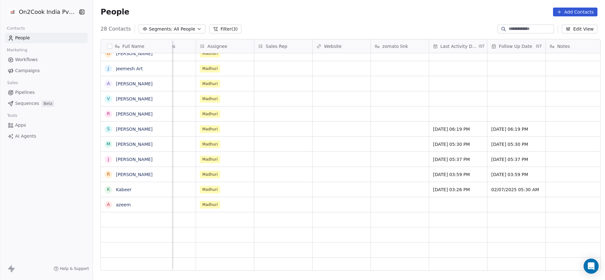
scroll to position [0, 539]
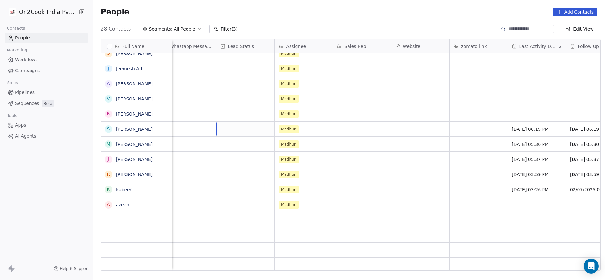
click at [249, 127] on div "grid" at bounding box center [245, 129] width 58 height 15
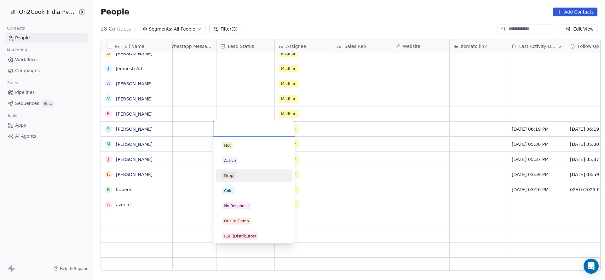
scroll to position [47, 0]
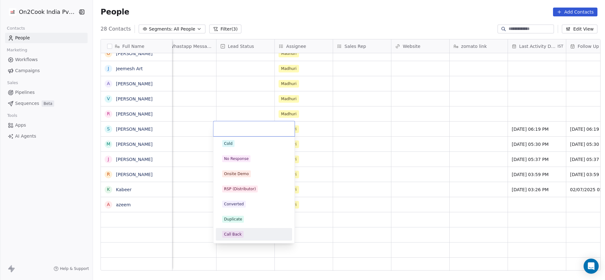
drag, startPoint x: 236, startPoint y: 233, endPoint x: 322, endPoint y: 151, distance: 119.2
click at [237, 232] on div "Call Back" at bounding box center [233, 235] width 18 height 6
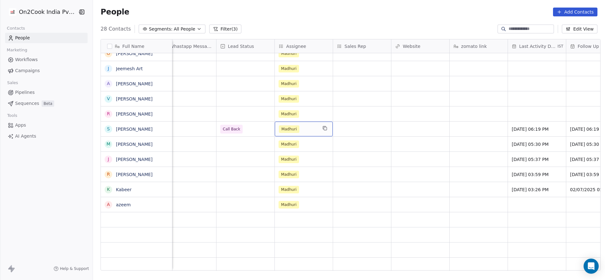
click at [302, 126] on div "Madhuri" at bounding box center [298, 129] width 38 height 8
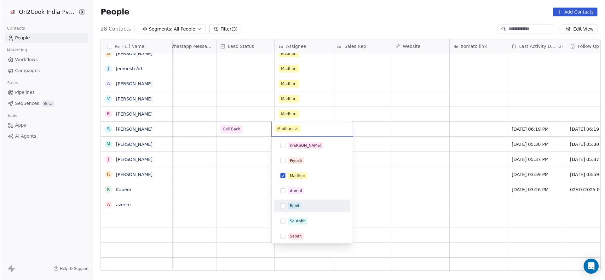
drag, startPoint x: 289, startPoint y: 201, endPoint x: 298, endPoint y: 184, distance: 18.9
click at [289, 200] on div "Ronit" at bounding box center [312, 206] width 76 height 13
click at [304, 172] on span "Madhuri" at bounding box center [297, 175] width 19 height 7
click at [246, 170] on html "On2Cook India Pvt. Ltd. Contacts People Marketing Workflows Campaigns Sales Pip…" at bounding box center [302, 140] width 605 height 280
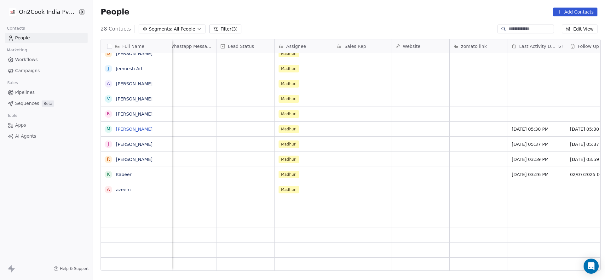
click at [127, 128] on link "[PERSON_NAME]" at bounding box center [134, 129] width 37 height 5
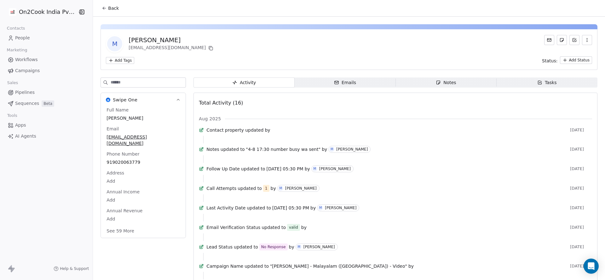
click at [111, 2] on div "Back" at bounding box center [349, 8] width 512 height 16
click at [103, 8] on icon at bounding box center [104, 8] width 3 height 0
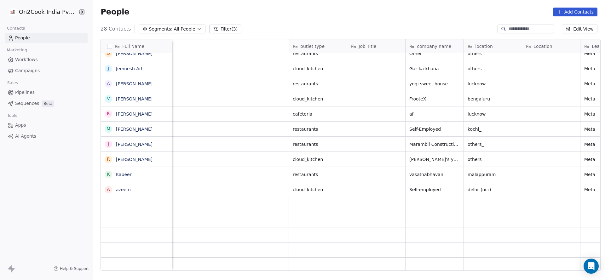
scroll to position [0, 327]
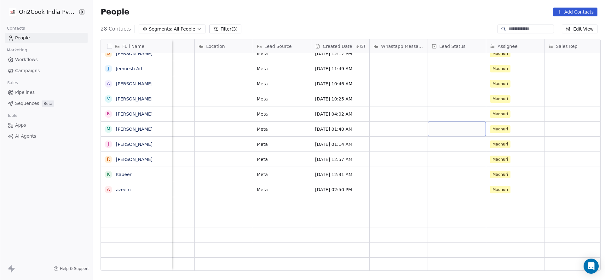
click at [442, 129] on div "grid" at bounding box center [457, 129] width 58 height 15
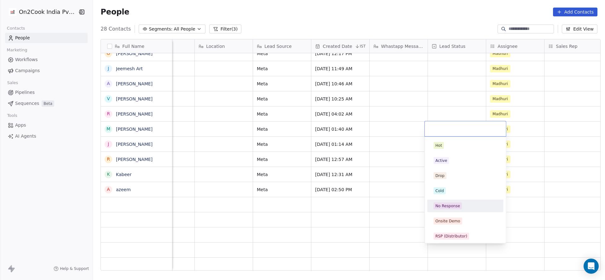
click at [447, 202] on div "No Response" at bounding box center [465, 206] width 71 height 10
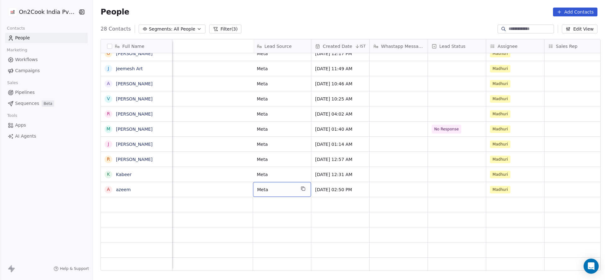
scroll to position [0, 594]
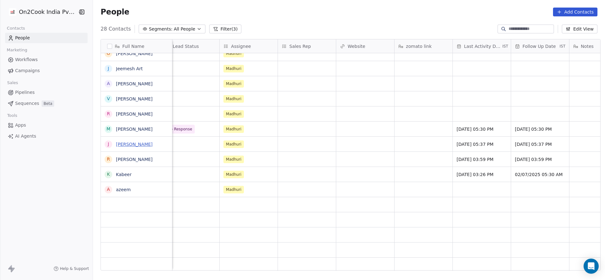
click at [116, 143] on link "[PERSON_NAME]" at bounding box center [134, 144] width 37 height 5
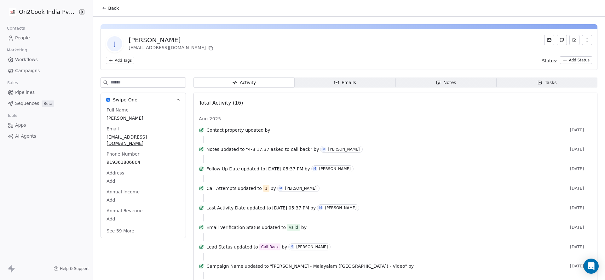
click at [110, 10] on span "Back" at bounding box center [113, 8] width 11 height 6
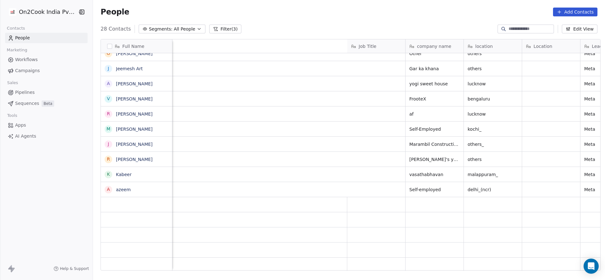
scroll to position [0, 379]
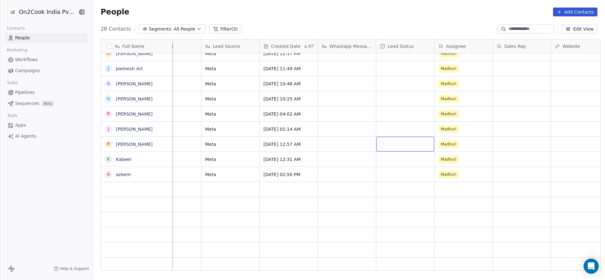
drag, startPoint x: 375, startPoint y: 271, endPoint x: 420, endPoint y: 270, distance: 44.7
click at [420, 270] on div "Job Title company name location Location Lead Source Created Date IST Whastapp …" at bounding box center [386, 155] width 428 height 232
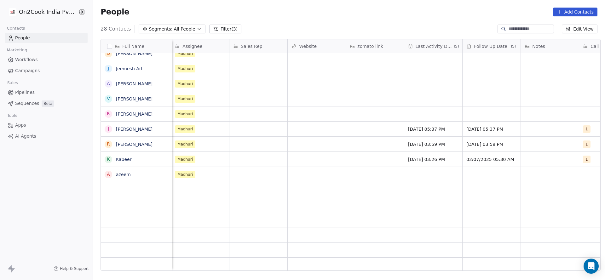
scroll to position [0, 527]
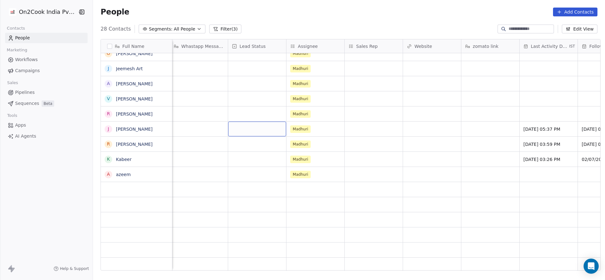
click at [257, 130] on div "grid" at bounding box center [257, 129] width 58 height 15
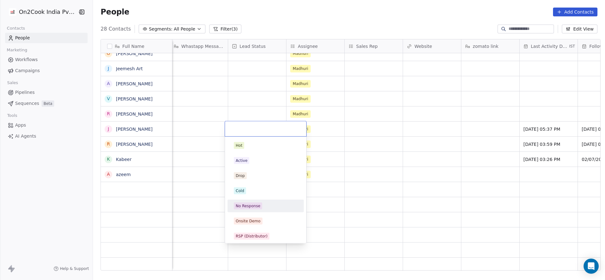
scroll to position [47, 0]
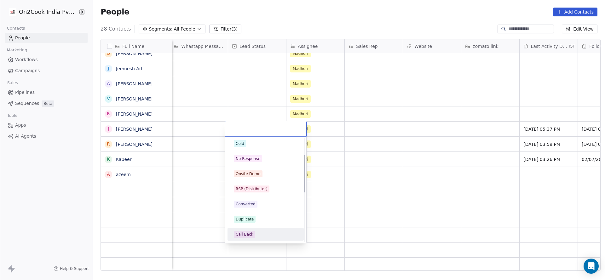
click at [242, 233] on div "Call Back" at bounding box center [245, 235] width 18 height 6
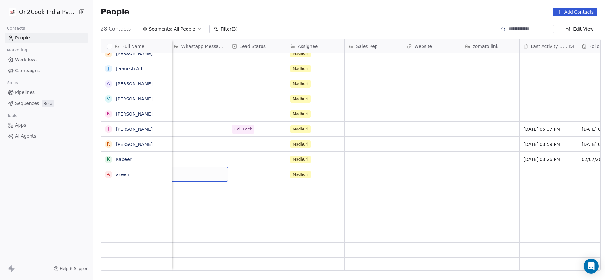
scroll to position [0, 524]
click at [125, 142] on link "Rubi Shaikh" at bounding box center [134, 144] width 37 height 5
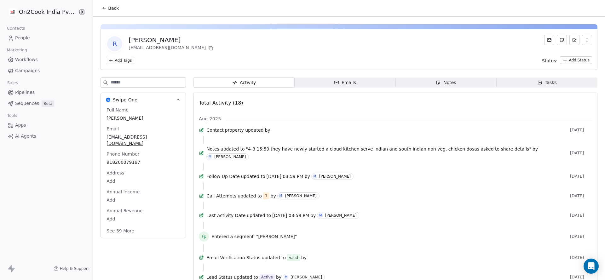
click at [109, 10] on span "Back" at bounding box center [113, 8] width 11 height 6
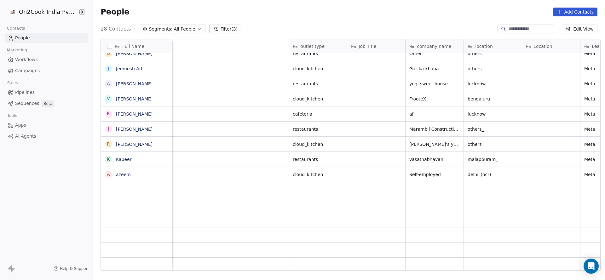
scroll to position [0, 335]
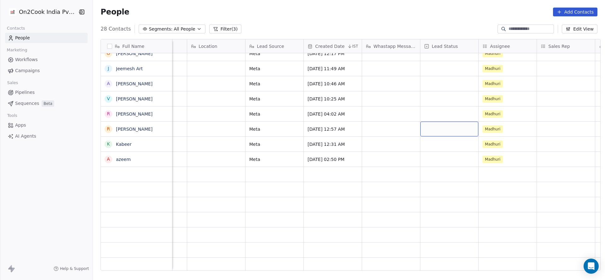
click at [434, 129] on div "grid" at bounding box center [449, 129] width 58 height 15
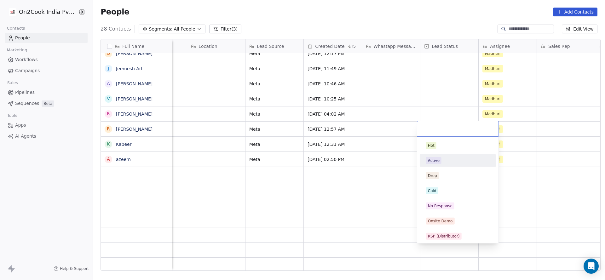
click at [435, 163] on span "Active" at bounding box center [433, 160] width 15 height 7
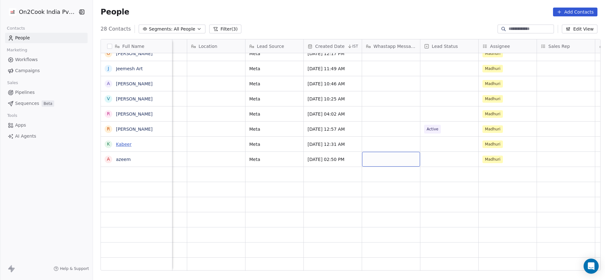
click at [121, 146] on link "Kabeer" at bounding box center [123, 144] width 15 height 5
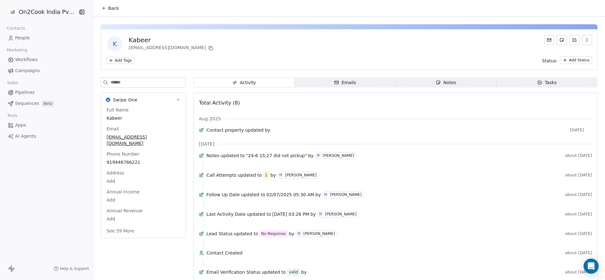
click at [110, 6] on span "Back" at bounding box center [113, 8] width 11 height 6
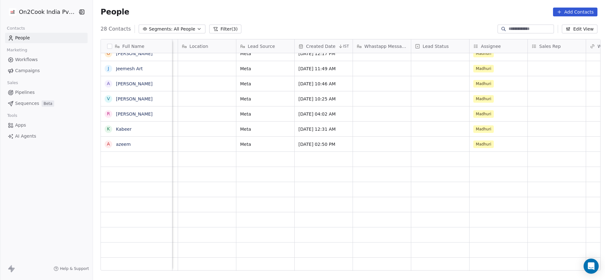
scroll to position [0, 474]
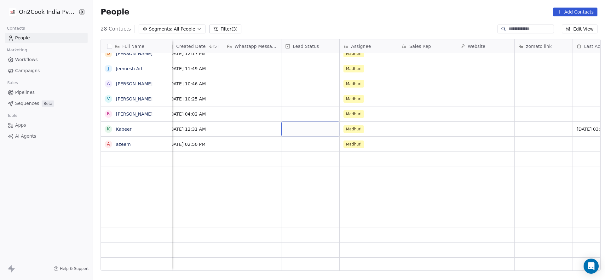
click at [313, 133] on div "grid" at bounding box center [310, 129] width 58 height 15
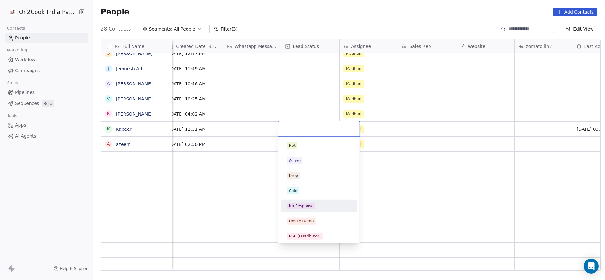
click at [308, 203] on div "No Response" at bounding box center [301, 206] width 25 height 6
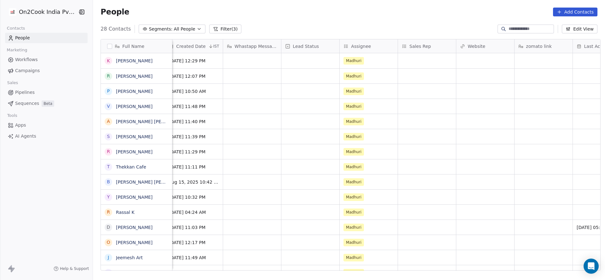
scroll to position [0, 0]
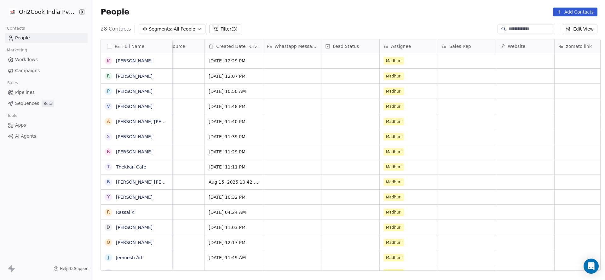
click at [216, 28] on button "Filter (3)" at bounding box center [225, 29] width 32 height 9
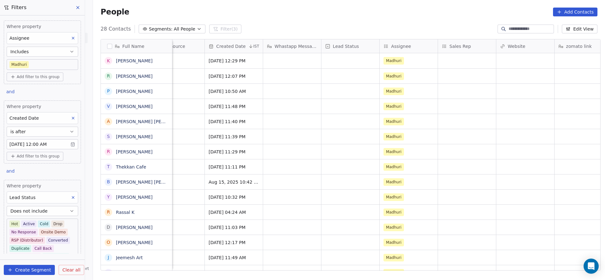
click at [58, 213] on button "Does not include" at bounding box center [43, 211] width 72 height 10
click at [54, 229] on body "On2Cook India Pvt. Ltd. Contacts People Marketing Workflows Campaigns Sales Pip…" at bounding box center [302, 140] width 605 height 280
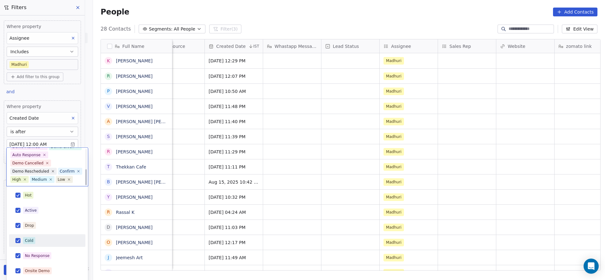
click at [49, 240] on div "Cold" at bounding box center [51, 240] width 56 height 7
click at [397, 179] on html "On2Cook India Pvt. Ltd. Contacts People Marketing Workflows Campaigns Sales Pip…" at bounding box center [302, 140] width 605 height 280
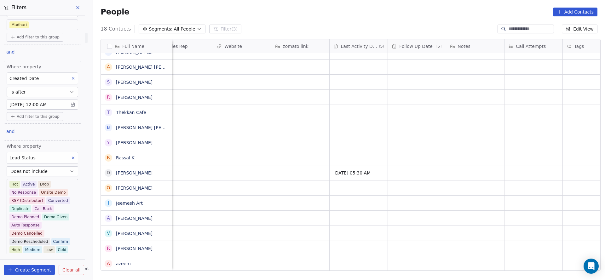
click at [71, 78] on icon at bounding box center [73, 78] width 4 height 4
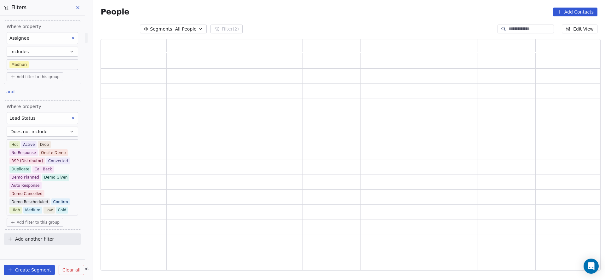
click at [72, 36] on icon at bounding box center [73, 38] width 4 height 4
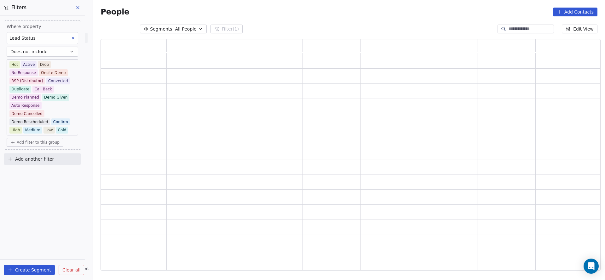
click at [72, 36] on icon at bounding box center [73, 38] width 4 height 4
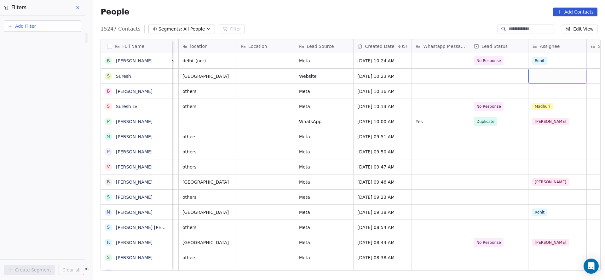
click at [538, 76] on div "grid" at bounding box center [557, 76] width 58 height 15
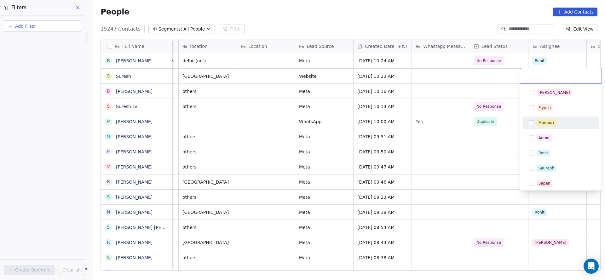
click at [536, 122] on span "Madhuri" at bounding box center [545, 122] width 19 height 7
click at [464, 132] on html "On2Cook India Pvt. Ltd. Contacts People Marketing Workflows Campaigns Sales Pip…" at bounding box center [302, 140] width 605 height 280
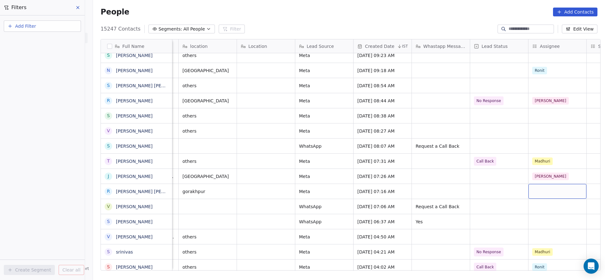
click at [529, 195] on div "grid" at bounding box center [557, 191] width 58 height 15
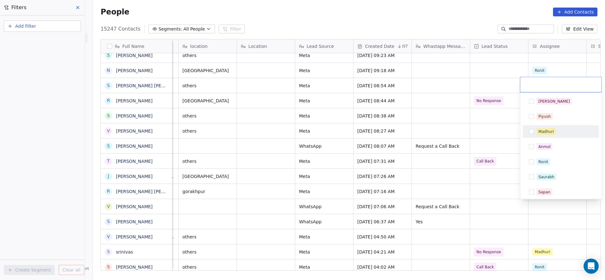
click at [547, 135] on div "Madhuri" at bounding box center [560, 132] width 71 height 10
click at [474, 144] on html "On2Cook India Pvt. Ltd. Contacts People Marketing Workflows Campaigns Sales Pip…" at bounding box center [302, 140] width 605 height 280
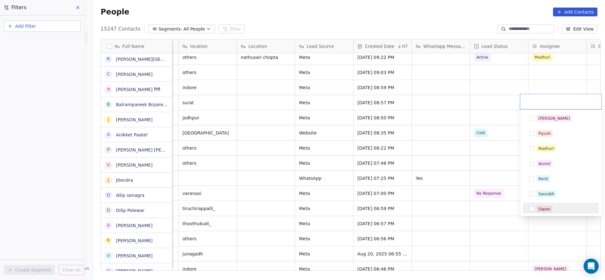
scroll to position [850, 0]
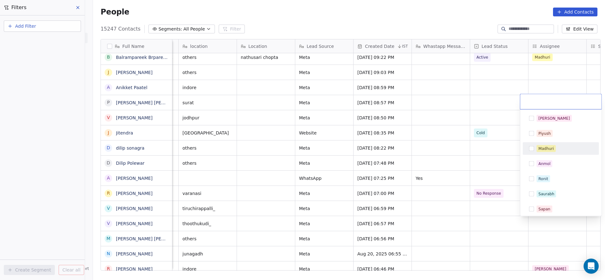
click at [551, 148] on div "Madhuri" at bounding box center [545, 149] width 15 height 6
click at [464, 161] on html "On2Cook India Pvt. Ltd. Contacts People Marketing Workflows Campaigns Sales Pip…" at bounding box center [302, 140] width 605 height 280
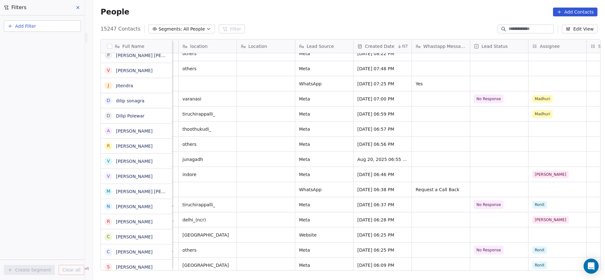
scroll to position [945, 0]
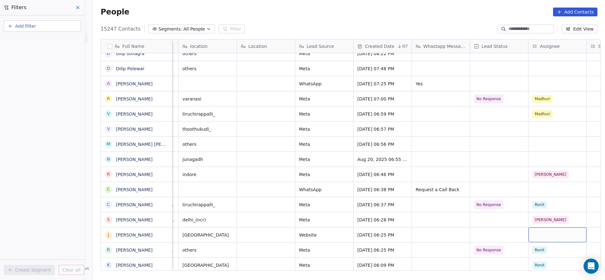
click at [542, 232] on div "grid" at bounding box center [557, 234] width 58 height 15
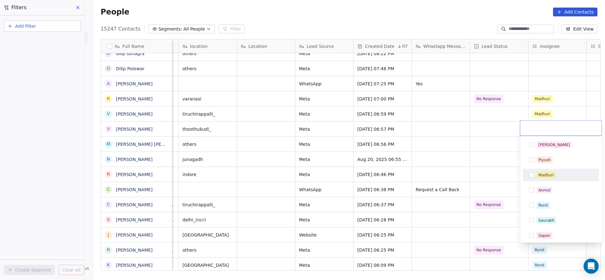
click at [552, 174] on div "Madhuri" at bounding box center [545, 175] width 15 height 6
click at [481, 183] on html "On2Cook India Pvt. Ltd. Contacts People Marketing Workflows Campaigns Sales Pip…" at bounding box center [302, 140] width 605 height 280
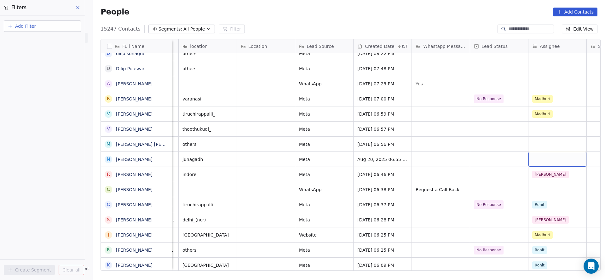
click at [544, 159] on div "grid" at bounding box center [557, 159] width 58 height 15
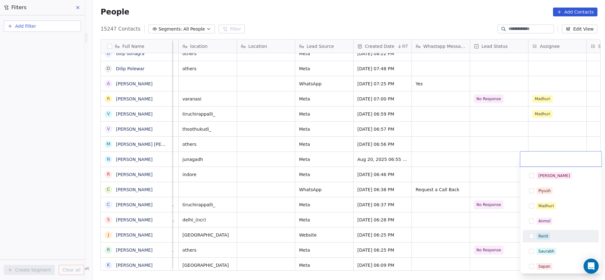
click at [541, 236] on div "Ronit" at bounding box center [543, 236] width 10 height 6
click at [478, 194] on html "On2Cook India Pvt. Ltd. Contacts People Marketing Workflows Campaigns Sales Pip…" at bounding box center [302, 140] width 605 height 280
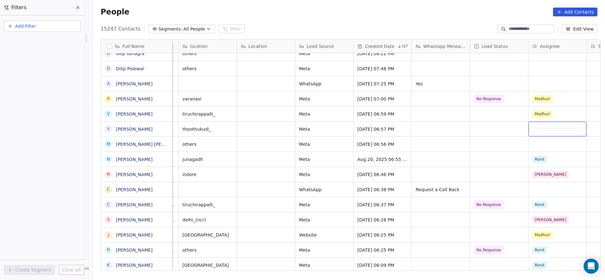
click at [541, 128] on div "grid" at bounding box center [557, 129] width 58 height 15
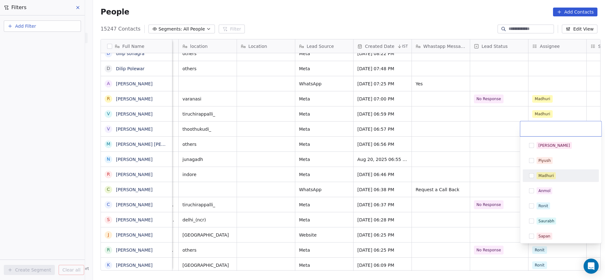
click at [534, 174] on div "Madhuri" at bounding box center [560, 176] width 71 height 10
click at [398, 174] on html "On2Cook India Pvt. Ltd. Contacts People Marketing Workflows Campaigns Sales Pip…" at bounding box center [302, 140] width 605 height 280
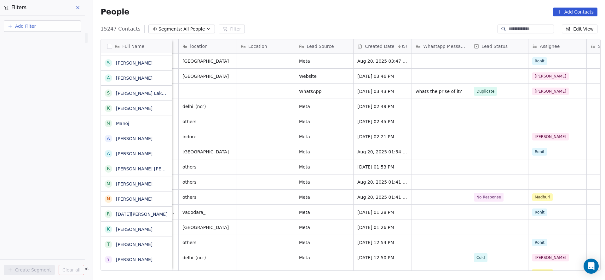
scroll to position [1512, 0]
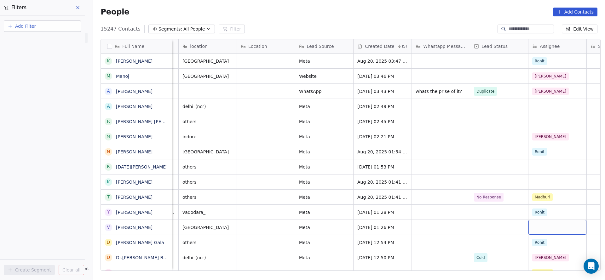
click at [533, 228] on div "grid" at bounding box center [557, 227] width 58 height 15
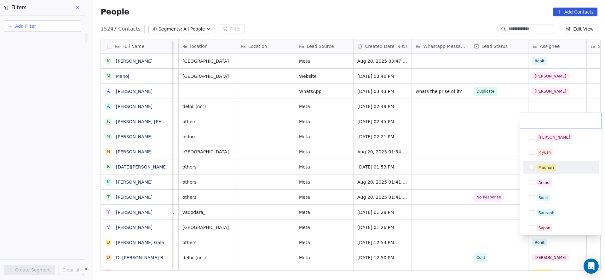
click at [540, 168] on div "Madhuri" at bounding box center [545, 168] width 15 height 6
click at [503, 187] on html "On2Cook India Pvt. Ltd. Contacts People Marketing Workflows Campaigns Sales Pip…" at bounding box center [302, 140] width 605 height 280
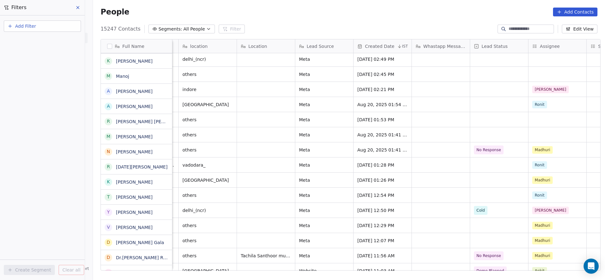
scroll to position [1559, 0]
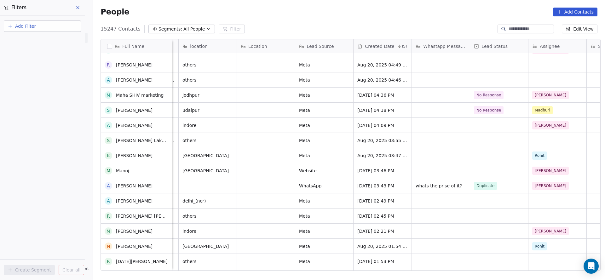
scroll to position [1228, 0]
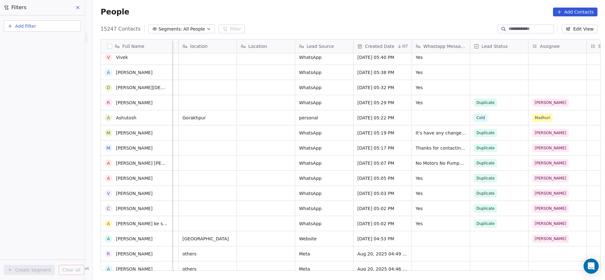
click at [26, 26] on span "Add Filter" at bounding box center [25, 26] width 21 height 7
click at [38, 42] on span "Contact properties" at bounding box center [30, 41] width 41 height 7
type input "***"
click at [16, 61] on span "Assignee" at bounding box center [20, 63] width 20 height 6
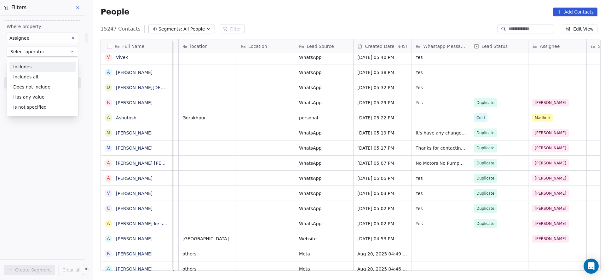
click at [46, 71] on div "Includes" at bounding box center [42, 67] width 66 height 10
click at [56, 65] on body "On2Cook India Pvt. Ltd. Contacts People Marketing Workflows Campaigns Sales Pip…" at bounding box center [302, 140] width 605 height 280
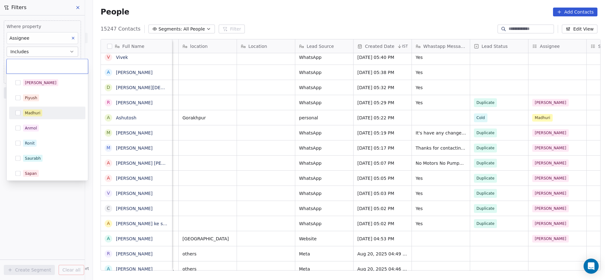
click at [47, 110] on div "Madhuri" at bounding box center [51, 113] width 56 height 7
click at [207, 117] on html "On2Cook India Pvt. Ltd. Contacts People Marketing Workflows Campaigns Sales Pip…" at bounding box center [302, 140] width 605 height 280
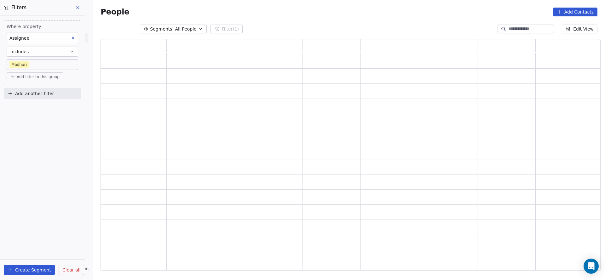
scroll to position [224, 492]
click at [38, 93] on span "Add another filter" at bounding box center [34, 93] width 39 height 7
click at [38, 104] on div "Contact properties" at bounding box center [43, 108] width 72 height 10
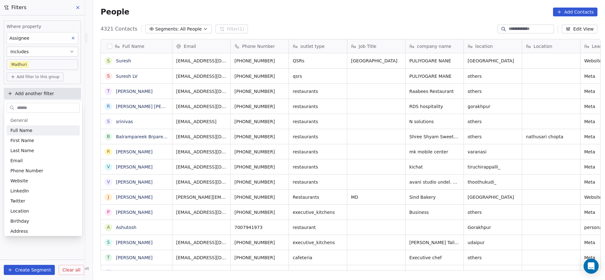
scroll to position [239, 507]
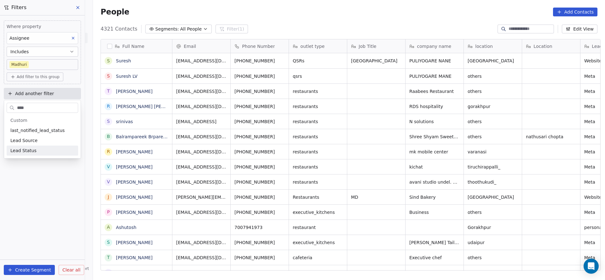
type input "****"
click at [40, 147] on div "Lead Status" at bounding box center [42, 150] width 64 height 6
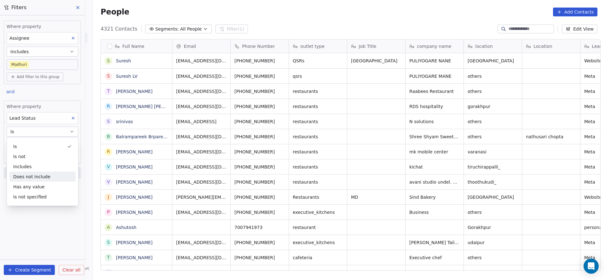
click at [35, 177] on div "Does not include" at bounding box center [42, 177] width 66 height 10
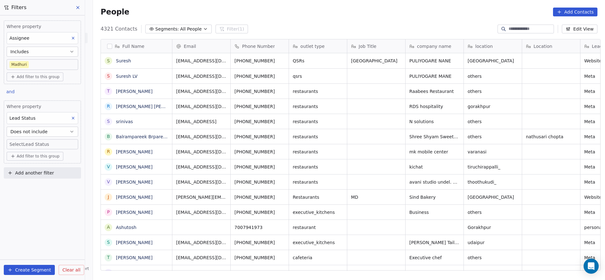
click at [40, 146] on body "On2Cook India Pvt. Ltd. Contacts People Marketing Workflows Campaigns Sales Pip…" at bounding box center [302, 140] width 605 height 280
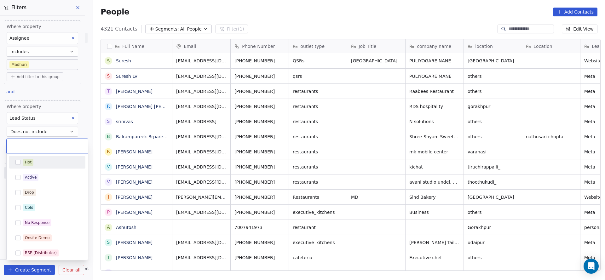
click at [36, 161] on div "Hot" at bounding box center [51, 162] width 56 height 7
click at [32, 177] on div "Active" at bounding box center [31, 178] width 12 height 6
click at [28, 196] on span "Drop" at bounding box center [29, 192] width 13 height 7
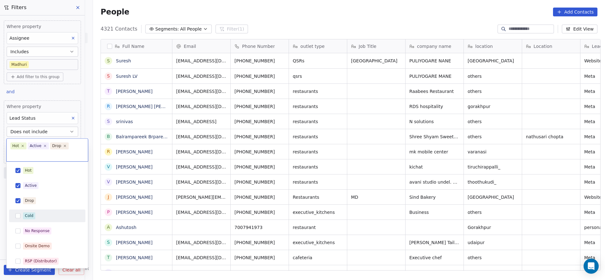
click at [28, 215] on div "Cold" at bounding box center [29, 216] width 9 height 6
click at [33, 236] on div "No Response" at bounding box center [47, 231] width 71 height 10
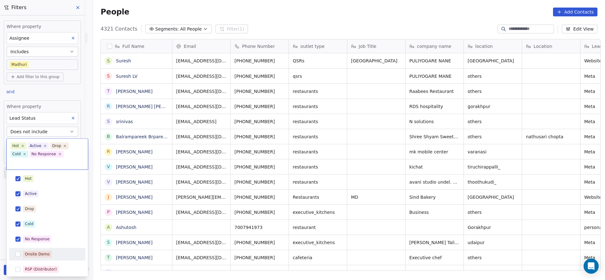
click at [33, 250] on div "Onsite Demo" at bounding box center [47, 254] width 71 height 10
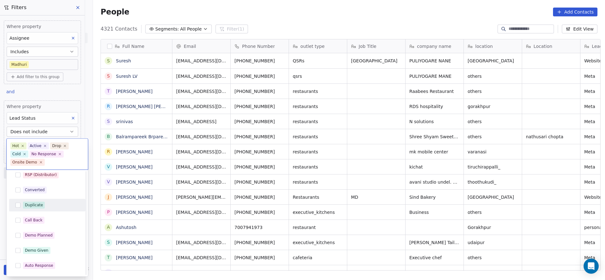
scroll to position [47, 0]
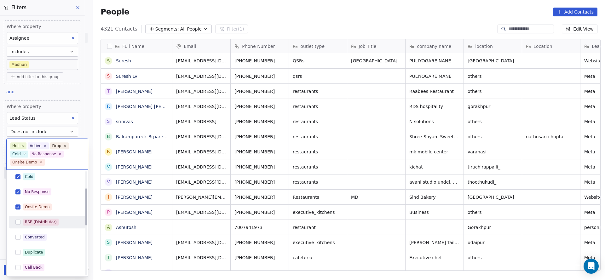
click at [45, 219] on span "RSP (Distributor)" at bounding box center [41, 222] width 36 height 7
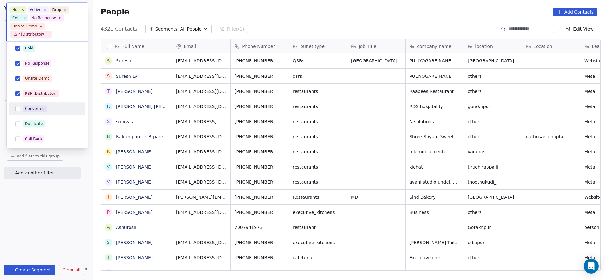
click at [38, 110] on div "Converted" at bounding box center [35, 109] width 20 height 6
click at [31, 123] on div "Duplicate" at bounding box center [34, 124] width 18 height 6
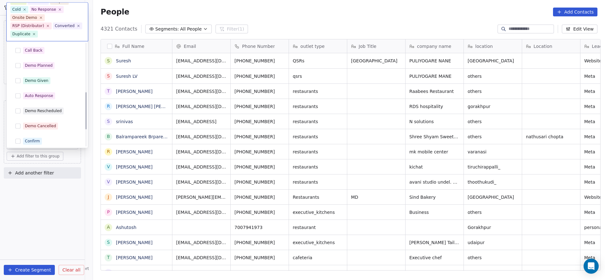
scroll to position [89, 0]
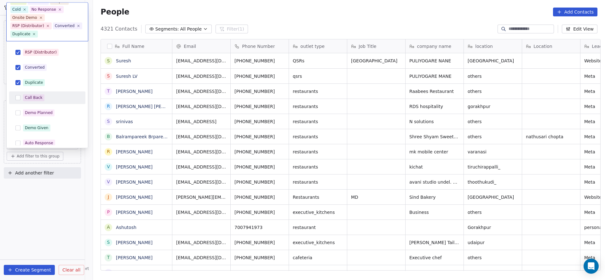
click at [33, 101] on div "Call Back" at bounding box center [47, 98] width 71 height 10
click at [22, 114] on div "Demo Planned" at bounding box center [47, 113] width 71 height 10
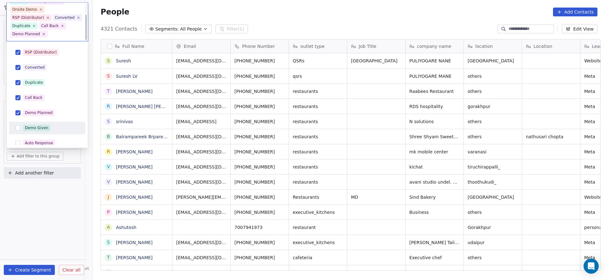
click at [33, 130] on div "Demo Given" at bounding box center [37, 128] width 24 height 6
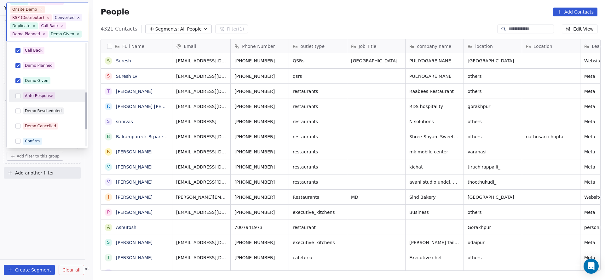
click at [29, 101] on div "Auto Response" at bounding box center [47, 96] width 76 height 13
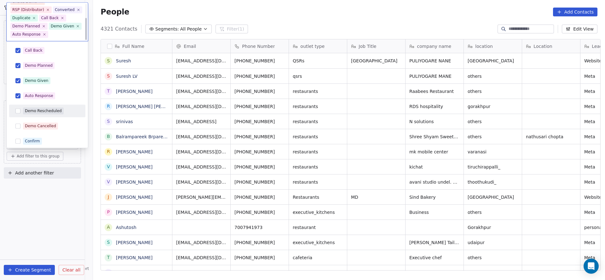
click at [22, 117] on div "Demo Rescheduled" at bounding box center [47, 111] width 76 height 13
click at [24, 128] on span "Demo Cancelled" at bounding box center [40, 126] width 35 height 7
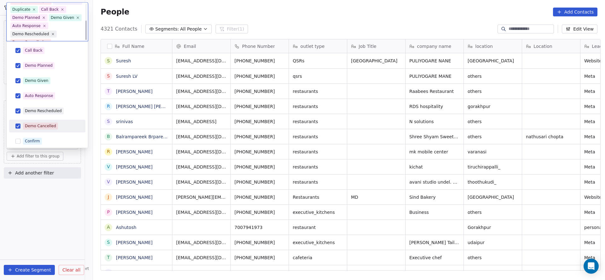
scroll to position [183, 0]
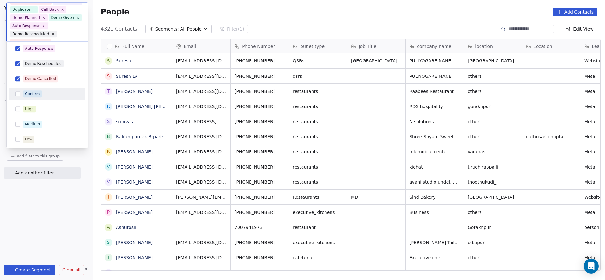
click at [38, 91] on span "Confirm" at bounding box center [32, 94] width 19 height 7
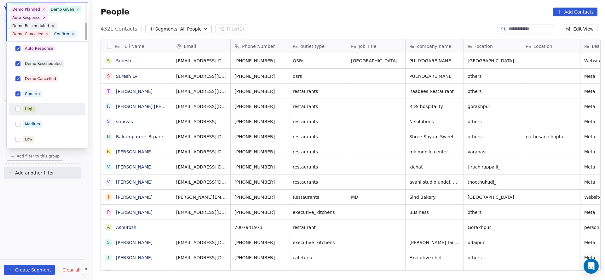
click at [34, 106] on span "High" at bounding box center [29, 109] width 13 height 7
click at [31, 119] on div "Medium" at bounding box center [47, 124] width 71 height 10
click at [32, 136] on span "Low" at bounding box center [28, 139] width 11 height 7
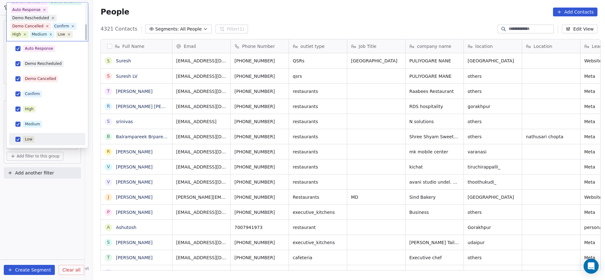
click at [212, 144] on html "On2Cook India Pvt. Ltd. Contacts People Marketing Workflows Campaigns Sales Pip…" at bounding box center [302, 140] width 605 height 280
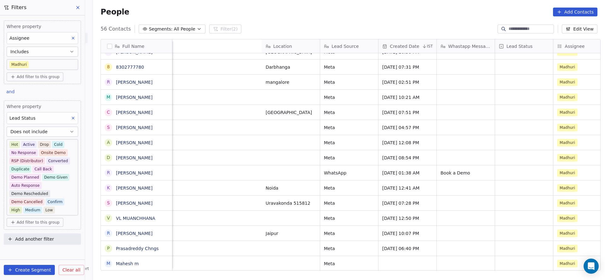
scroll to position [7, 546]
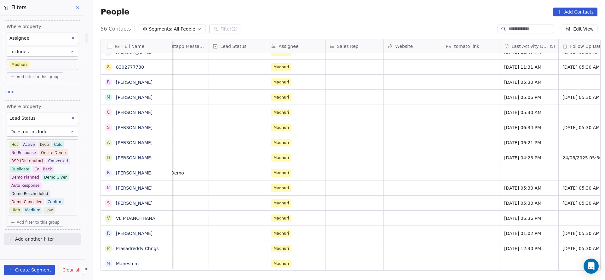
click at [62, 239] on button "Add another filter" at bounding box center [42, 238] width 77 height 11
click at [22, 250] on span "Contact properties" at bounding box center [30, 252] width 41 height 7
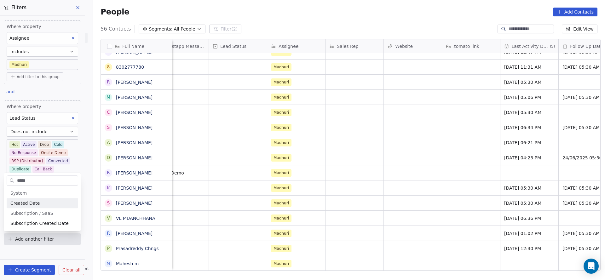
type input "*****"
click at [52, 203] on div "Created Date" at bounding box center [42, 203] width 64 height 6
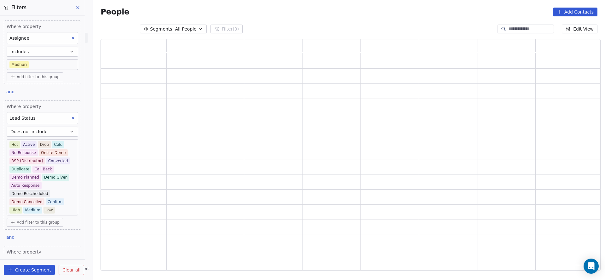
scroll to position [72, 0]
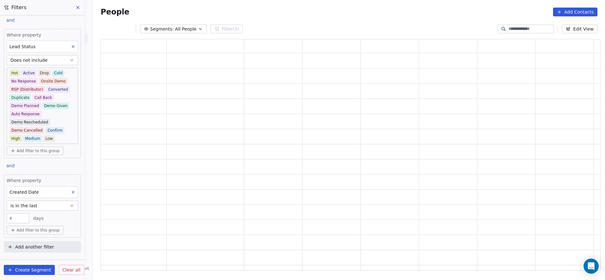
click at [41, 205] on button "is in the last" at bounding box center [43, 206] width 72 height 10
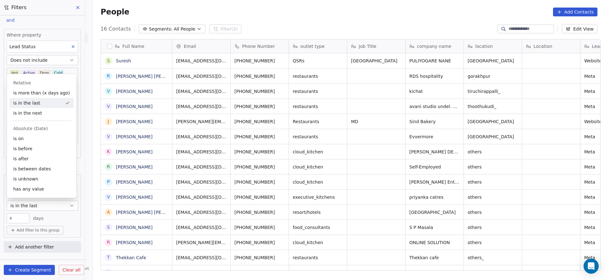
scroll to position [239, 507]
click at [43, 160] on div "is after" at bounding box center [41, 159] width 64 height 10
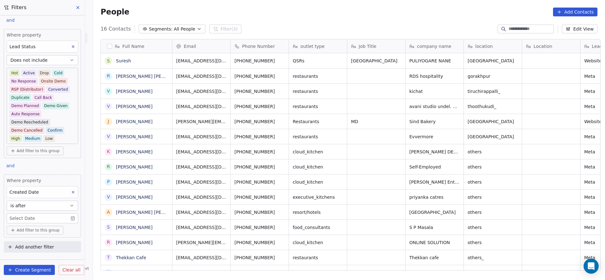
click at [30, 213] on body "On2Cook India Pvt. Ltd. Contacts People Marketing Workflows Campaigns Sales Pip…" at bounding box center [302, 140] width 605 height 280
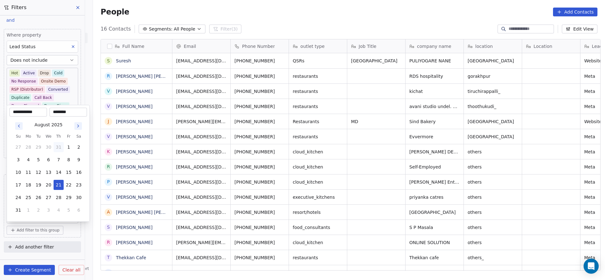
click at [55, 148] on button "31" at bounding box center [59, 147] width 10 height 10
type input "**********"
click at [56, 210] on button "31" at bounding box center [59, 210] width 10 height 10
click at [57, 122] on input "********" at bounding box center [68, 125] width 35 height 6
type input "********"
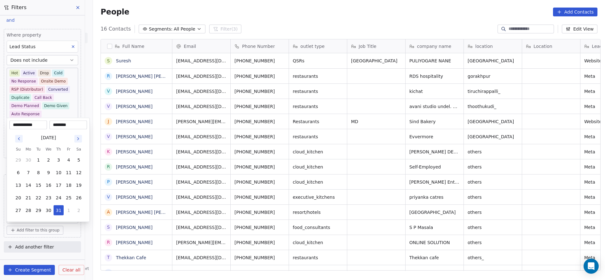
click at [292, 146] on html "On2Cook India Pvt. Ltd. Contacts People Marketing Workflows Campaigns Sales Pip…" at bounding box center [302, 140] width 605 height 280
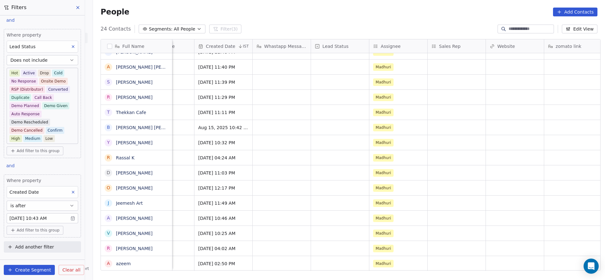
scroll to position [0, 0]
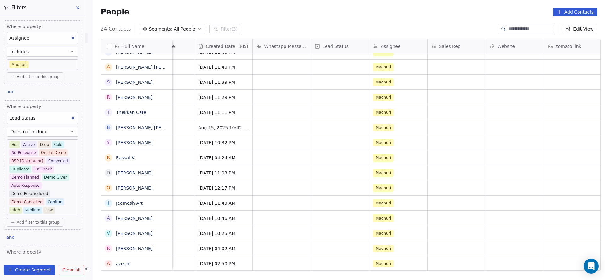
click at [47, 117] on div "Lead Status" at bounding box center [43, 118] width 72 height 12
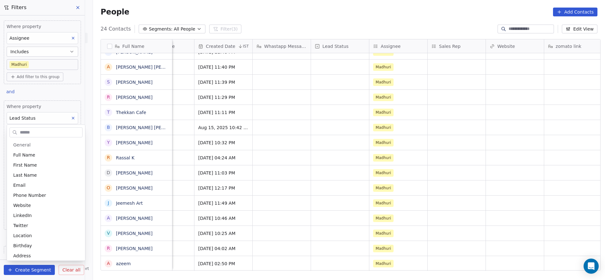
scroll to position [336, 0]
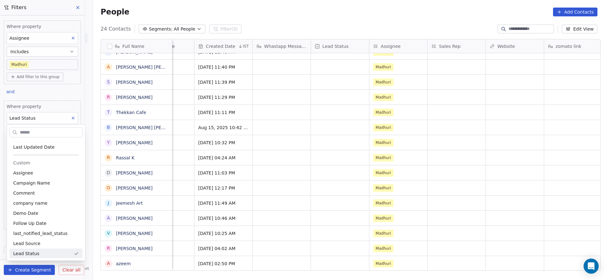
click at [328, 130] on html "On2Cook India Pvt. Ltd. Contacts People Marketing Workflows Campaigns Sales Pip…" at bounding box center [302, 140] width 605 height 280
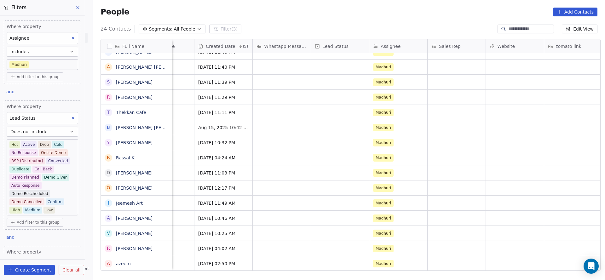
click at [55, 52] on button "Includes" at bounding box center [43, 52] width 72 height 10
click at [42, 109] on div "Is not specified" at bounding box center [38, 107] width 59 height 10
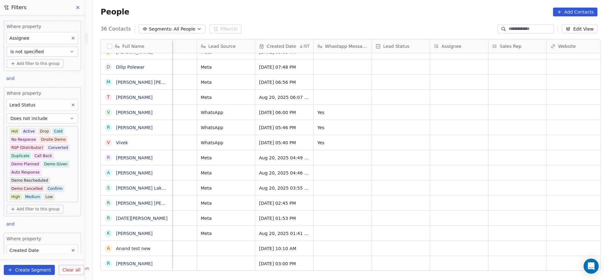
scroll to position [7, 247]
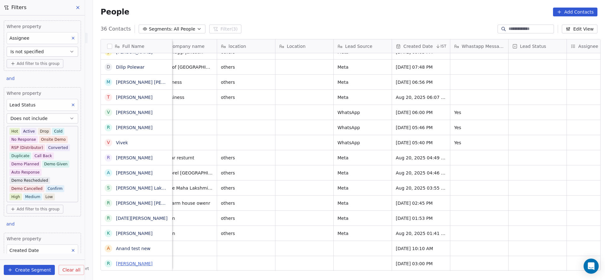
click at [132, 264] on link "[PERSON_NAME]" at bounding box center [134, 263] width 37 height 5
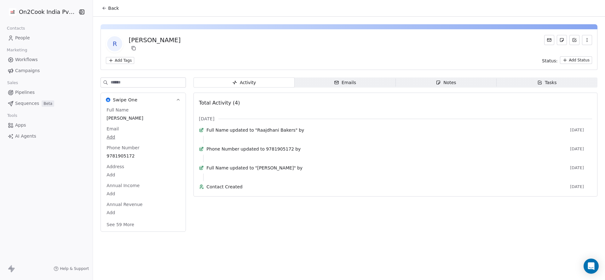
click at [111, 7] on span "Back" at bounding box center [113, 8] width 11 height 6
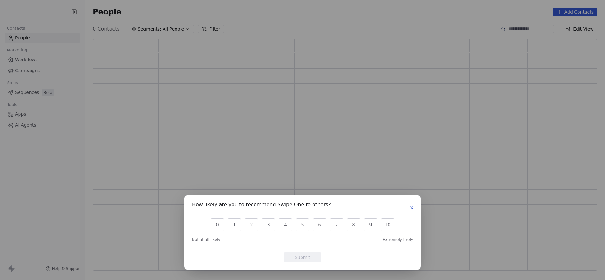
scroll to position [0, 54]
click at [211, 222] on button "0" at bounding box center [217, 224] width 13 height 13
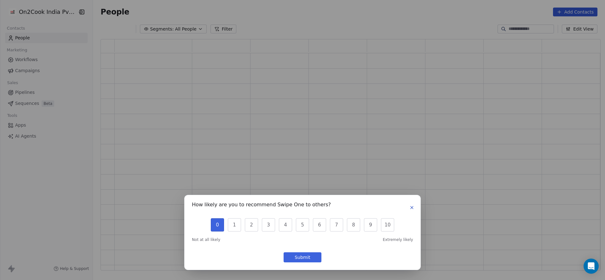
scroll to position [224, 492]
click at [304, 260] on button "Submit" at bounding box center [302, 257] width 38 height 10
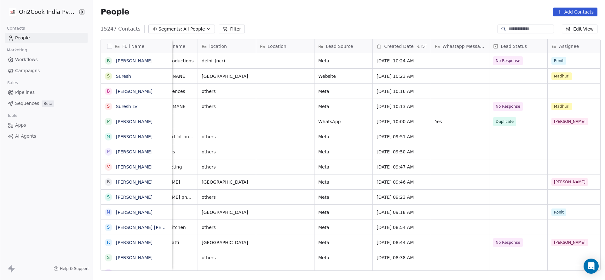
scroll to position [0, 278]
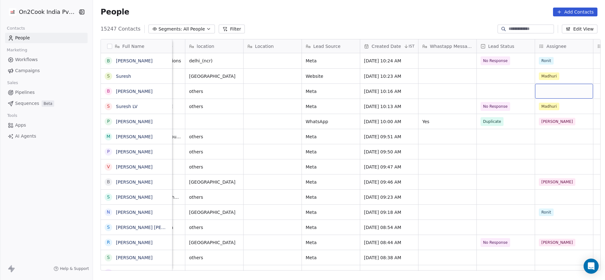
click at [549, 92] on div "grid" at bounding box center [564, 91] width 58 height 15
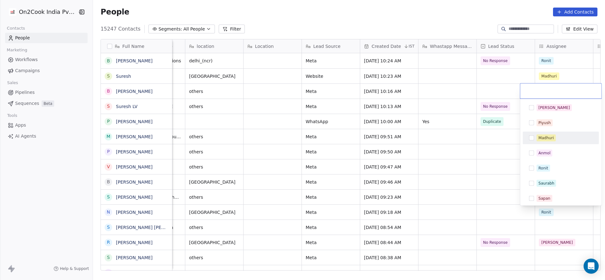
drag, startPoint x: 546, startPoint y: 139, endPoint x: 521, endPoint y: 143, distance: 25.2
click at [546, 139] on div "Madhuri" at bounding box center [545, 138] width 15 height 6
click at [429, 147] on html "On2Cook India Pvt. Ltd. Contacts People Marketing Workflows Campaigns Sales Pip…" at bounding box center [302, 140] width 605 height 280
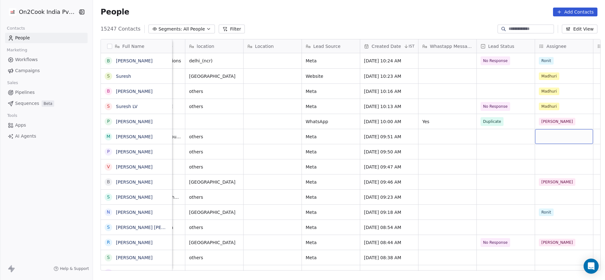
click at [547, 136] on div "grid" at bounding box center [564, 136] width 58 height 15
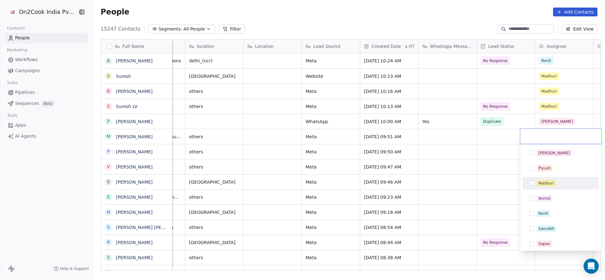
click at [467, 165] on html "On2Cook India Pvt. Ltd. Contacts People Marketing Workflows Campaigns Sales Pip…" at bounding box center [302, 140] width 605 height 280
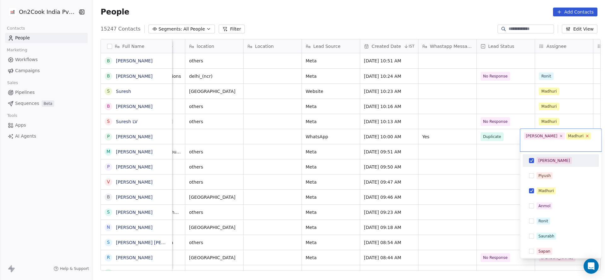
click at [585, 138] on icon at bounding box center [587, 136] width 4 height 4
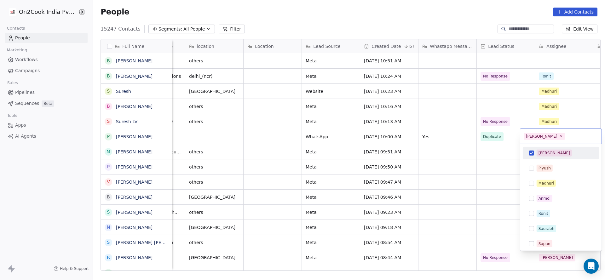
click at [430, 171] on html "On2Cook India Pvt. Ltd. Contacts People Marketing Workflows Campaigns Sales Pip…" at bounding box center [302, 140] width 605 height 280
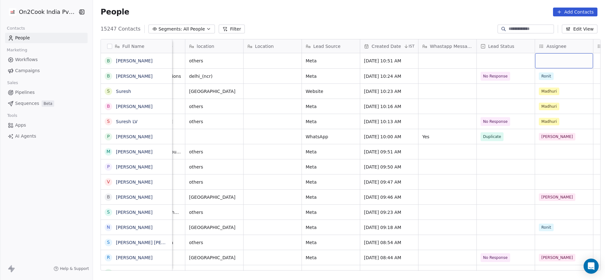
click at [550, 57] on div "grid" at bounding box center [564, 60] width 58 height 15
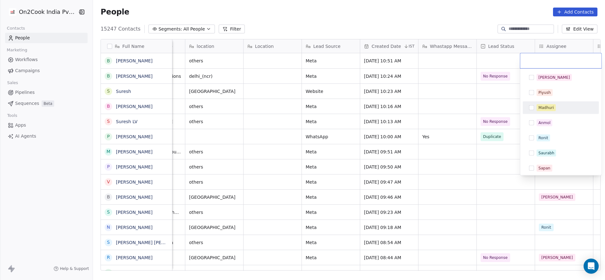
click at [553, 108] on span "Madhuri" at bounding box center [545, 107] width 19 height 7
click at [457, 117] on html "On2Cook India Pvt. Ltd. Contacts People Marketing Workflows Campaigns Sales Pip…" at bounding box center [302, 140] width 605 height 280
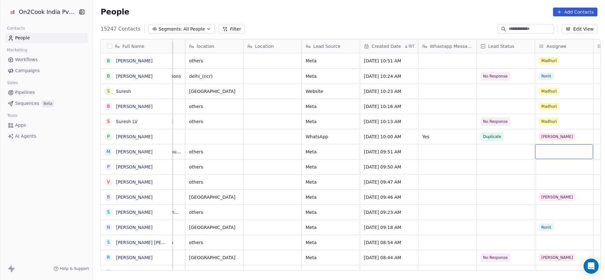
click at [535, 152] on div "grid" at bounding box center [564, 151] width 58 height 15
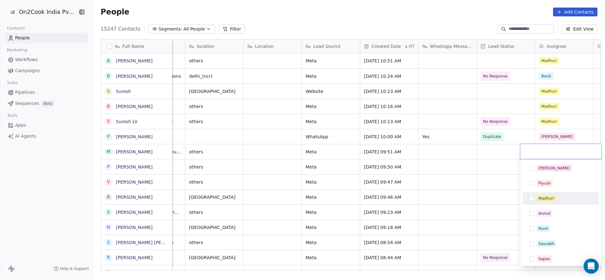
click at [554, 196] on span "Madhuri" at bounding box center [545, 198] width 19 height 7
click at [488, 189] on html "On2Cook India Pvt. Ltd. Contacts People Marketing Workflows Campaigns Sales Pip…" at bounding box center [302, 140] width 605 height 280
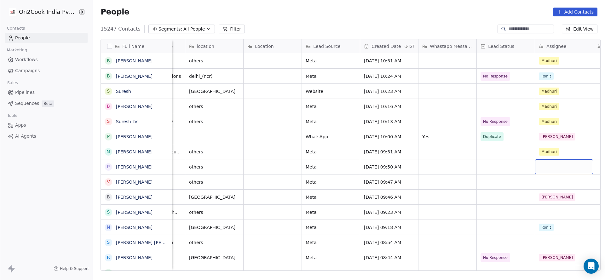
click at [555, 161] on div "grid" at bounding box center [564, 166] width 58 height 15
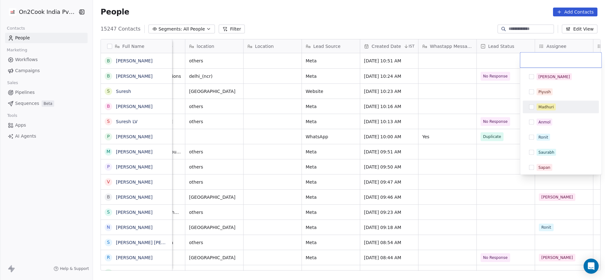
click at [551, 109] on div "Madhuri" at bounding box center [545, 107] width 15 height 6
click at [486, 146] on html "On2Cook India Pvt. Ltd. Contacts People Marketing Workflows Campaigns Sales Pip…" at bounding box center [302, 140] width 605 height 280
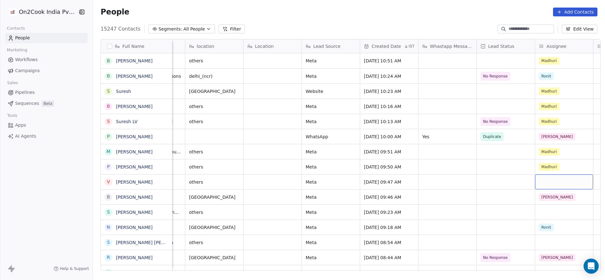
click at [536, 180] on div "grid" at bounding box center [564, 182] width 58 height 15
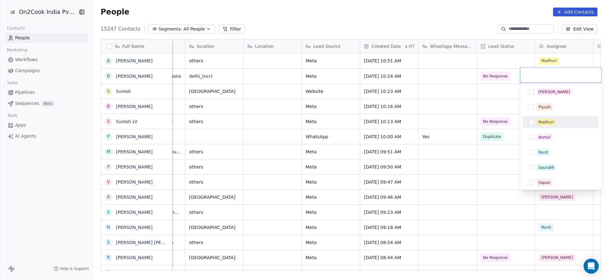
click at [556, 119] on div "Madhuri" at bounding box center [564, 122] width 56 height 7
click at [465, 160] on html "On2Cook India Pvt. Ltd. Contacts People Marketing Workflows Campaigns Sales Pip…" at bounding box center [302, 140] width 605 height 280
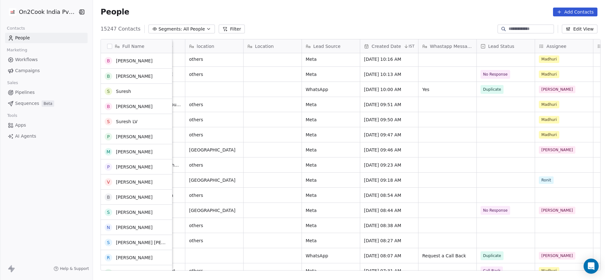
scroll to position [47, 0]
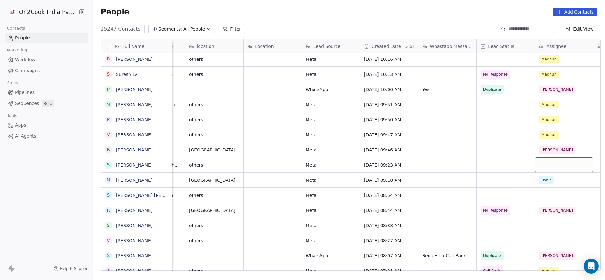
click at [556, 165] on div "grid" at bounding box center [564, 164] width 58 height 15
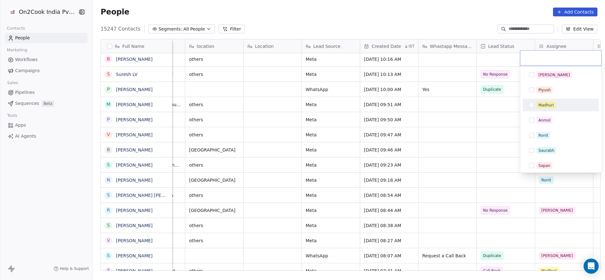
click at [551, 106] on div "Madhuri" at bounding box center [545, 105] width 15 height 6
click at [459, 144] on html "On2Cook India Pvt. Ltd. Contacts People Marketing Workflows Campaigns Sales Pip…" at bounding box center [302, 140] width 605 height 280
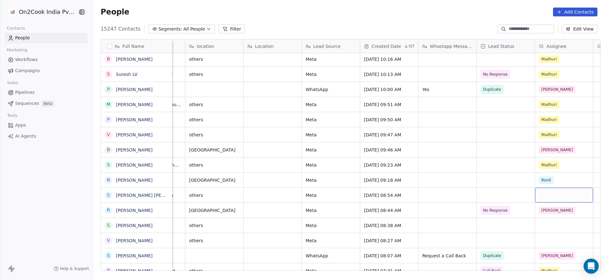
click at [538, 196] on div "grid" at bounding box center [564, 195] width 58 height 15
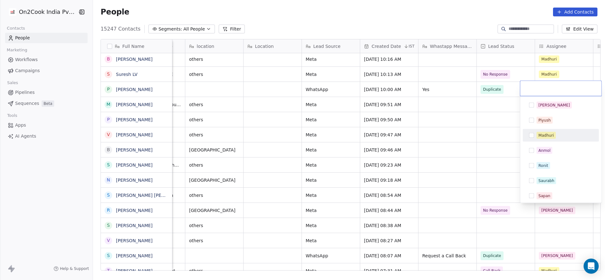
click at [553, 139] on div "Madhuri" at bounding box center [560, 135] width 71 height 10
click at [467, 151] on html "On2Cook India Pvt. Ltd. Contacts People Marketing Workflows Campaigns Sales Pip…" at bounding box center [302, 140] width 605 height 280
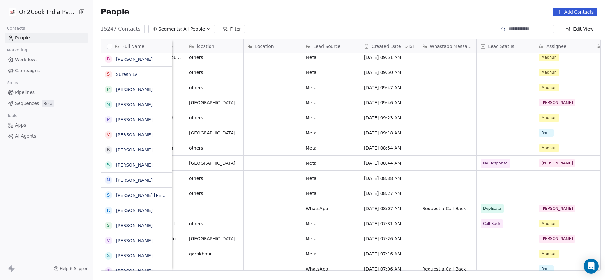
scroll to position [94, 0]
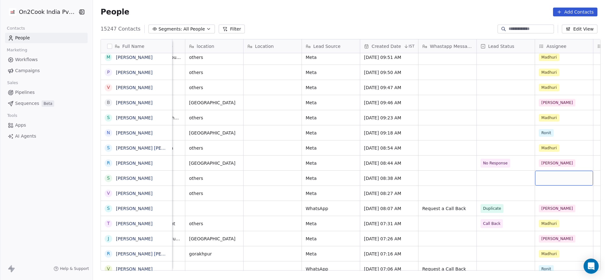
click at [555, 175] on div "grid" at bounding box center [564, 178] width 58 height 15
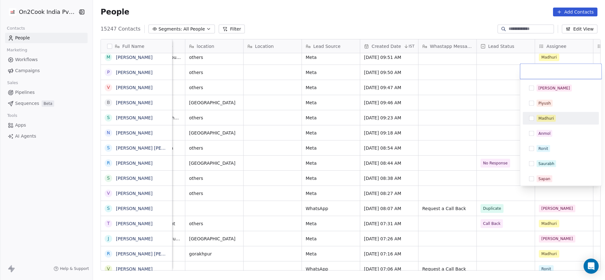
click at [548, 116] on div "Madhuri" at bounding box center [545, 119] width 15 height 6
click at [459, 156] on html "On2Cook India Pvt. Ltd. Contacts People Marketing Workflows Campaigns Sales Pip…" at bounding box center [302, 140] width 605 height 280
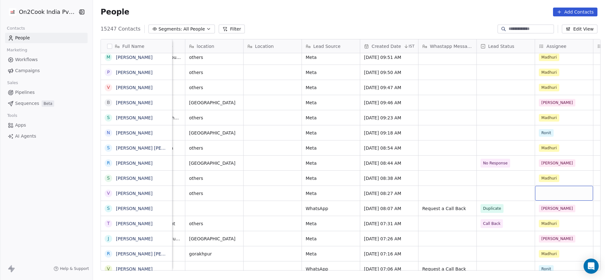
click at [541, 190] on div "grid" at bounding box center [564, 193] width 58 height 15
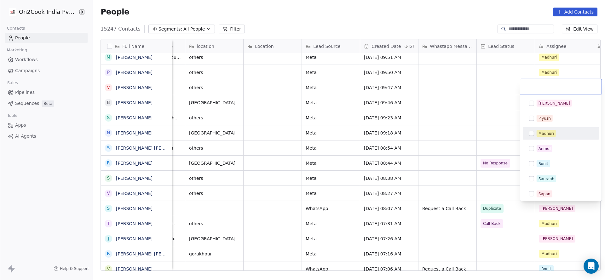
click at [543, 137] on div "Madhuri" at bounding box center [560, 134] width 71 height 10
click at [454, 147] on html "On2Cook India Pvt. Ltd. Contacts People Marketing Workflows Campaigns Sales Pip…" at bounding box center [302, 140] width 605 height 280
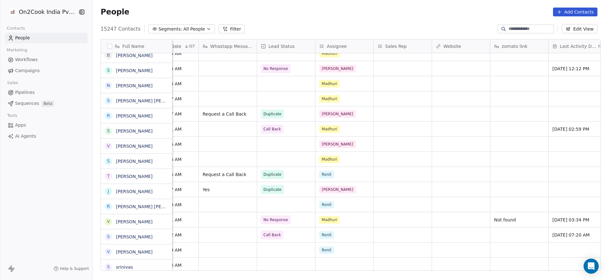
scroll to position [189, 0]
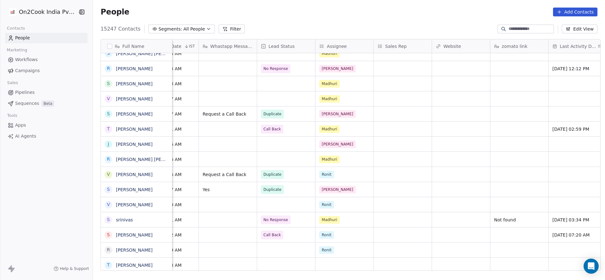
click at [227, 25] on button "Filter" at bounding box center [232, 29] width 26 height 9
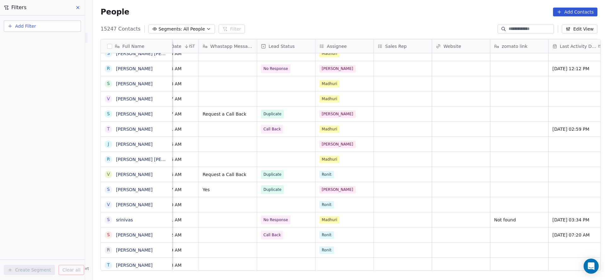
click at [17, 26] on span "Add Filter" at bounding box center [25, 26] width 21 height 7
click at [39, 40] on span "Contact properties" at bounding box center [30, 41] width 41 height 7
type input "***"
click at [43, 61] on div "Assignee" at bounding box center [42, 63] width 64 height 6
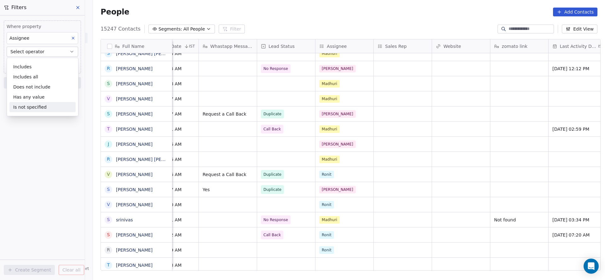
click at [42, 106] on div "Is not specified" at bounding box center [42, 107] width 66 height 10
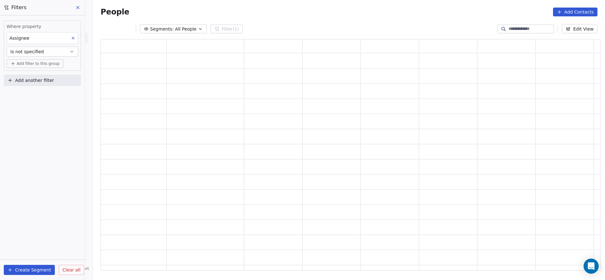
scroll to position [224, 492]
click at [46, 77] on span "Add another filter" at bounding box center [34, 80] width 39 height 7
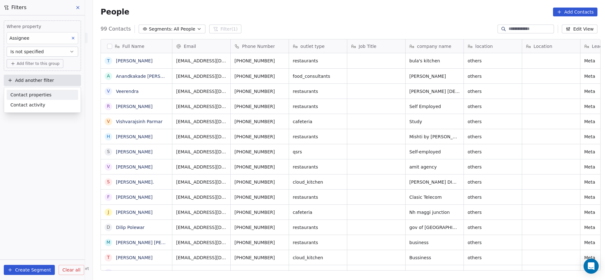
scroll to position [239, 507]
click at [21, 179] on html "On2Cook India Pvt. Ltd. Contacts People Marketing Workflows Campaigns Sales Pip…" at bounding box center [302, 140] width 605 height 280
click at [45, 83] on button "Add another filter" at bounding box center [42, 80] width 77 height 11
click at [43, 96] on span "Contact properties" at bounding box center [30, 95] width 41 height 7
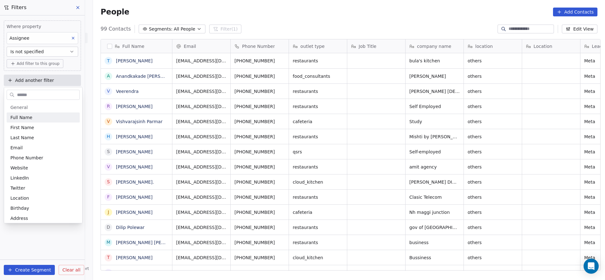
type input "*"
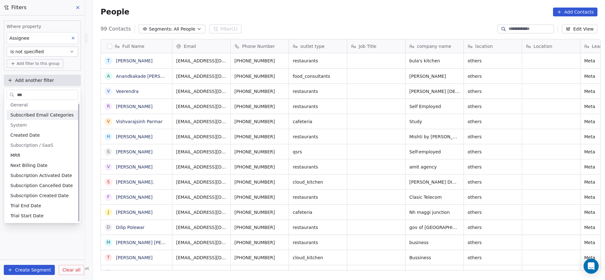
scroll to position [0, 0]
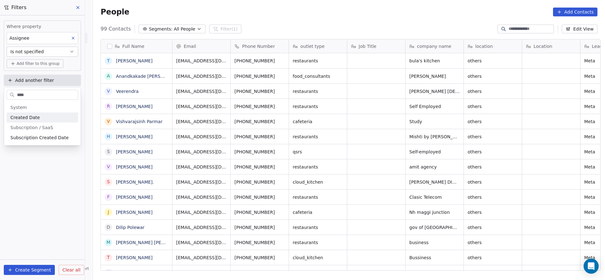
type input "****"
click at [47, 113] on div "Created Date" at bounding box center [43, 117] width 72 height 10
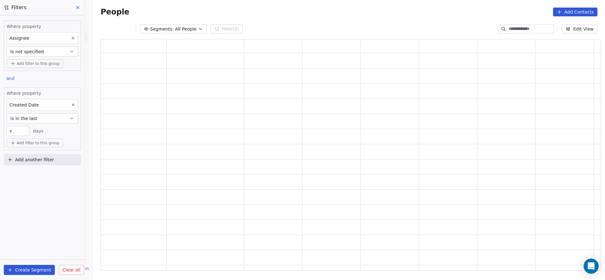
scroll to position [224, 492]
click at [51, 121] on button "is in the last" at bounding box center [43, 118] width 72 height 10
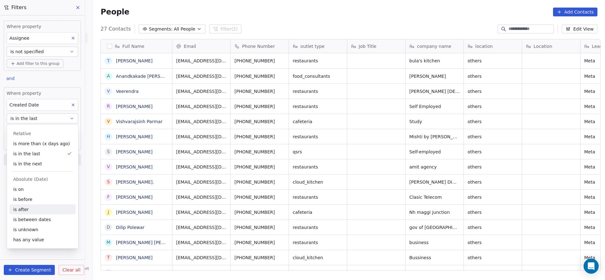
scroll to position [239, 507]
click at [26, 211] on div "is after" at bounding box center [42, 209] width 66 height 10
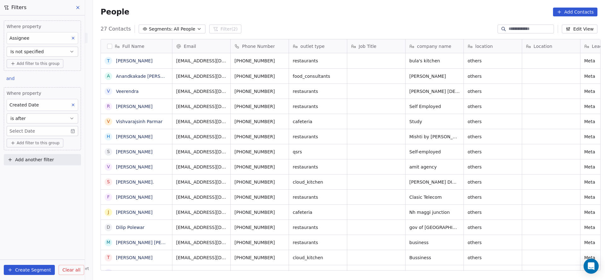
click at [50, 129] on body "On2Cook India Pvt. Ltd. Contacts People Marketing Workflows Campaigns Sales Pip…" at bounding box center [302, 140] width 605 height 280
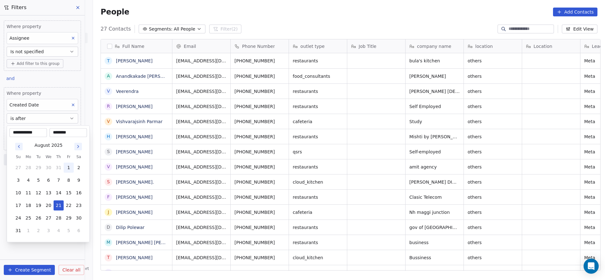
click at [64, 165] on button "1" at bounding box center [69, 168] width 10 height 10
type input "**********"
click at [116, 161] on html "On2Cook India Pvt. Ltd. Contacts People Marketing Workflows Campaigns Sales Pip…" at bounding box center [302, 140] width 605 height 280
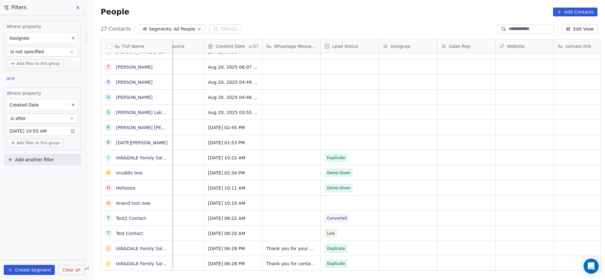
scroll to position [7, 512]
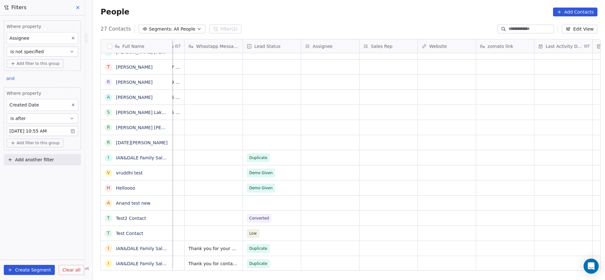
click at [62, 166] on div "Add another filter" at bounding box center [42, 161] width 77 height 14
click at [67, 163] on button "Add another filter" at bounding box center [42, 159] width 77 height 11
click at [45, 173] on span "Contact properties" at bounding box center [30, 173] width 41 height 7
type input "***"
click at [37, 219] on div "Lead Status" at bounding box center [42, 217] width 64 height 6
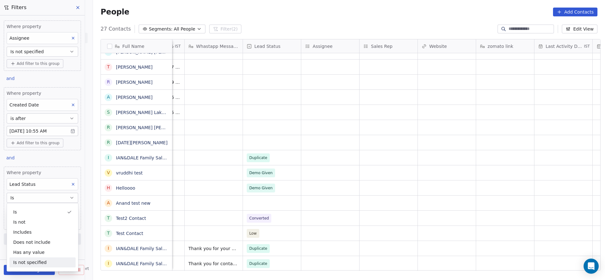
click at [34, 261] on div "Is not specified" at bounding box center [42, 262] width 66 height 10
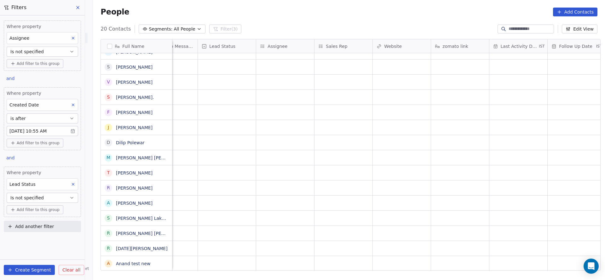
scroll to position [7, 557]
click at [44, 196] on button "Is not specified" at bounding box center [43, 198] width 72 height 10
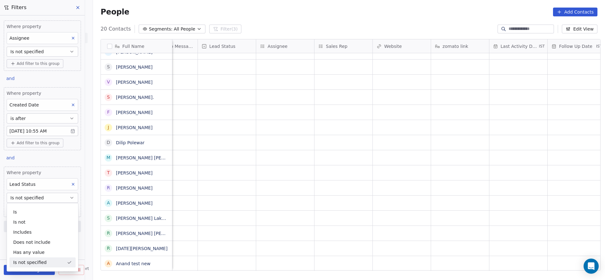
click at [36, 260] on div "Is not specified" at bounding box center [42, 262] width 66 height 10
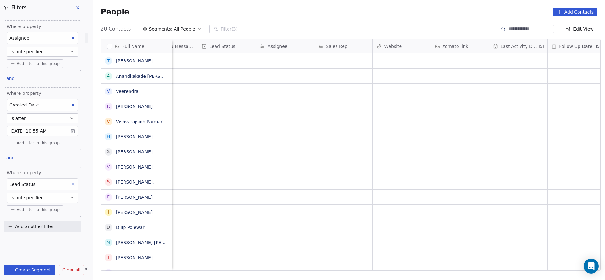
click at [26, 193] on button "Is not specified" at bounding box center [43, 198] width 72 height 10
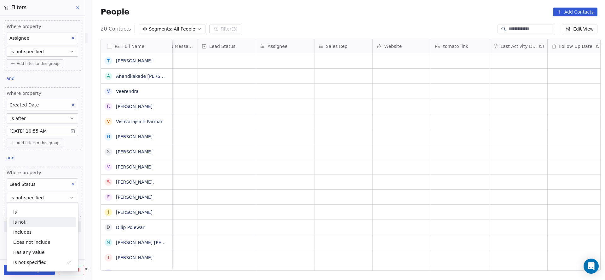
click at [31, 225] on div "Is not" at bounding box center [42, 222] width 66 height 10
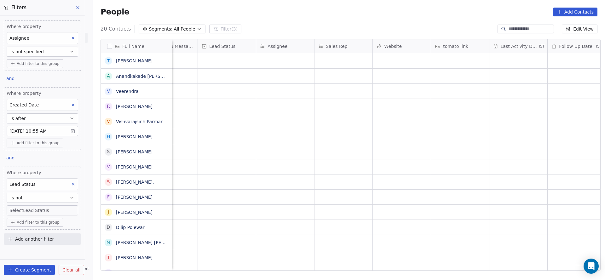
click at [35, 198] on button "Is not" at bounding box center [43, 198] width 72 height 10
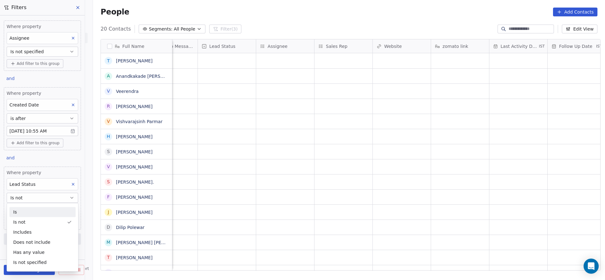
click at [34, 207] on div "Is" at bounding box center [42, 212] width 66 height 10
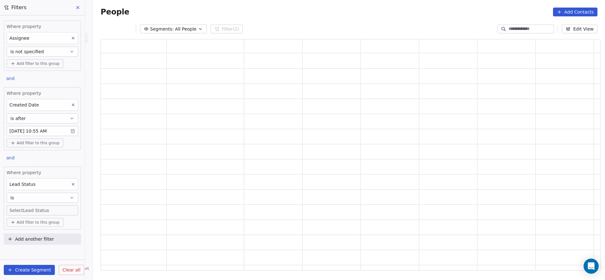
scroll to position [224, 492]
click at [36, 195] on button "Is" at bounding box center [43, 198] width 72 height 10
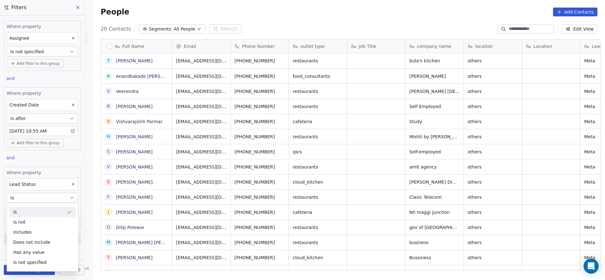
scroll to position [239, 507]
click at [50, 156] on div "Where property Assignee Is not specified Add filter to this group and Where pro…" at bounding box center [42, 131] width 85 height 232
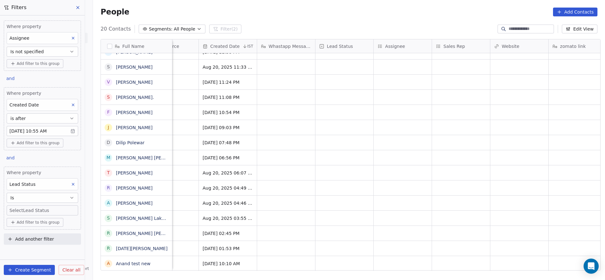
scroll to position [7, 440]
click at [31, 193] on button "Is" at bounding box center [43, 198] width 72 height 10
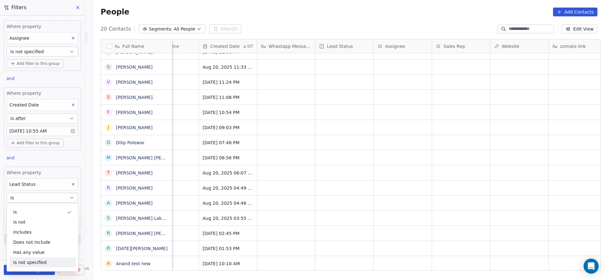
click at [42, 263] on div "Is not specified" at bounding box center [42, 262] width 66 height 10
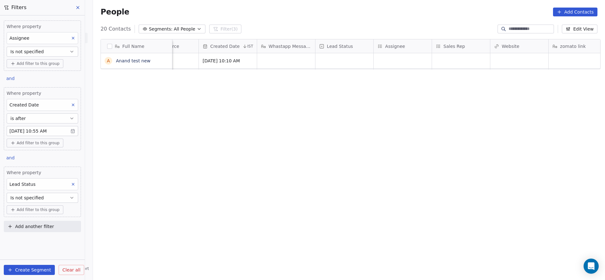
scroll to position [0, 440]
click at [50, 49] on button "Is not specified" at bounding box center [43, 52] width 72 height 10
click at [49, 61] on div "Includes Includes all Does not include Has any value Is not specified" at bounding box center [43, 87] width 72 height 59
click at [26, 81] on div "Includes all" at bounding box center [42, 77] width 66 height 10
click at [77, 103] on button at bounding box center [73, 105] width 8 height 8
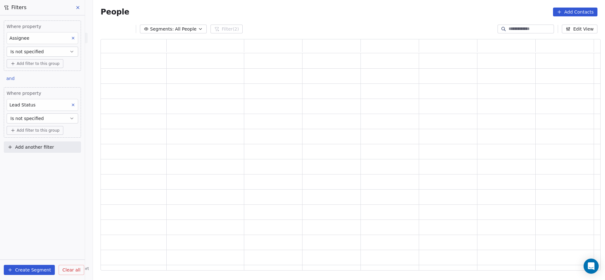
scroll to position [224, 492]
click at [77, 104] on button at bounding box center [73, 105] width 8 height 8
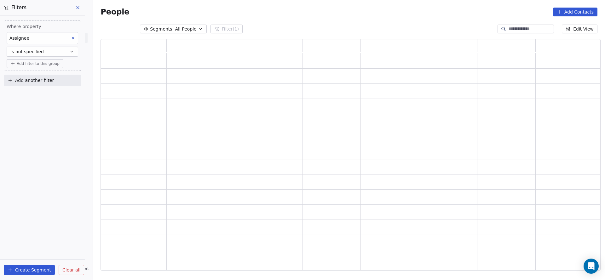
click at [49, 51] on button "Is not specified" at bounding box center [43, 52] width 72 height 10
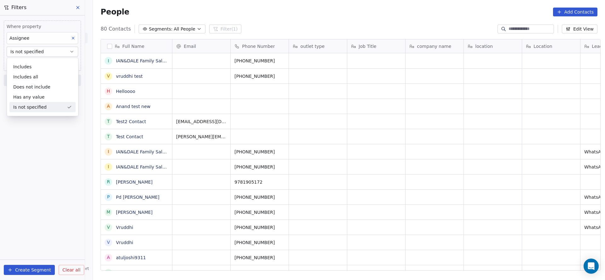
scroll to position [239, 507]
click at [47, 66] on div "Includes" at bounding box center [42, 67] width 66 height 10
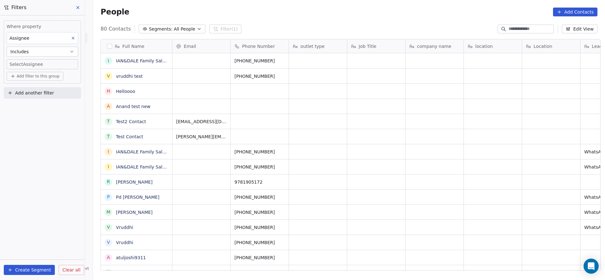
click at [45, 60] on body "On2Cook India Pvt. Ltd. Contacts People Marketing Workflows Campaigns Sales Pip…" at bounding box center [302, 140] width 605 height 280
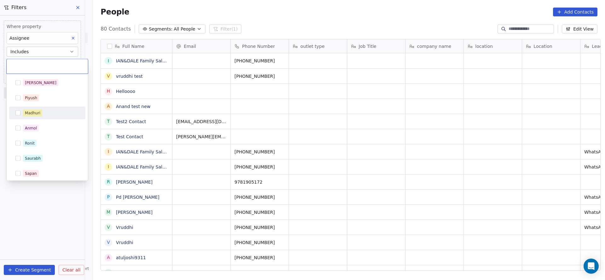
drag, startPoint x: 50, startPoint y: 112, endPoint x: 86, endPoint y: 105, distance: 36.5
click at [49, 112] on div "Madhuri" at bounding box center [51, 113] width 56 height 7
click at [221, 88] on html "On2Cook India Pvt. Ltd. Contacts People Marketing Workflows Campaigns Sales Pip…" at bounding box center [302, 140] width 605 height 280
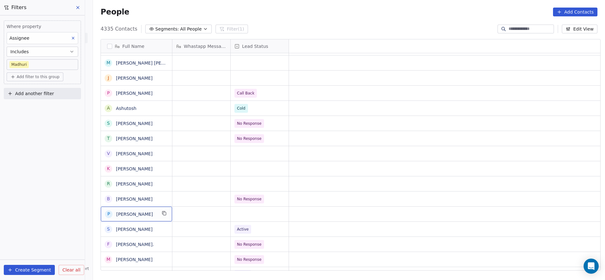
scroll to position [0, 0]
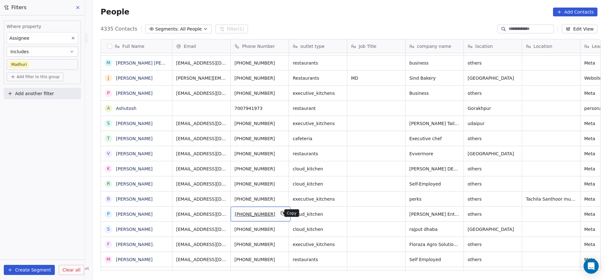
drag, startPoint x: 278, startPoint y: 215, endPoint x: 321, endPoint y: 278, distance: 77.1
click at [280, 215] on icon "grid" at bounding box center [282, 213] width 5 height 5
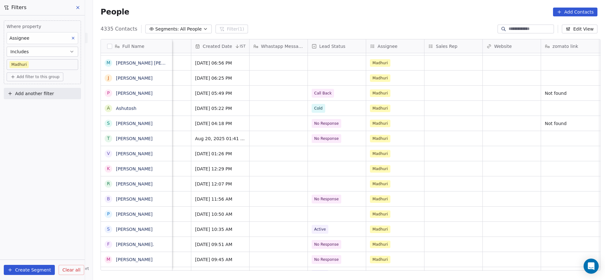
scroll to position [0, 448]
click at [328, 217] on div "grid" at bounding box center [336, 214] width 58 height 15
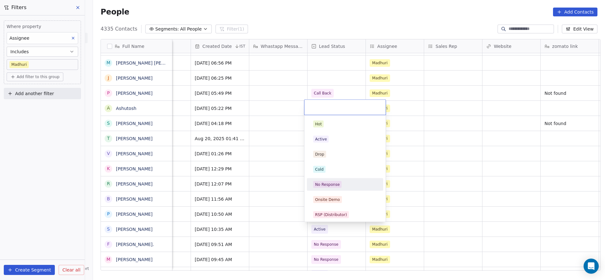
click at [340, 188] on div "No Response" at bounding box center [344, 185] width 71 height 10
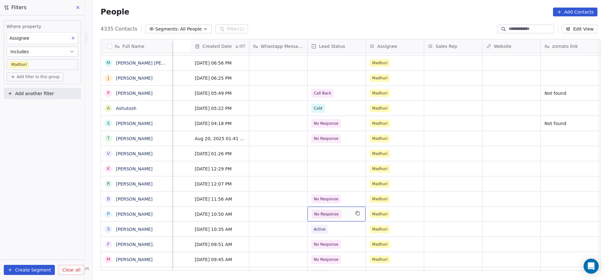
scroll to position [0, 695]
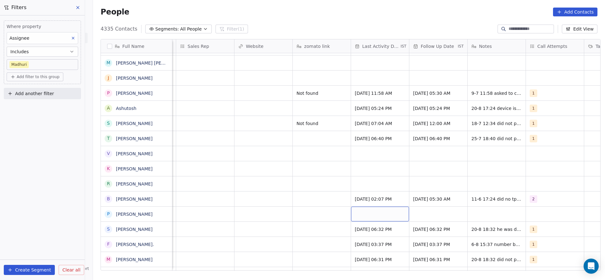
click at [367, 208] on div "grid" at bounding box center [380, 214] width 58 height 15
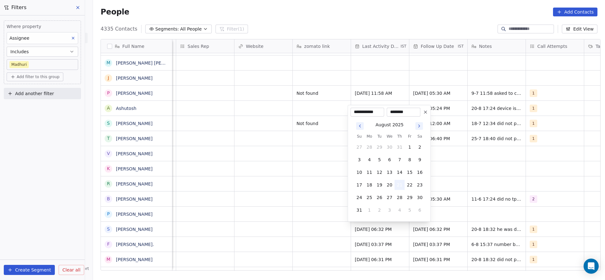
click at [398, 183] on button "21" at bounding box center [399, 185] width 10 height 10
click at [250, 203] on html "On2Cook India Pvt. Ltd. Contacts People Marketing Workflows Campaigns Sales Pip…" at bounding box center [302, 140] width 605 height 280
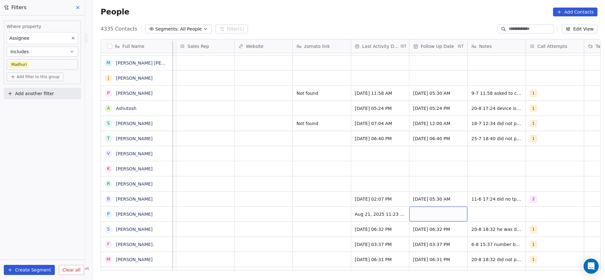
click at [441, 218] on div "grid" at bounding box center [438, 214] width 58 height 15
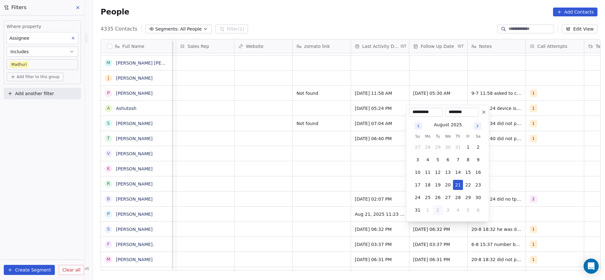
click at [437, 212] on button "2" at bounding box center [438, 210] width 10 height 10
type input "**********"
click at [515, 212] on html "On2Cook India Pvt. Ltd. Contacts People Marketing Workflows Campaigns Sales Pip…" at bounding box center [302, 140] width 605 height 280
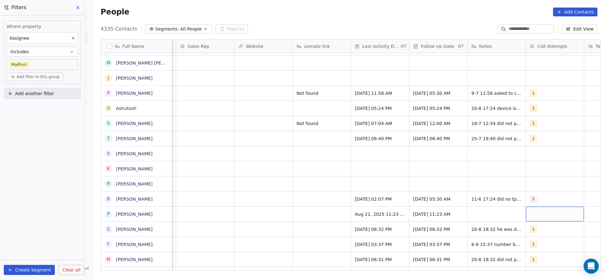
click at [533, 211] on div "grid" at bounding box center [555, 214] width 58 height 15
click at [546, 129] on div "1" at bounding box center [561, 124] width 76 height 13
click at [385, 223] on html "On2Cook India Pvt. Ltd. Contacts People Marketing Workflows Campaigns Sales Pip…" at bounding box center [302, 140] width 605 height 280
click at [472, 208] on div "grid" at bounding box center [496, 214] width 58 height 15
type textarea "**********"
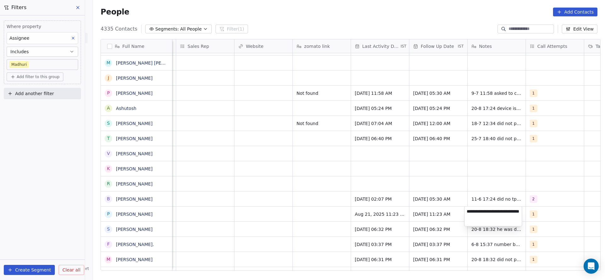
click at [149, 180] on html "On2Cook India Pvt. Ltd. Contacts People Marketing Workflows Campaigns Sales Pip…" at bounding box center [302, 140] width 605 height 280
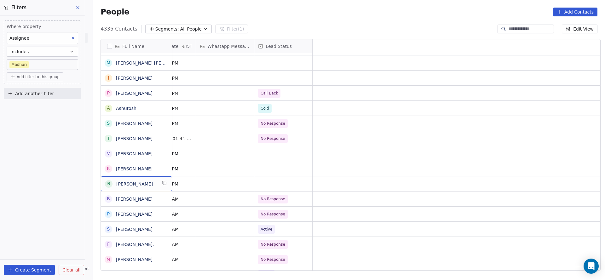
scroll to position [0, 0]
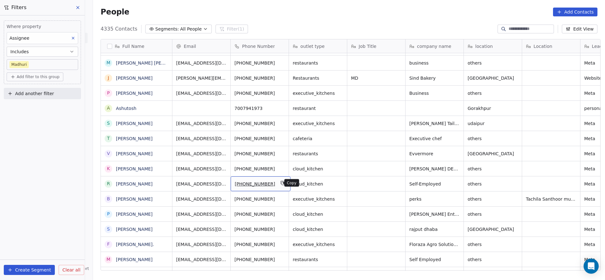
click at [279, 183] on button "grid" at bounding box center [283, 183] width 8 height 8
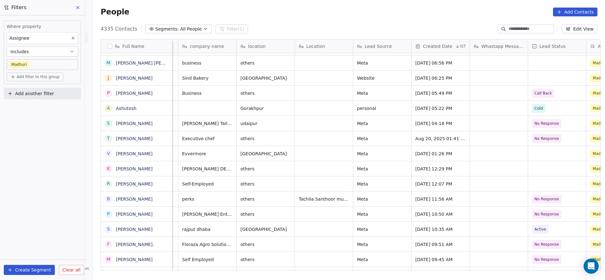
scroll to position [0, 345]
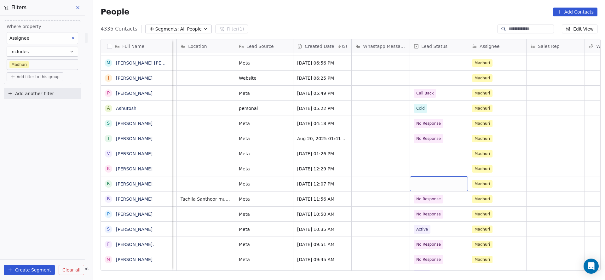
click at [418, 183] on div "grid" at bounding box center [439, 183] width 58 height 15
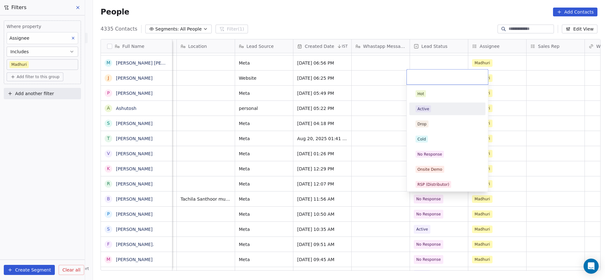
click at [435, 111] on div "Active" at bounding box center [447, 109] width 64 height 7
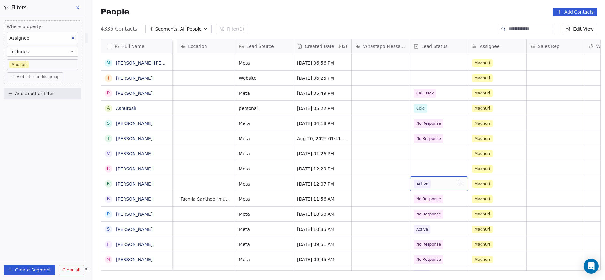
scroll to position [0, 535]
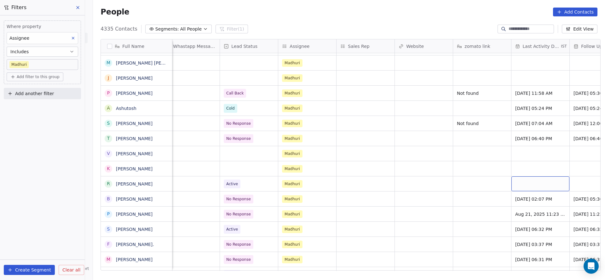
click at [524, 181] on div "grid" at bounding box center [540, 183] width 58 height 15
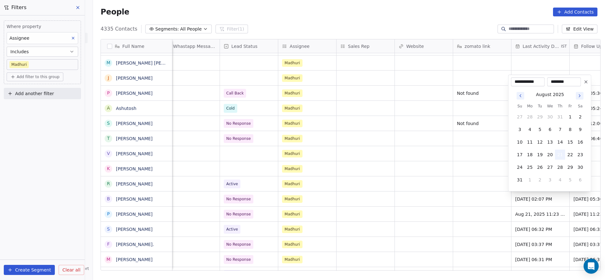
click at [558, 152] on button "21" at bounding box center [560, 155] width 10 height 10
click at [392, 176] on html "On2Cook India Pvt. Ltd. Contacts People Marketing Workflows Campaigns Sales Pip…" at bounding box center [302, 140] width 605 height 280
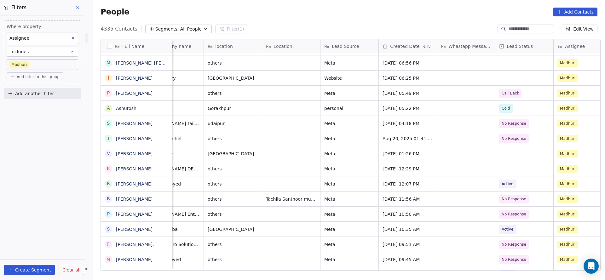
scroll to position [0, 237]
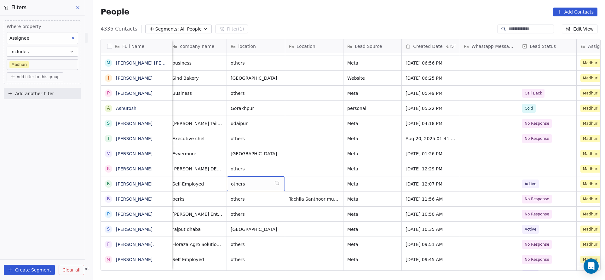
click at [237, 183] on span "others" at bounding box center [250, 184] width 38 height 6
type textarea "*"
type textarea "******"
click at [261, 153] on html "On2Cook India Pvt. Ltd. Contacts People Marketing Workflows Campaigns Sales Pip…" at bounding box center [302, 140] width 605 height 280
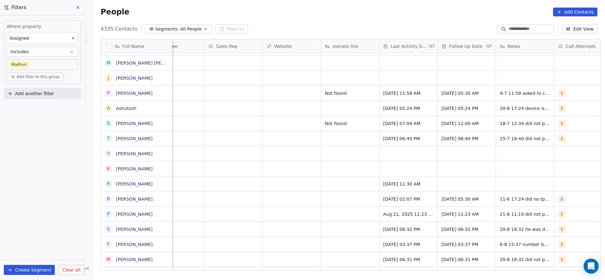
scroll to position [0, 760]
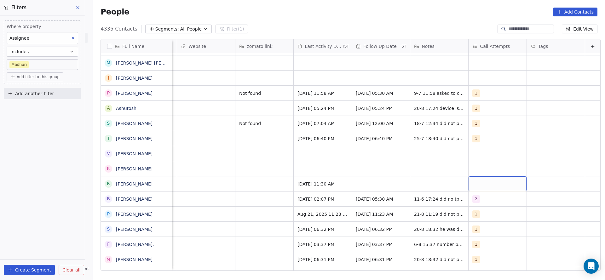
click at [470, 181] on div "grid" at bounding box center [497, 183] width 58 height 15
click at [479, 94] on span "1" at bounding box center [478, 93] width 6 height 7
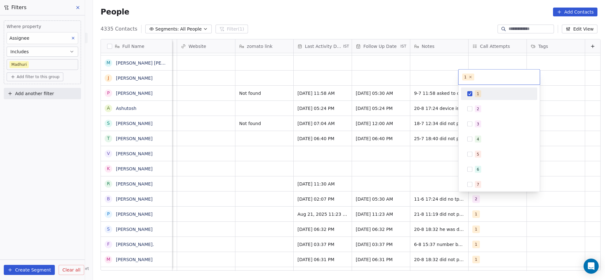
drag, startPoint x: 384, startPoint y: 116, endPoint x: 377, endPoint y: 169, distance: 53.7
click at [384, 116] on html "On2Cook India Pvt. Ltd. Contacts People Marketing Workflows Campaigns Sales Pip…" at bounding box center [302, 140] width 605 height 280
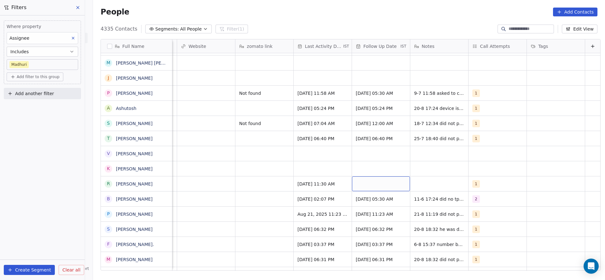
click at [372, 185] on div "grid" at bounding box center [381, 183] width 58 height 15
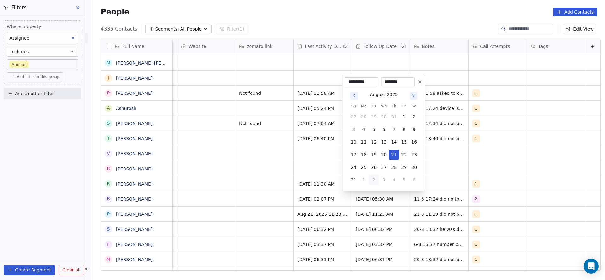
click at [377, 178] on button "2" at bounding box center [374, 180] width 10 height 10
type input "**********"
click at [255, 178] on html "On2Cook India Pvt. Ltd. Contacts People Marketing Workflows Campaigns Sales Pip…" at bounding box center [302, 140] width 605 height 280
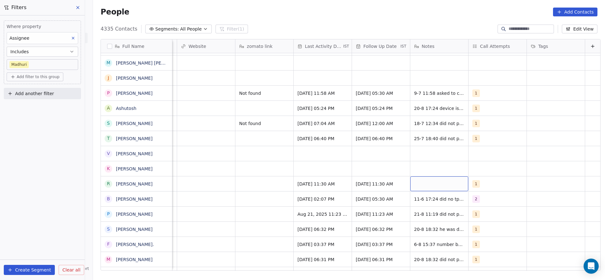
click at [421, 185] on div "grid" at bounding box center [439, 183] width 58 height 15
type textarea "**********"
click at [171, 164] on html "On2Cook India Pvt. Ltd. Contacts People Marketing Workflows Campaigns Sales Pip…" at bounding box center [302, 140] width 605 height 280
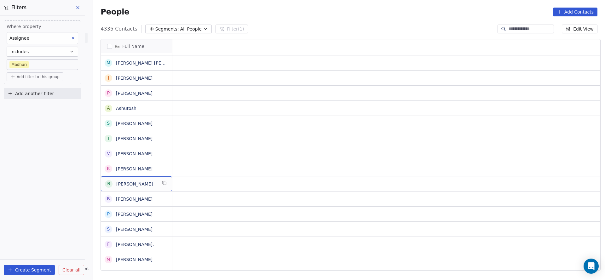
scroll to position [0, 0]
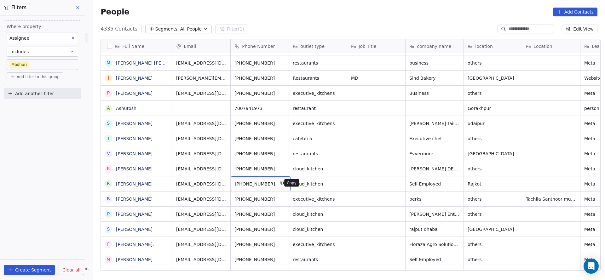
click at [282, 182] on icon "grid" at bounding box center [283, 183] width 3 height 3
click at [279, 164] on button "grid" at bounding box center [283, 168] width 8 height 8
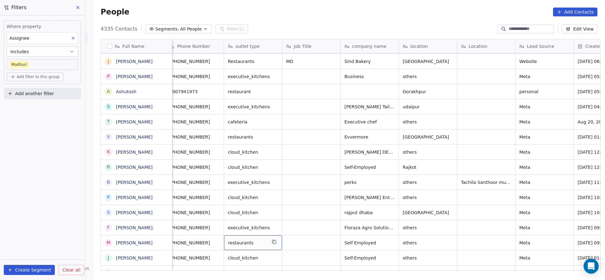
scroll to position [0, 252]
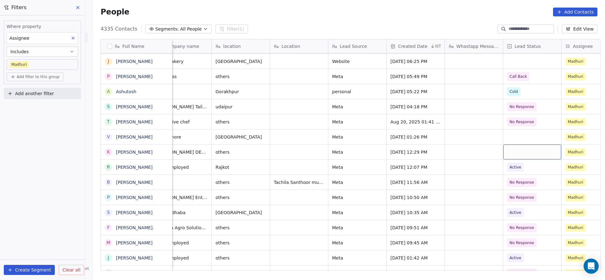
click at [517, 149] on div "grid" at bounding box center [532, 152] width 58 height 15
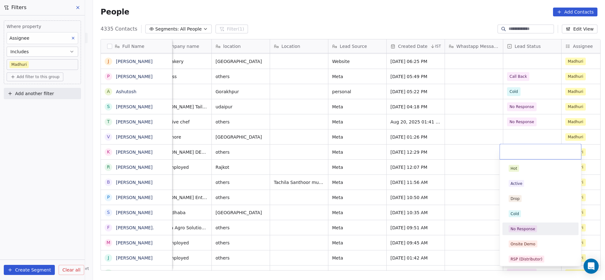
click at [532, 227] on div "No Response" at bounding box center [522, 229] width 25 height 6
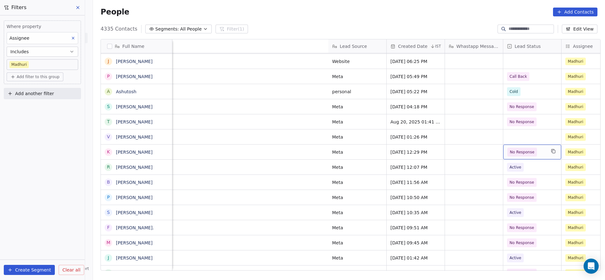
scroll to position [0, 598]
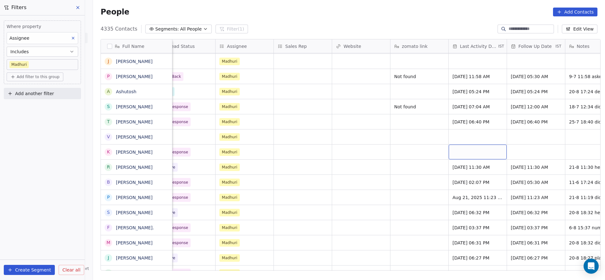
click at [467, 154] on div "grid" at bounding box center [478, 152] width 58 height 15
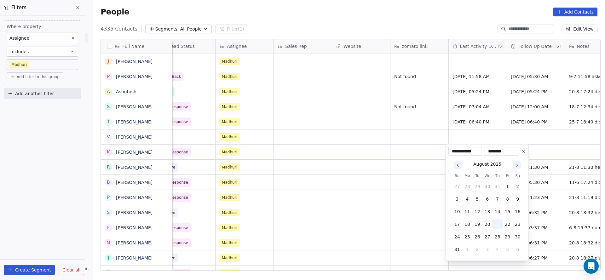
click at [498, 224] on button "21" at bounding box center [497, 224] width 10 height 10
click at [384, 224] on html "On2Cook India Pvt. Ltd. Contacts People Marketing Workflows Campaigns Sales Pip…" at bounding box center [302, 140] width 605 height 280
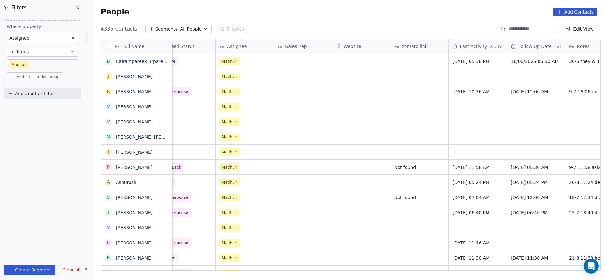
scroll to position [0, 760]
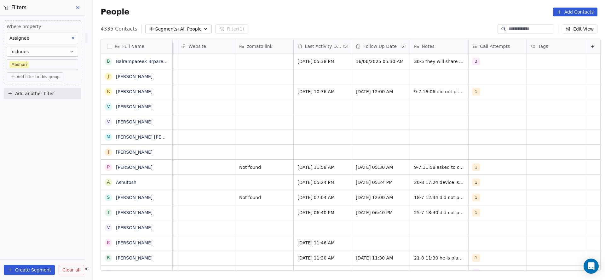
click at [467, 248] on div "Meta [DATE] 10:51 AM [PERSON_NAME] Website [DATE] 10:23 AM [PERSON_NAME] Meta […" at bounding box center [9, 162] width 1181 height 218
click at [474, 240] on div "grid" at bounding box center [497, 242] width 58 height 15
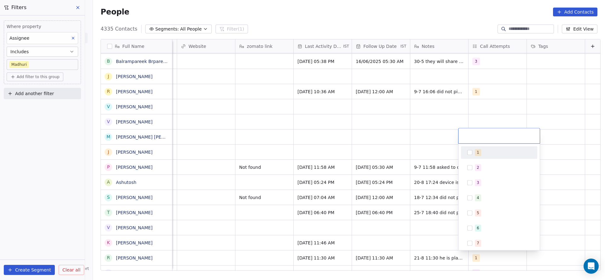
click at [472, 150] on div "1" at bounding box center [498, 152] width 71 height 10
click at [398, 190] on html "On2Cook India Pvt. Ltd. Contacts People Marketing Workflows Campaigns Sales Pip…" at bounding box center [302, 140] width 605 height 280
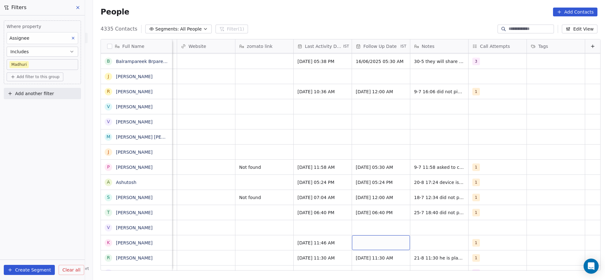
click at [364, 239] on div "grid" at bounding box center [381, 242] width 58 height 15
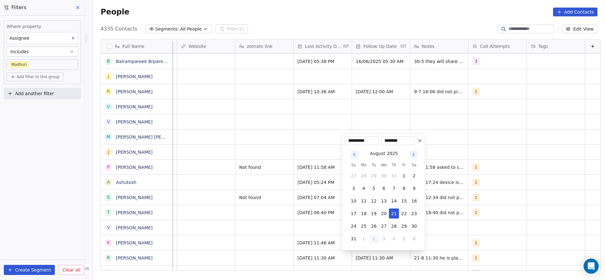
click at [374, 237] on button "2" at bounding box center [374, 239] width 10 height 10
type input "**********"
click at [476, 221] on html "On2Cook India Pvt. Ltd. Contacts People Marketing Workflows Campaigns Sales Pip…" at bounding box center [302, 140] width 605 height 280
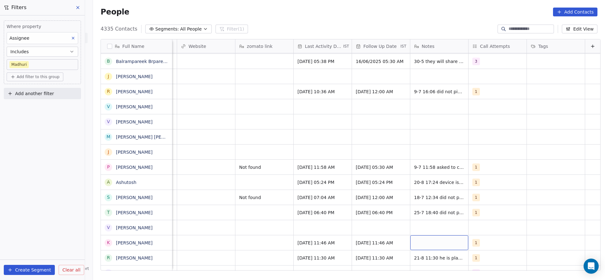
click at [449, 241] on div "grid" at bounding box center [439, 242] width 58 height 15
type textarea "**********"
click at [120, 154] on html "On2Cook India Pvt. Ltd. Contacts People Marketing Workflows Campaigns Sales Pip…" at bounding box center [302, 140] width 605 height 280
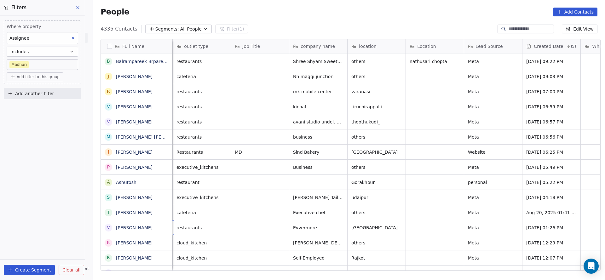
scroll to position [0, 58]
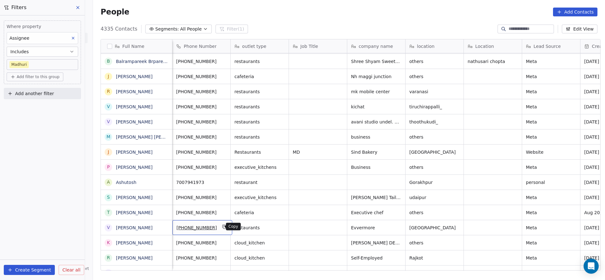
click at [222, 227] on icon "grid" at bounding box center [224, 226] width 5 height 5
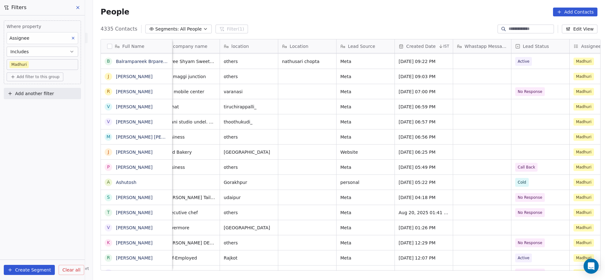
scroll to position [0, 402]
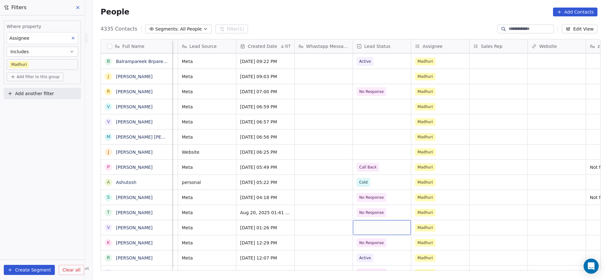
click at [369, 226] on div "grid" at bounding box center [382, 227] width 58 height 15
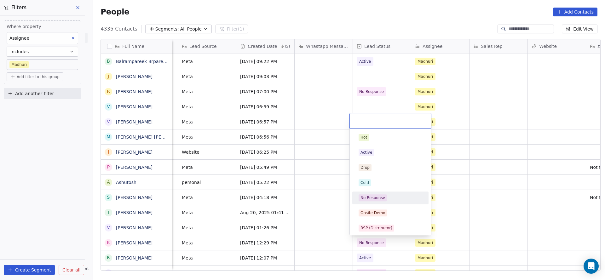
click at [367, 197] on div "No Response" at bounding box center [372, 198] width 25 height 6
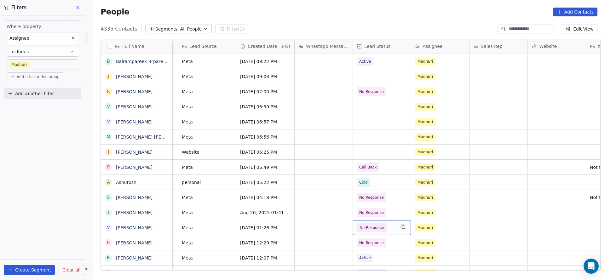
drag, startPoint x: 326, startPoint y: 271, endPoint x: 428, endPoint y: 271, distance: 101.7
click at [428, 271] on div "Full Name B [PERSON_NAME] S [PERSON_NAME] B [PERSON_NAME] S [PERSON_NAME] LV m …" at bounding box center [349, 157] width 512 height 246
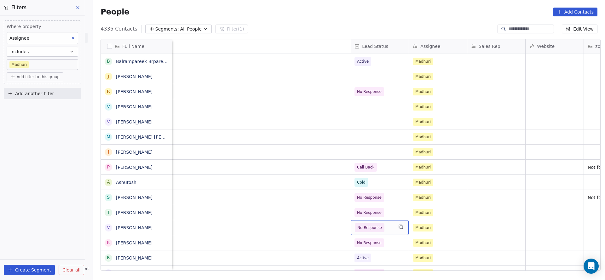
scroll to position [0, 759]
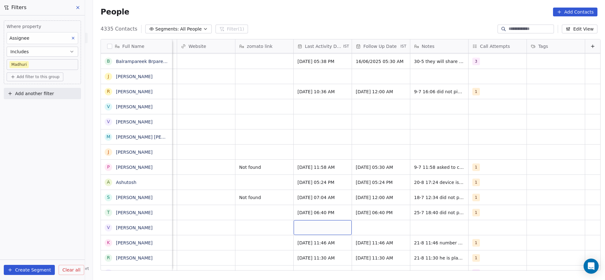
click at [306, 223] on div "grid" at bounding box center [323, 227] width 58 height 15
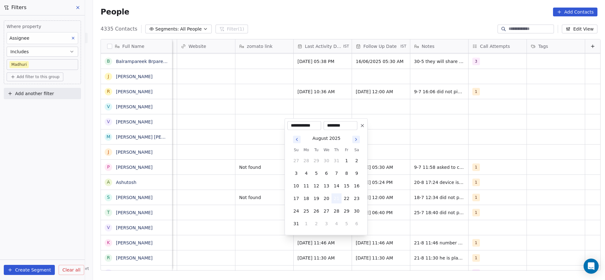
click at [338, 199] on button "21" at bounding box center [336, 198] width 10 height 10
click at [252, 215] on html "On2Cook India Pvt. Ltd. Contacts People Marketing Workflows Campaigns Sales Pip…" at bounding box center [302, 140] width 605 height 280
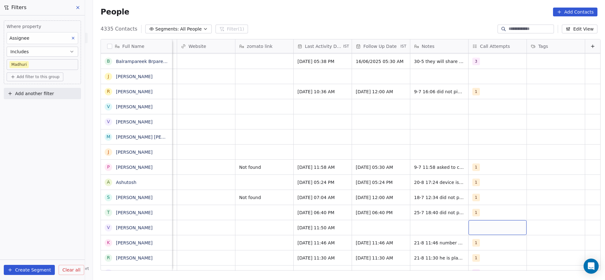
click at [468, 227] on div "grid" at bounding box center [497, 227] width 58 height 15
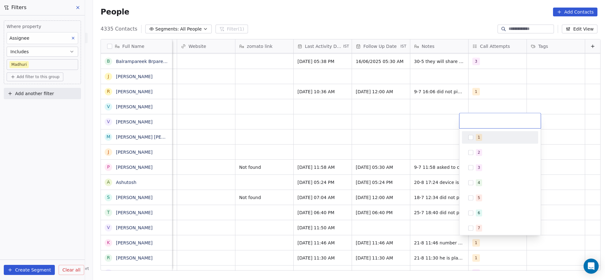
click at [478, 139] on div "1" at bounding box center [479, 137] width 3 height 6
click at [389, 141] on html "On2Cook India Pvt. Ltd. Contacts People Marketing Workflows Campaigns Sales Pip…" at bounding box center [302, 140] width 605 height 280
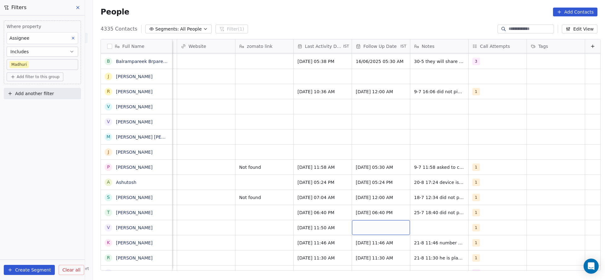
click at [352, 229] on div "grid" at bounding box center [381, 227] width 58 height 15
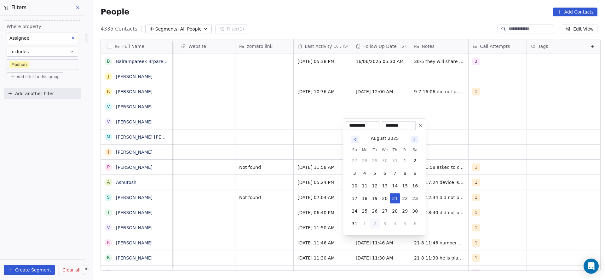
click at [372, 222] on button "2" at bounding box center [374, 224] width 10 height 10
type input "**********"
click at [215, 242] on html "On2Cook India Pvt. Ltd. Contacts People Marketing Workflows Campaigns Sales Pip…" at bounding box center [302, 140] width 605 height 280
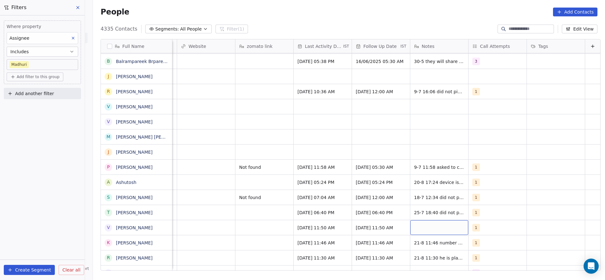
click at [411, 224] on div "grid" at bounding box center [439, 227] width 58 height 15
type textarea "**********"
click at [268, 236] on html "On2Cook India Pvt. Ltd. Contacts People Marketing Workflows Campaigns Sales Pip…" at bounding box center [302, 140] width 605 height 280
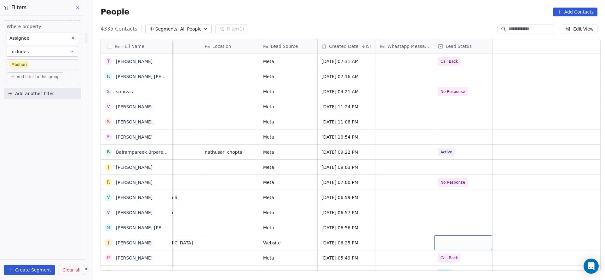
scroll to position [0, 31]
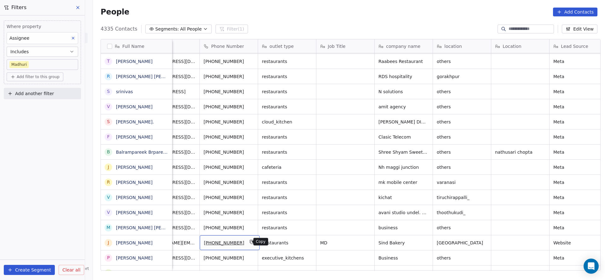
click at [249, 242] on button "grid" at bounding box center [252, 242] width 8 height 8
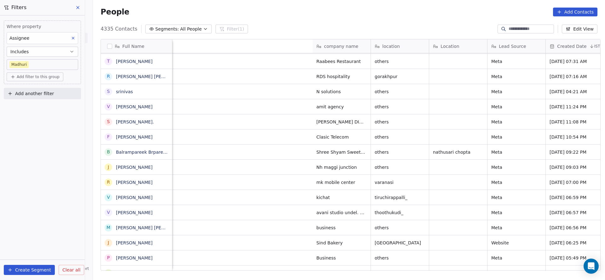
scroll to position [0, 444]
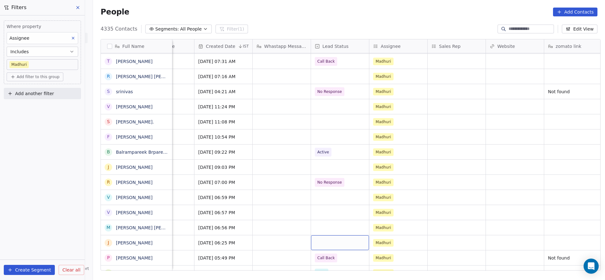
click at [313, 242] on div "grid" at bounding box center [340, 242] width 58 height 15
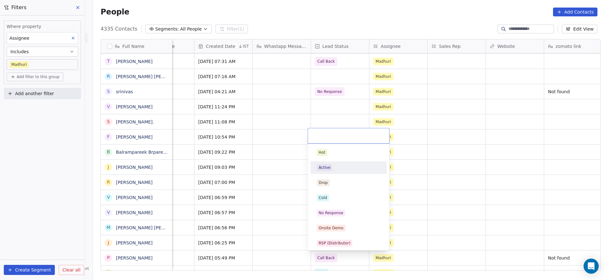
click at [336, 169] on div "Active" at bounding box center [349, 167] width 64 height 7
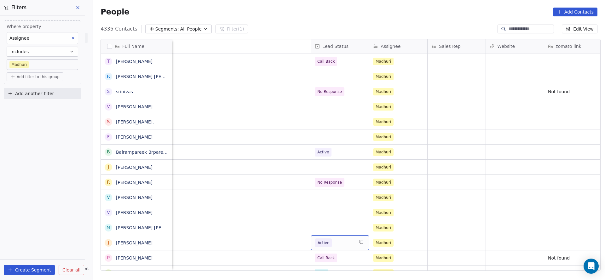
scroll to position [0, 760]
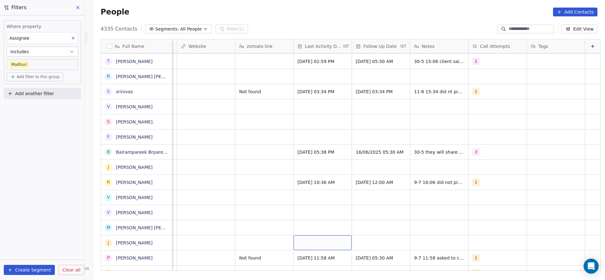
click at [312, 244] on div "grid" at bounding box center [323, 242] width 58 height 15
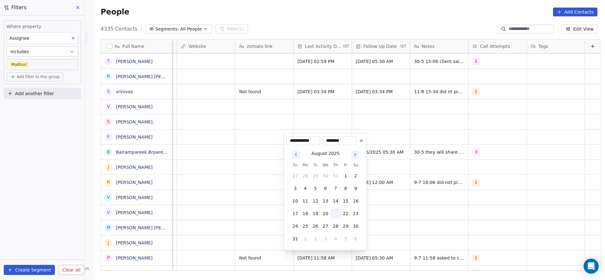
click at [338, 215] on button "21" at bounding box center [335, 214] width 10 height 10
click at [263, 229] on html "On2Cook India Pvt. Ltd. Contacts People Marketing Workflows Campaigns Sales Pip…" at bounding box center [302, 140] width 605 height 280
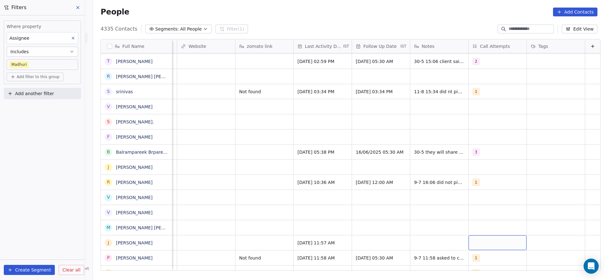
click at [469, 236] on div "grid" at bounding box center [497, 242] width 58 height 15
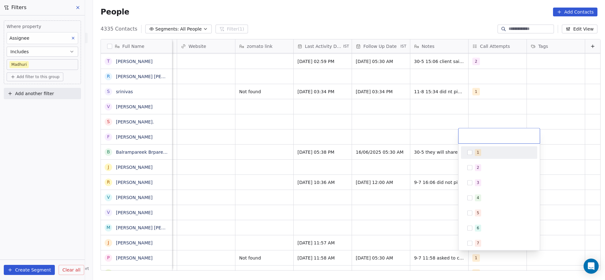
click at [481, 151] on div "1" at bounding box center [503, 152] width 56 height 7
click at [403, 220] on html "On2Cook India Pvt. Ltd. Contacts People Marketing Workflows Campaigns Sales Pip…" at bounding box center [302, 140] width 605 height 280
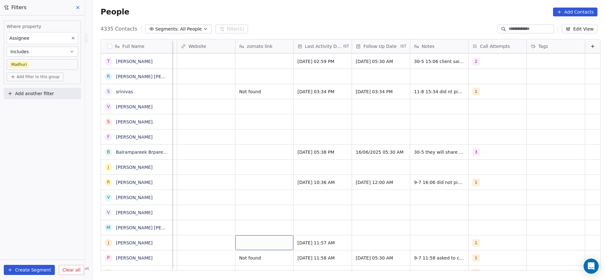
click at [235, 244] on div "grid" at bounding box center [264, 242] width 58 height 15
type textarea "**********"
click at [338, 185] on html "On2Cook India Pvt. Ltd. Contacts People Marketing Workflows Campaigns Sales Pip…" at bounding box center [302, 140] width 605 height 280
click at [372, 245] on div "grid" at bounding box center [381, 242] width 58 height 15
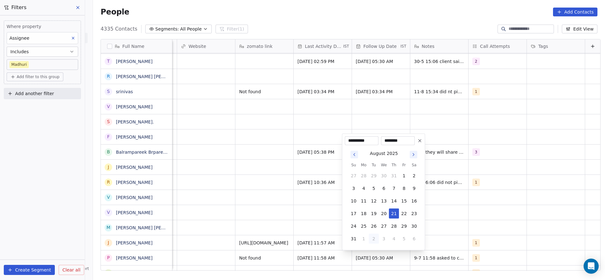
click at [372, 237] on button "2" at bounding box center [374, 239] width 10 height 10
type input "**********"
click at [255, 221] on html "On2Cook India Pvt. Ltd. Contacts People Marketing Workflows Campaigns Sales Pip…" at bounding box center [302, 140] width 605 height 280
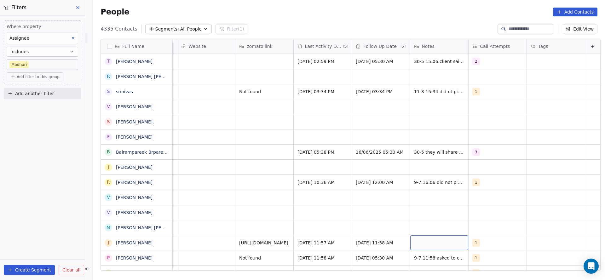
click at [418, 243] on div "grid" at bounding box center [439, 242] width 58 height 15
type textarea "*"
type textarea "**********"
click at [283, 228] on html "On2Cook India Pvt. Ltd. Contacts People Marketing Workflows Campaigns Sales Pip…" at bounding box center [302, 140] width 605 height 280
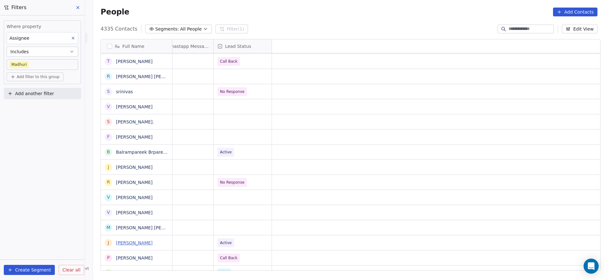
scroll to position [0, 0]
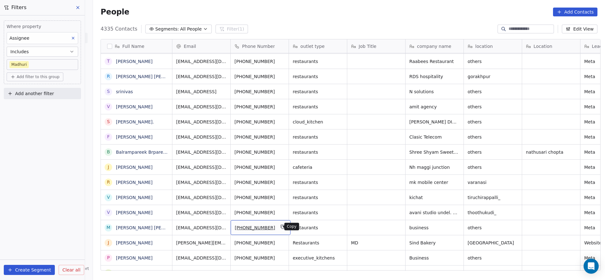
click at [279, 228] on button "grid" at bounding box center [283, 227] width 8 height 8
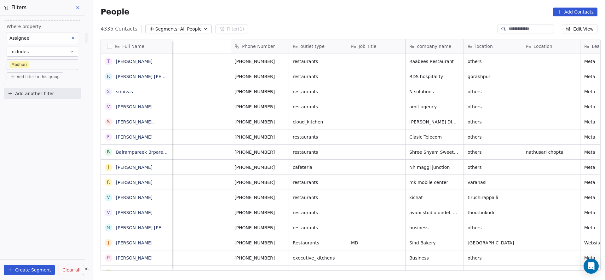
scroll to position [0, 269]
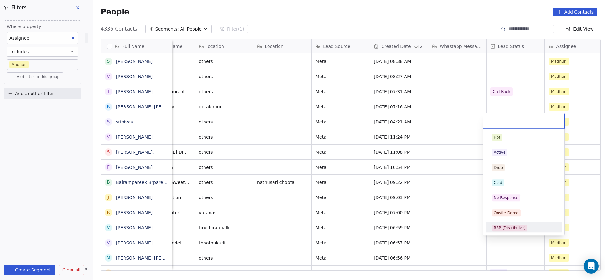
click at [413, 219] on html "On2Cook India Pvt. Ltd. Contacts People Marketing Workflows Campaigns Sales Pip…" at bounding box center [302, 140] width 605 height 280
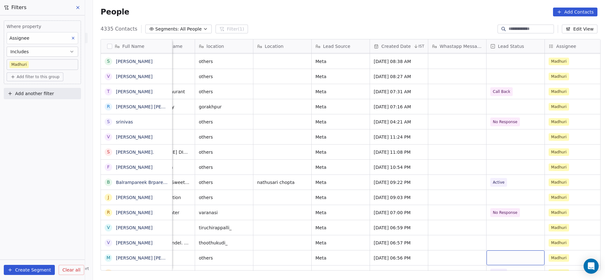
scroll to position [213, 0]
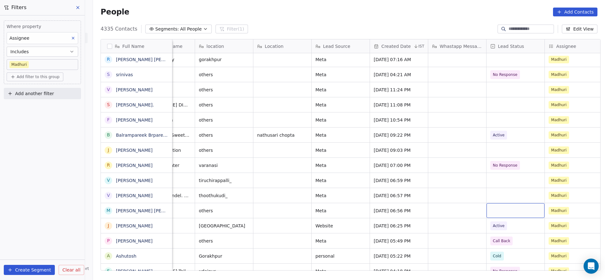
click at [506, 209] on div "grid" at bounding box center [515, 210] width 58 height 15
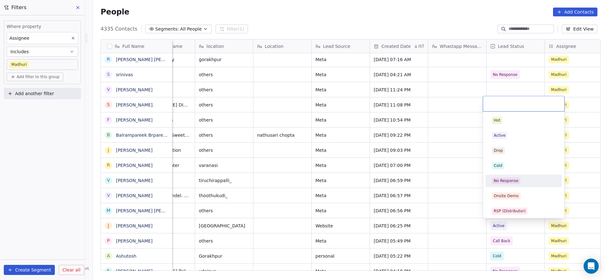
click at [520, 182] on div "No Response" at bounding box center [524, 180] width 64 height 7
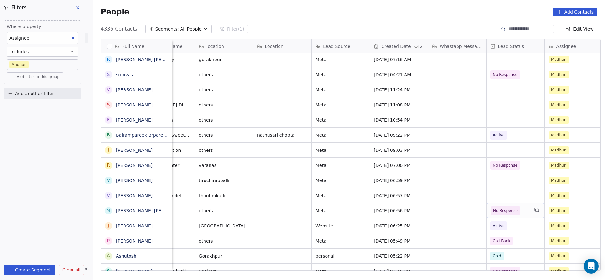
scroll to position [0, 569]
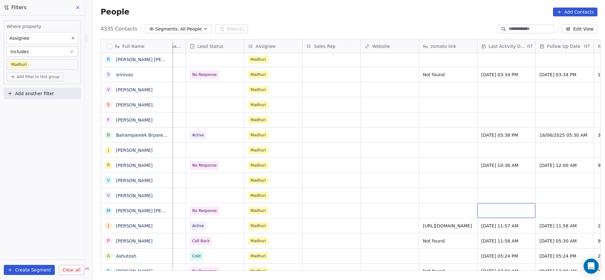
click at [501, 213] on div "grid" at bounding box center [506, 210] width 58 height 15
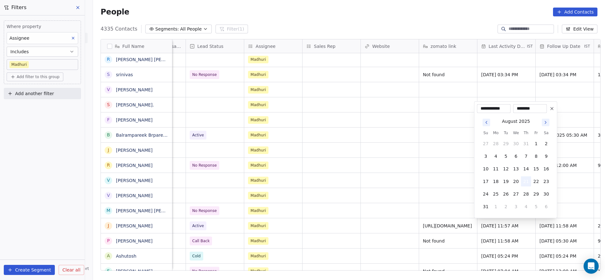
click at [524, 184] on button "21" at bounding box center [526, 181] width 10 height 10
click at [347, 205] on html "On2Cook India Pvt. Ltd. Contacts People Marketing Workflows Campaigns Sales Pip…" at bounding box center [302, 140] width 605 height 280
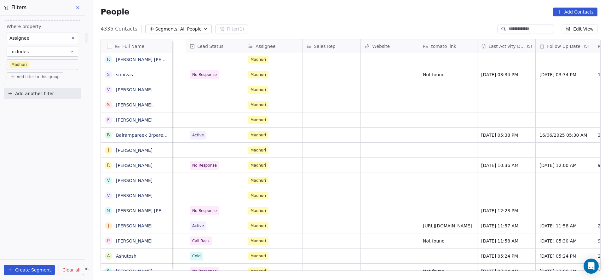
scroll to position [0, 760]
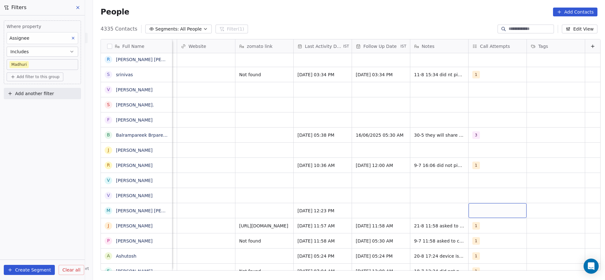
click at [489, 211] on div "grid" at bounding box center [497, 210] width 58 height 15
click at [484, 122] on div "1" at bounding box center [503, 120] width 56 height 7
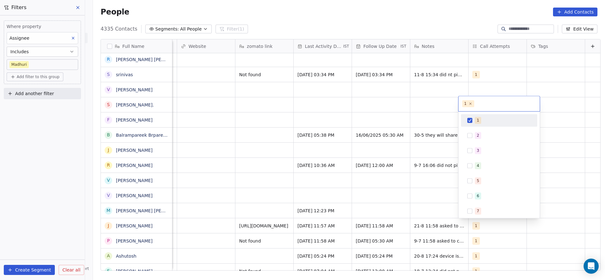
click at [337, 169] on html "On2Cook India Pvt. Ltd. Contacts People Marketing Workflows Campaigns Sales Pip…" at bounding box center [302, 140] width 605 height 280
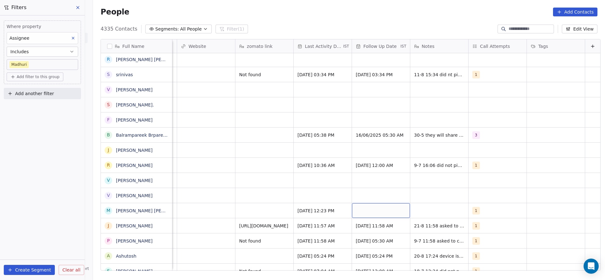
click at [370, 210] on div "grid" at bounding box center [381, 210] width 58 height 15
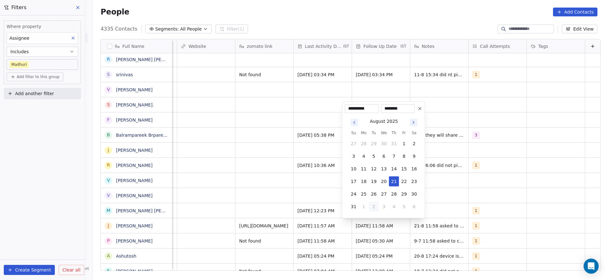
click at [373, 205] on button "2" at bounding box center [374, 207] width 10 height 10
type input "**********"
click at [138, 184] on html "On2Cook India Pvt. Ltd. Contacts People Marketing Workflows Campaigns Sales Pip…" at bounding box center [302, 140] width 605 height 280
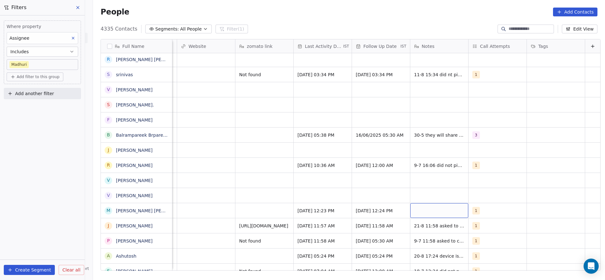
click at [419, 207] on div "grid" at bounding box center [439, 210] width 58 height 15
type textarea "**********"
click at [227, 212] on html "On2Cook India Pvt. Ltd. Contacts People Marketing Workflows Campaigns Sales Pip…" at bounding box center [302, 140] width 605 height 280
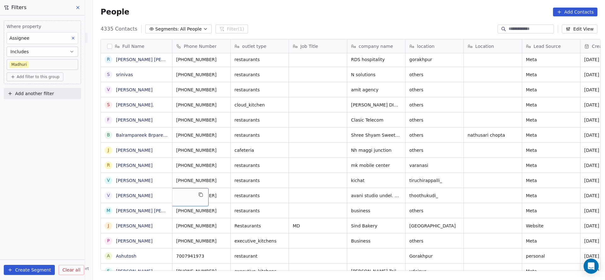
scroll to position [0, 0]
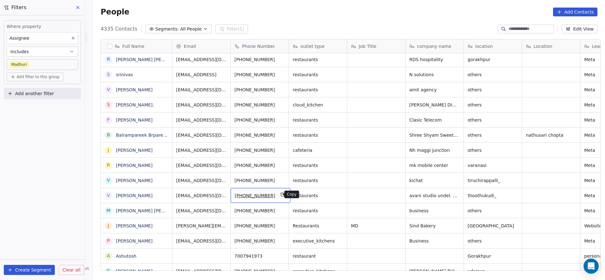
click at [279, 196] on button "grid" at bounding box center [283, 195] width 8 height 8
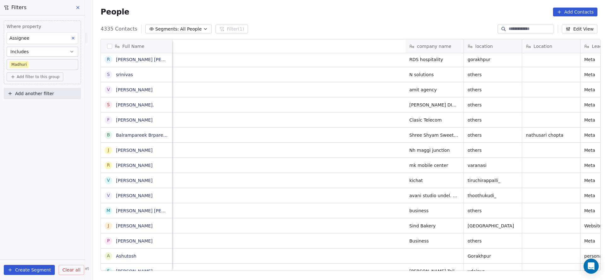
scroll to position [0, 421]
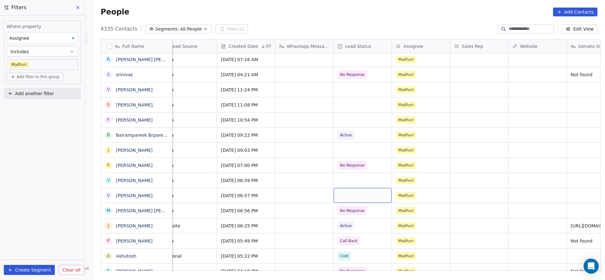
click at [358, 200] on div "grid" at bounding box center [363, 195] width 58 height 15
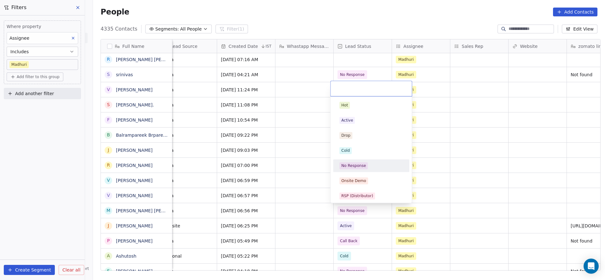
click at [362, 164] on div "No Response" at bounding box center [353, 166] width 25 height 6
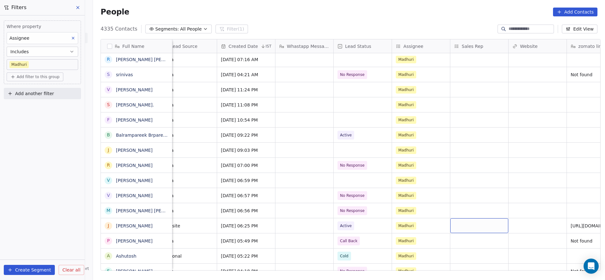
scroll to position [0, 604]
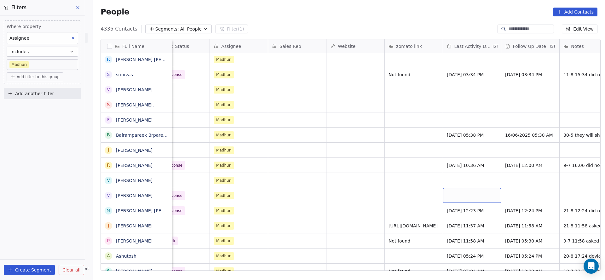
click at [458, 197] on div "grid" at bounding box center [472, 195] width 58 height 15
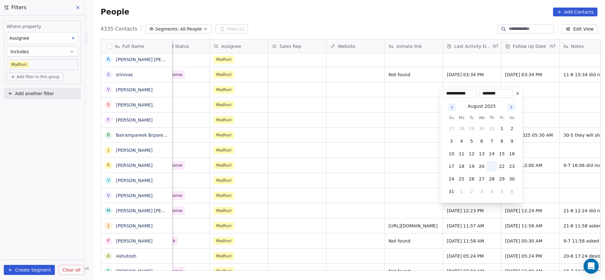
click at [490, 165] on button "21" at bounding box center [492, 166] width 10 height 10
click at [323, 193] on html "On2Cook India Pvt. Ltd. Contacts People Marketing Workflows Campaigns Sales Pip…" at bounding box center [302, 140] width 605 height 280
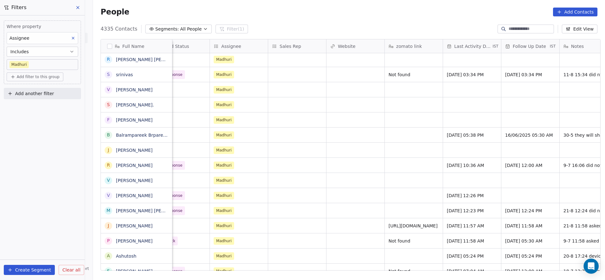
scroll to position [0, 736]
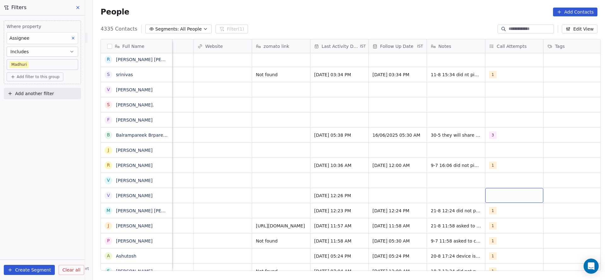
click at [512, 195] on div "grid" at bounding box center [514, 195] width 58 height 15
click at [509, 100] on div "1" at bounding box center [522, 105] width 71 height 10
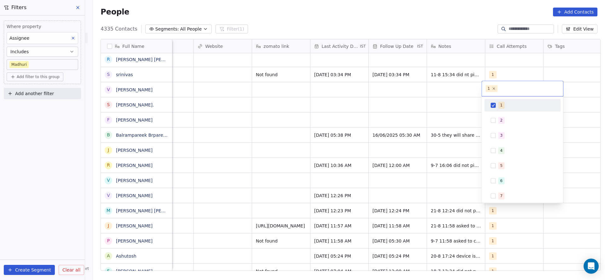
drag, startPoint x: 442, startPoint y: 160, endPoint x: 382, endPoint y: 202, distance: 73.4
click at [442, 160] on html "On2Cook India Pvt. Ltd. Contacts People Marketing Workflows Campaigns Sales Pip…" at bounding box center [302, 140] width 605 height 280
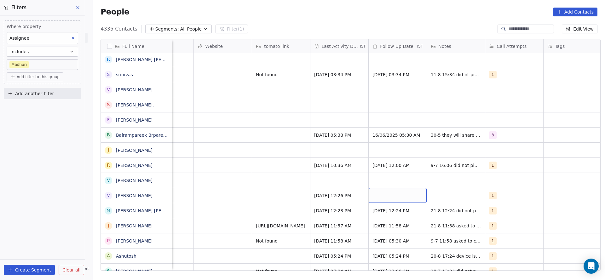
click at [386, 198] on div "grid" at bounding box center [398, 195] width 58 height 15
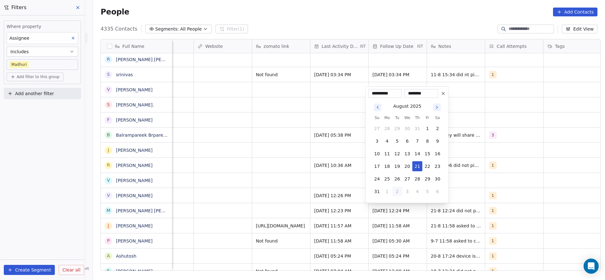
click at [399, 192] on button "2" at bounding box center [397, 191] width 10 height 10
type input "**********"
click at [262, 195] on html "On2Cook India Pvt. Ltd. Contacts People Marketing Workflows Campaigns Sales Pip…" at bounding box center [302, 140] width 605 height 280
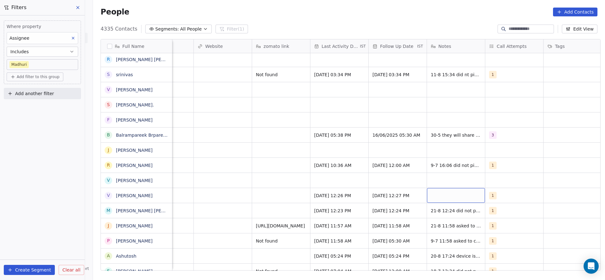
click at [443, 189] on div "grid" at bounding box center [456, 195] width 58 height 15
type textarea "**********"
drag, startPoint x: 313, startPoint y: 181, endPoint x: 274, endPoint y: 3, distance: 182.4
click at [312, 181] on html "On2Cook India Pvt. Ltd. Contacts People Marketing Workflows Campaigns Sales Pip…" at bounding box center [302, 140] width 605 height 280
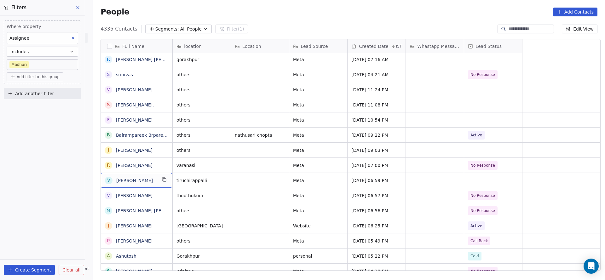
scroll to position [0, 0]
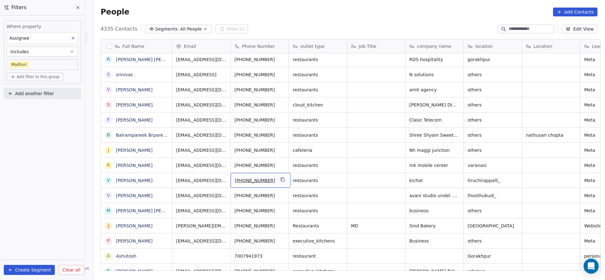
click at [273, 180] on div "+919998448744" at bounding box center [261, 180] width 60 height 15
click at [280, 179] on icon "grid" at bounding box center [282, 179] width 5 height 5
click at [282, 179] on icon "grid" at bounding box center [283, 180] width 3 height 3
click at [484, 198] on span "thoothukudi_" at bounding box center [487, 195] width 38 height 6
click at [474, 192] on textarea "**********" at bounding box center [489, 198] width 57 height 20
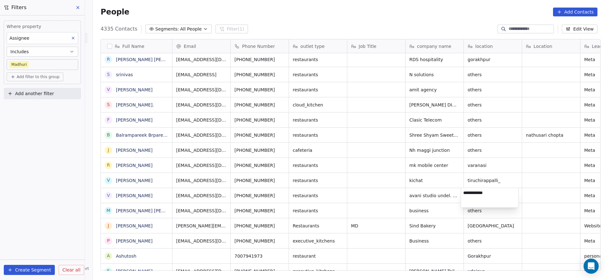
click at [474, 192] on textarea "**********" at bounding box center [489, 198] width 57 height 20
type textarea "******"
click at [389, 195] on html "On2Cook India Pvt. Ltd. Contacts People Marketing Workflows Campaigns Sales Pip…" at bounding box center [302, 140] width 605 height 280
click at [162, 180] on icon "grid" at bounding box center [164, 179] width 5 height 5
click at [280, 181] on icon "grid" at bounding box center [282, 179] width 5 height 5
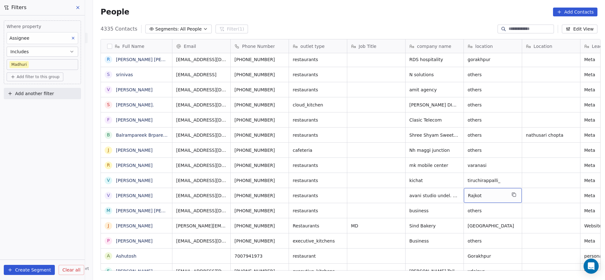
click at [480, 192] on div "Rajkot" at bounding box center [493, 195] width 58 height 15
type textarea "*"
click at [477, 182] on html "On2Cook India Pvt. Ltd. Contacts People Marketing Workflows Campaigns Sales Pip…" at bounding box center [302, 140] width 605 height 280
click at [477, 182] on span "tiruchirappalli_" at bounding box center [487, 180] width 38 height 6
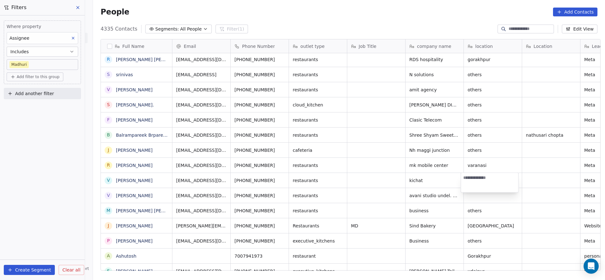
type textarea "*"
type textarea "******"
click at [415, 205] on html "On2Cook India Pvt. Ltd. Contacts People Marketing Workflows Campaigns Sales Pip…" at bounding box center [302, 140] width 605 height 280
click at [407, 209] on html "On2Cook India Pvt. Ltd. Contacts People Marketing Workflows Campaigns Sales Pip…" at bounding box center [302, 140] width 605 height 280
click at [283, 178] on div "+919998448744" at bounding box center [261, 180] width 60 height 15
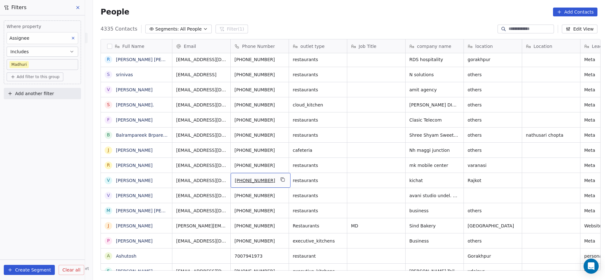
click at [273, 180] on div "+919998448744" at bounding box center [261, 180] width 60 height 15
click at [280, 178] on button "grid" at bounding box center [283, 180] width 8 height 8
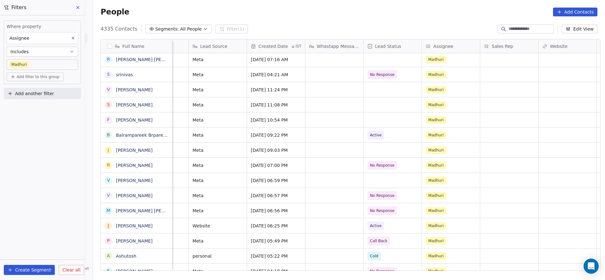
scroll to position [0, 393]
click at [367, 180] on div "grid" at bounding box center [391, 180] width 58 height 15
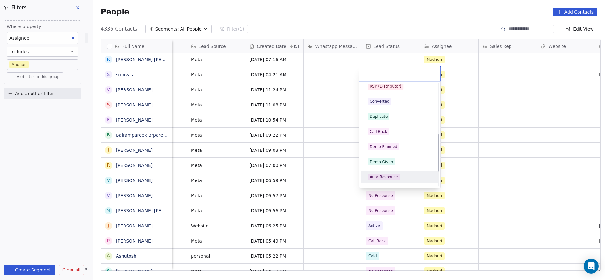
scroll to position [142, 0]
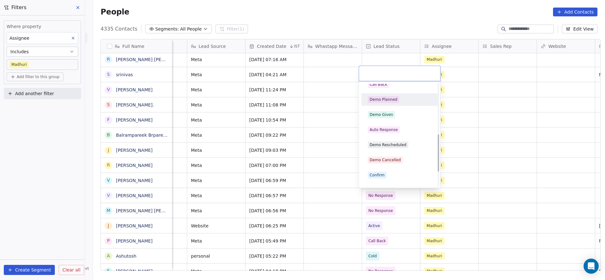
click at [389, 99] on div "Demo Planned" at bounding box center [383, 100] width 28 height 6
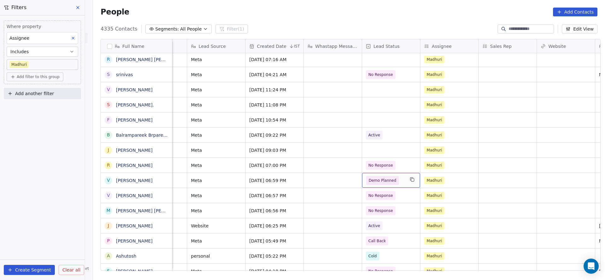
scroll to position [0, 568]
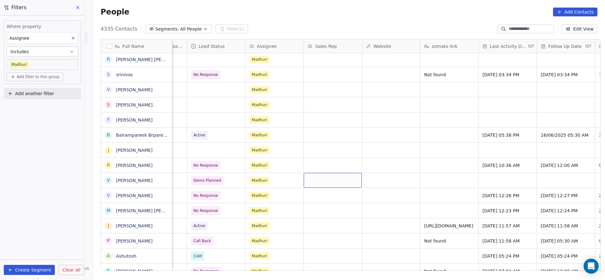
click at [328, 178] on div "grid" at bounding box center [333, 180] width 58 height 15
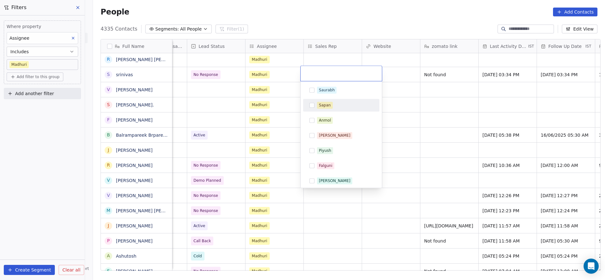
click at [323, 110] on div "Sapan" at bounding box center [341, 105] width 71 height 10
click at [364, 220] on html "On2Cook India Pvt. Ltd. Contacts People Marketing Workflows Campaigns Sales Pip…" at bounding box center [302, 140] width 605 height 280
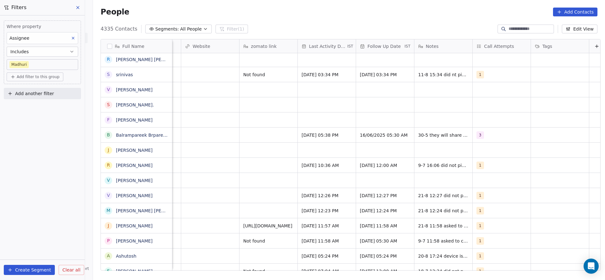
scroll to position [0, 749]
click at [330, 178] on div "grid" at bounding box center [326, 180] width 58 height 15
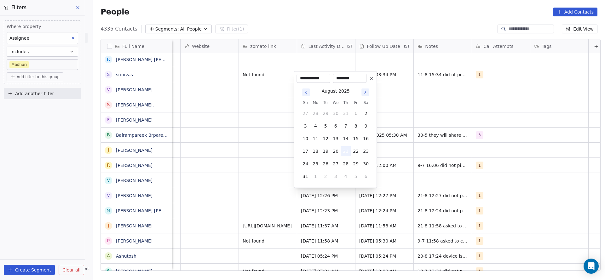
click at [348, 152] on button "21" at bounding box center [345, 151] width 10 height 10
click at [228, 157] on html "On2Cook India Pvt. Ltd. Contacts People Marketing Workflows Campaigns Sales Pip…" at bounding box center [302, 140] width 605 height 280
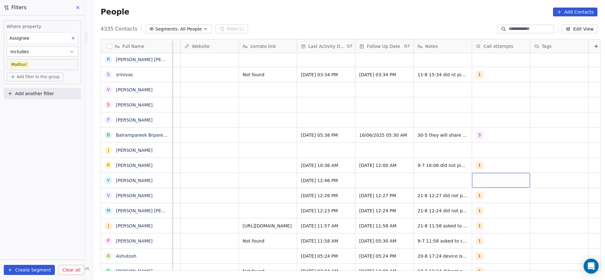
click at [498, 179] on div "grid" at bounding box center [501, 180] width 58 height 15
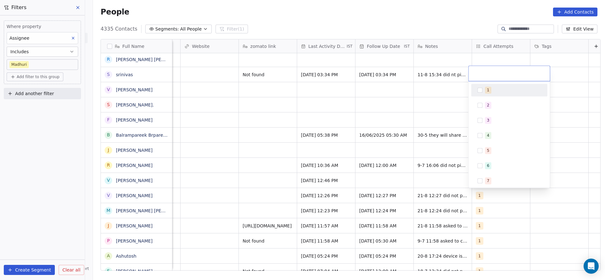
click at [490, 93] on span "1" at bounding box center [488, 90] width 6 height 7
click at [355, 129] on html "On2Cook India Pvt. Ltd. Contacts People Marketing Workflows Campaigns Sales Pip…" at bounding box center [302, 140] width 605 height 280
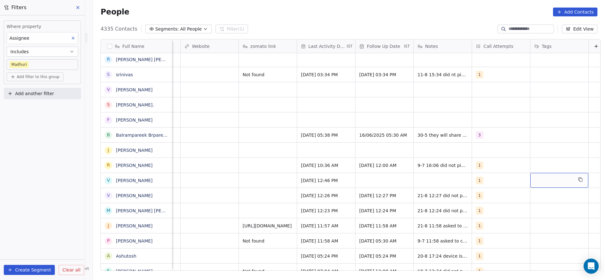
click at [538, 181] on div "grid" at bounding box center [559, 180] width 58 height 15
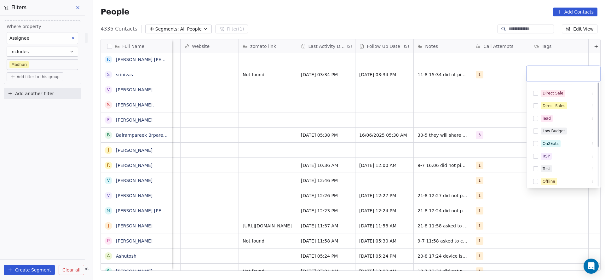
scroll to position [0, 0]
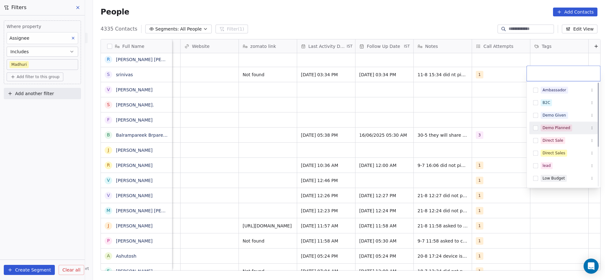
drag, startPoint x: 545, startPoint y: 132, endPoint x: 491, endPoint y: 151, distance: 56.4
click at [545, 131] on div "Demo Planned" at bounding box center [563, 128] width 68 height 10
click at [482, 165] on html "On2Cook India Pvt. Ltd. Contacts People Marketing Workflows Campaigns Sales Pip…" at bounding box center [302, 140] width 605 height 280
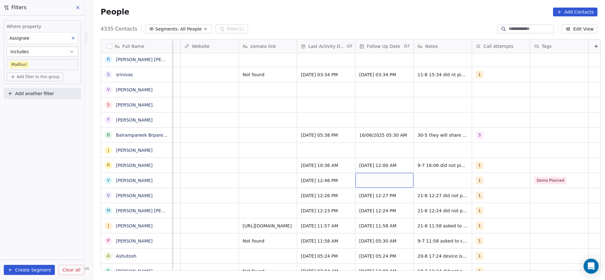
click at [377, 181] on div "grid" at bounding box center [384, 180] width 58 height 15
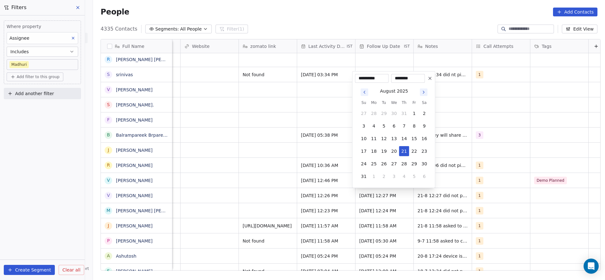
drag, startPoint x: 382, startPoint y: 177, endPoint x: 339, endPoint y: 191, distance: 44.6
click at [382, 177] on button "2" at bounding box center [384, 176] width 10 height 10
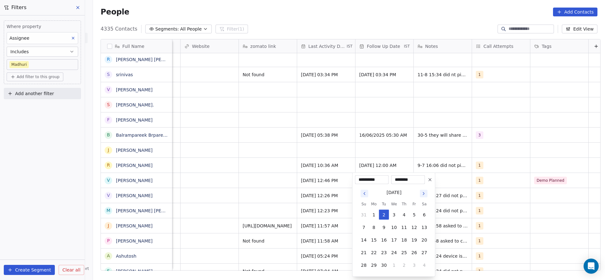
click at [362, 192] on icon "Go to previous month" at bounding box center [364, 193] width 5 height 5
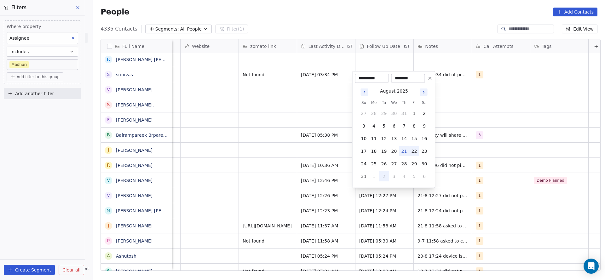
click at [417, 154] on button "22" at bounding box center [414, 151] width 10 height 10
type input "**********"
click at [216, 170] on html "On2Cook India Pvt. Ltd. Contacts People Marketing Workflows Campaigns Sales Pip…" at bounding box center [302, 140] width 605 height 280
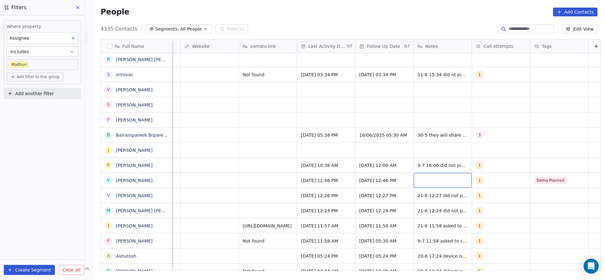
click at [431, 181] on div "grid" at bounding box center [443, 180] width 58 height 15
type textarea "**********"
click at [273, 181] on html "On2Cook India Pvt. Ltd. Contacts People Marketing Workflows Campaigns Sales Pip…" at bounding box center [302, 140] width 605 height 280
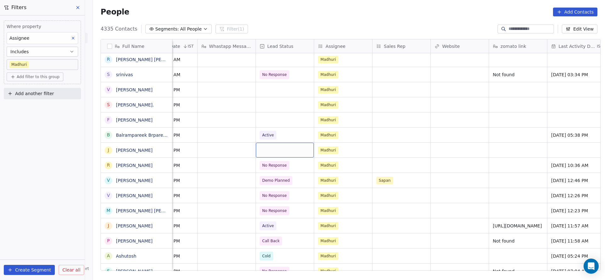
scroll to position [119, 0]
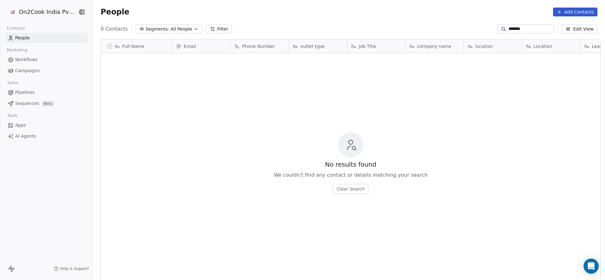
scroll to position [239, 507]
click at [514, 29] on input "*******" at bounding box center [530, 29] width 44 height 6
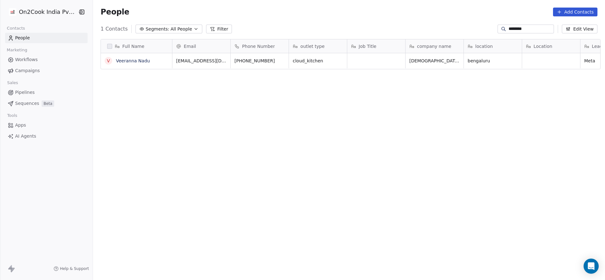
type input "********"
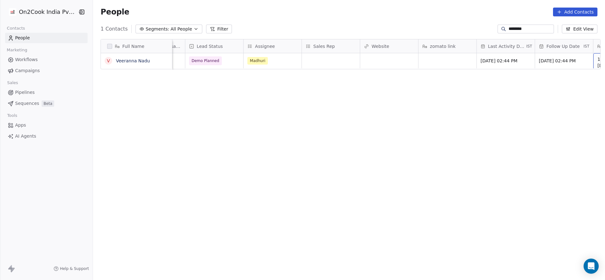
scroll to position [0, 628]
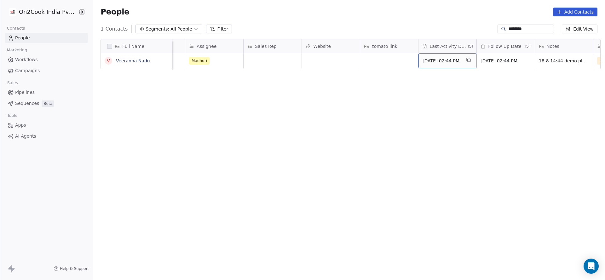
click at [434, 62] on span "[DATE] 02:44 PM" at bounding box center [441, 61] width 38 height 6
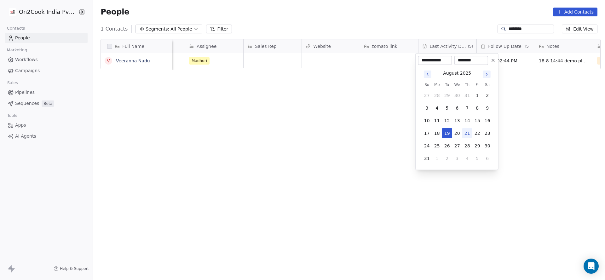
click at [434, 62] on input "**********" at bounding box center [434, 60] width 31 height 6
click at [471, 132] on button "21" at bounding box center [467, 133] width 10 height 10
type input "**********"
click at [294, 134] on html "**********" at bounding box center [302, 140] width 605 height 280
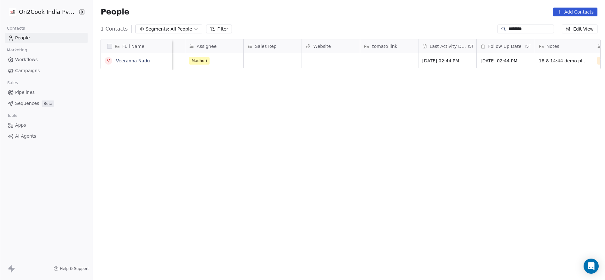
click at [508, 26] on input "********" at bounding box center [530, 29] width 44 height 6
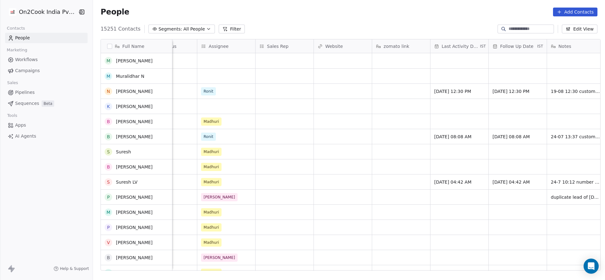
scroll to position [94, 0]
